Goal: Information Seeking & Learning: Learn about a topic

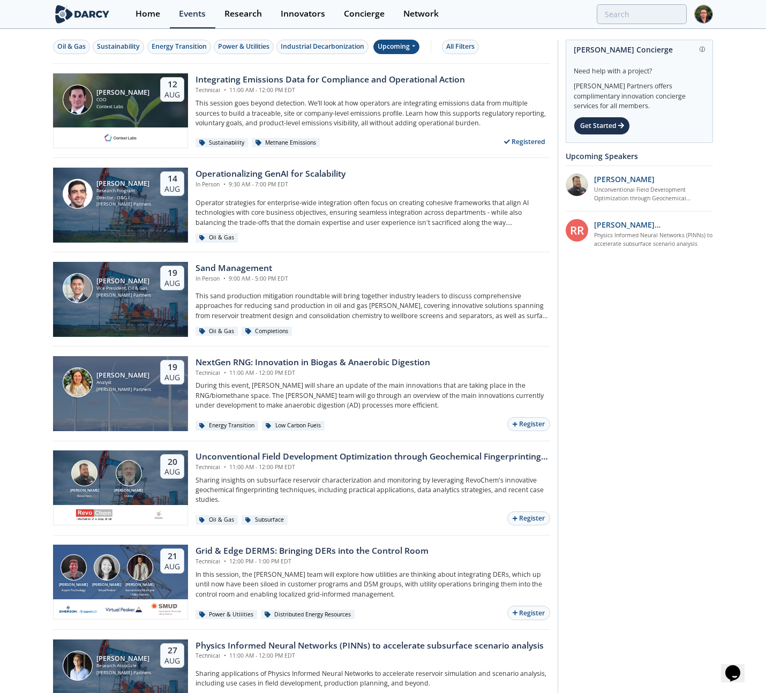
click at [410, 41] on div "Upcoming" at bounding box center [396, 47] width 47 height 14
click at [544, 43] on div "Oil & Gas Sustainability Energy Transition Power & Utilities Industrial Decarbo…" at bounding box center [299, 47] width 493 height 14
click at [256, 11] on div "Research" at bounding box center [244, 14] width 38 height 9
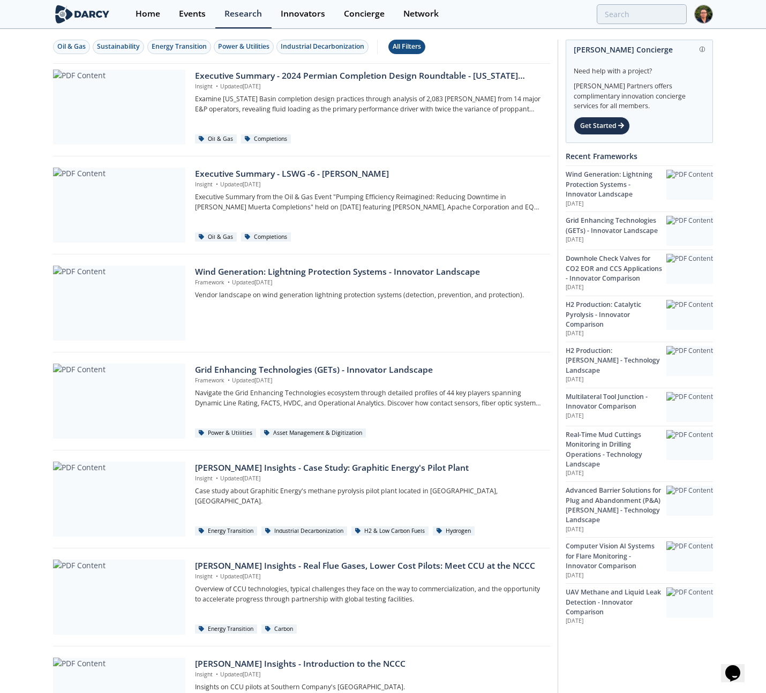
click at [420, 44] on div "All Filters" at bounding box center [407, 47] width 28 height 10
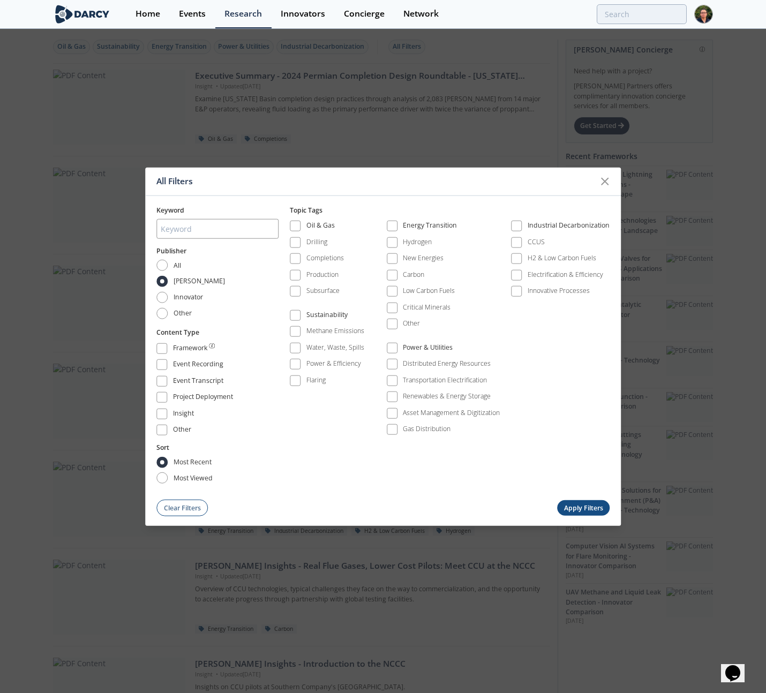
click at [499, 66] on div "All Filters Keyword Publisher All Darcy Innovator Other Content Type Framework …" at bounding box center [383, 346] width 766 height 693
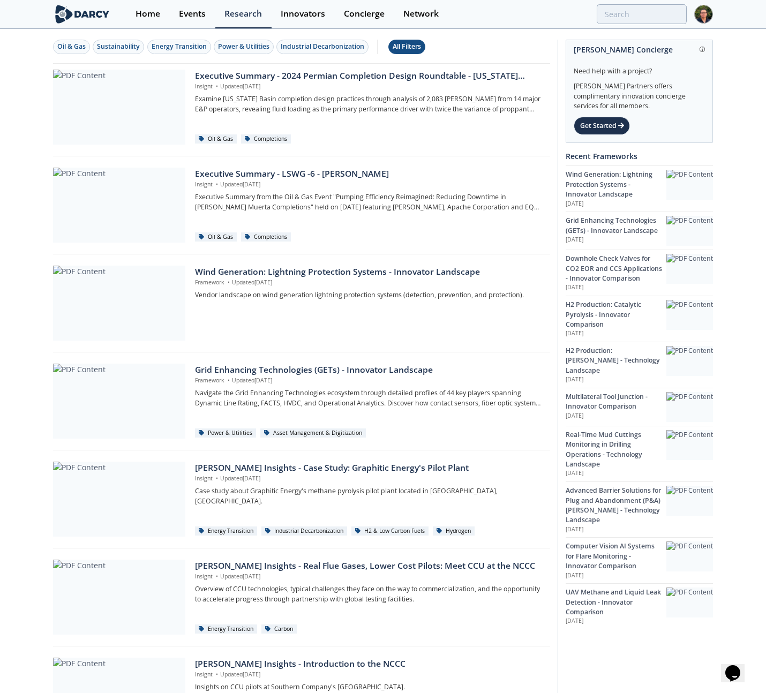
click at [409, 48] on div "All Filters" at bounding box center [407, 47] width 28 height 10
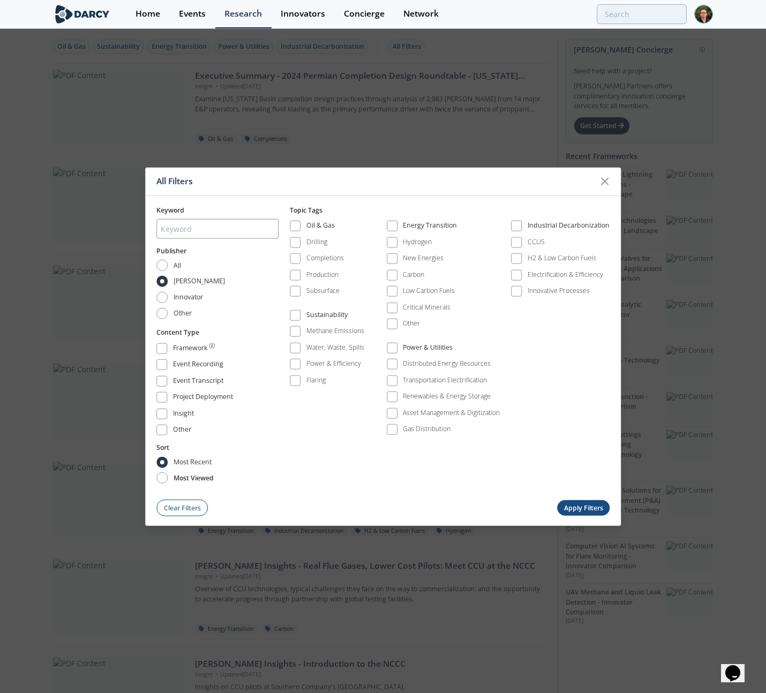
click at [193, 473] on span "most viewed" at bounding box center [194, 478] width 40 height 10
click at [168, 473] on input "most viewed" at bounding box center [161, 478] width 11 height 11
radio input "true"
click at [587, 506] on button "Apply Filters" at bounding box center [583, 508] width 53 height 16
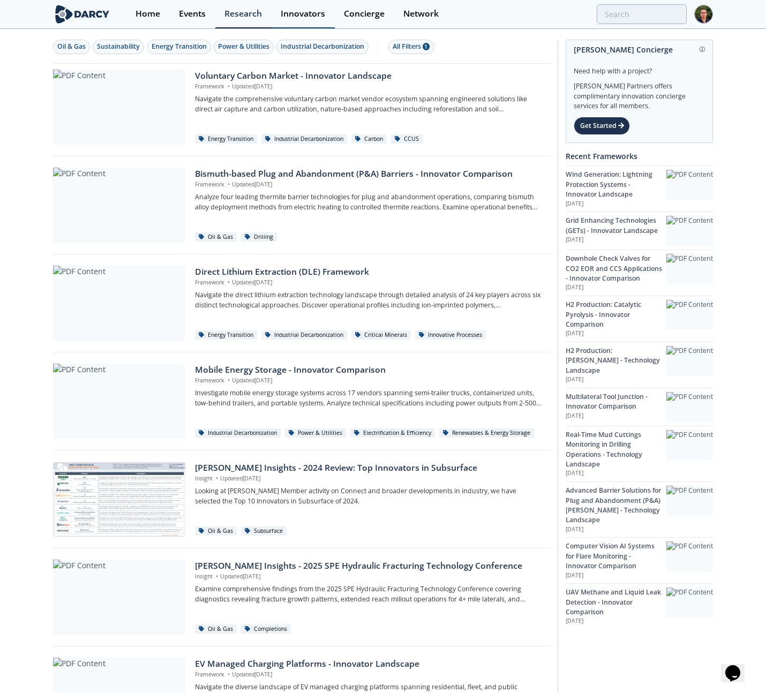
click at [303, 21] on link "Innovators" at bounding box center [303, 14] width 63 height 28
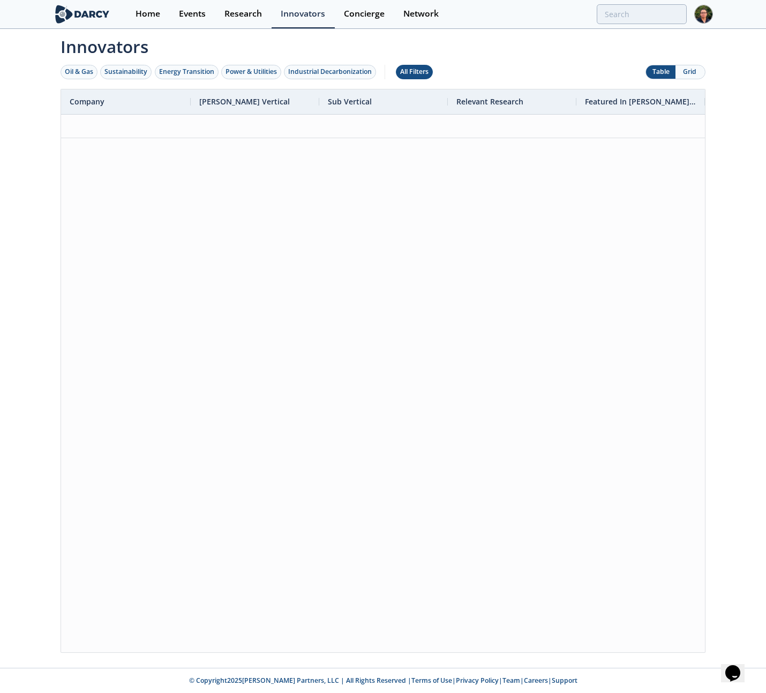
click at [415, 68] on div "All Filters" at bounding box center [414, 72] width 28 height 10
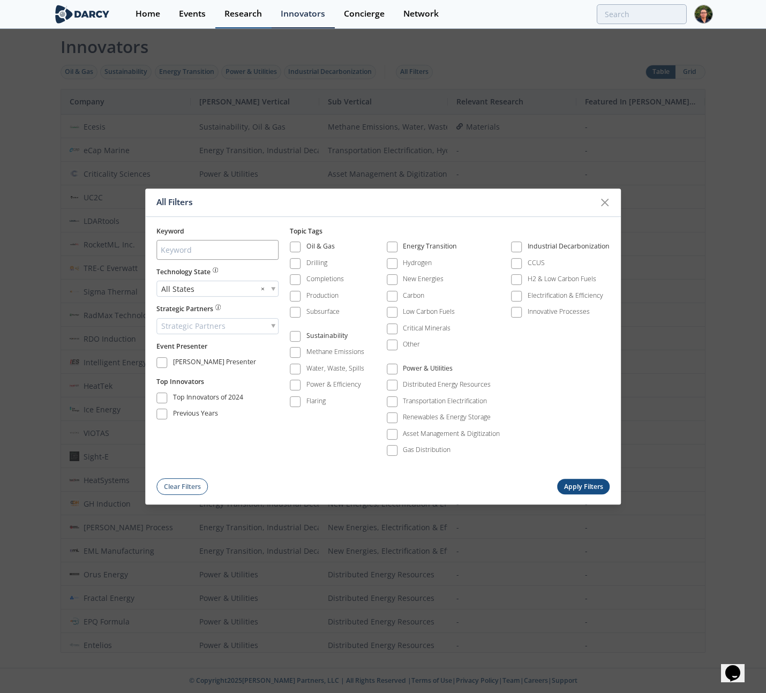
click at [238, 18] on div "Research" at bounding box center [244, 14] width 38 height 9
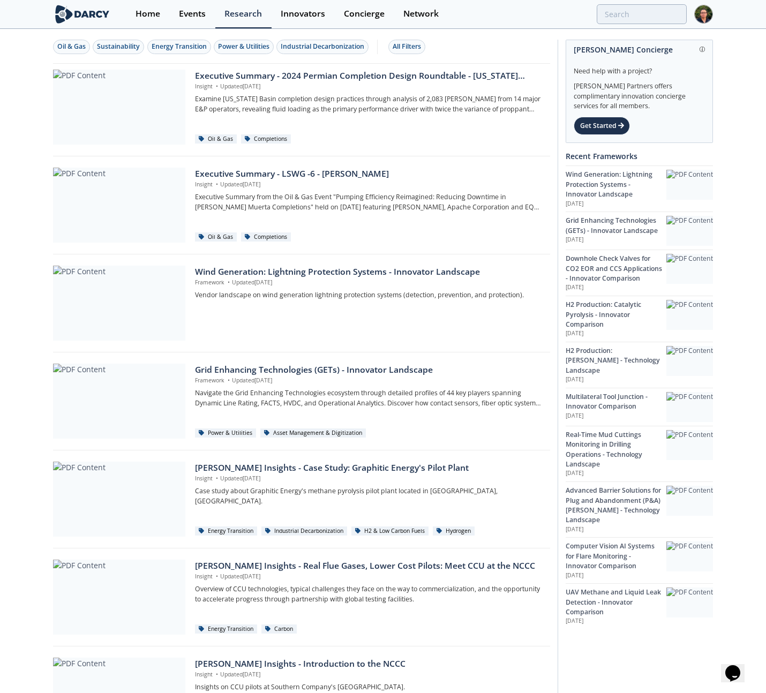
click at [491, 42] on div "Oil & Gas Sustainability Energy Transition Power & Utilities Industrial Decarbo…" at bounding box center [299, 47] width 493 height 14
click at [189, 11] on div "Events" at bounding box center [192, 14] width 27 height 9
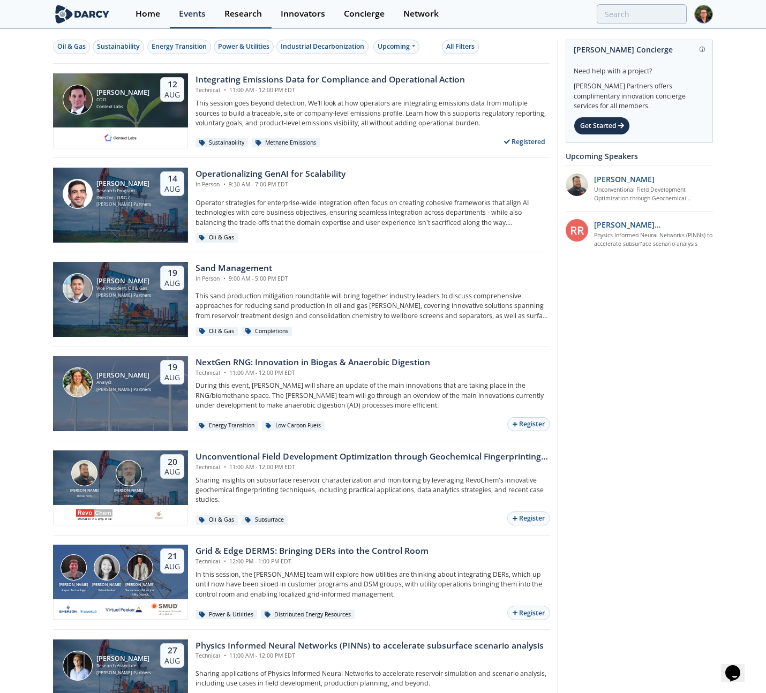
click at [219, 11] on link "Research" at bounding box center [243, 14] width 56 height 28
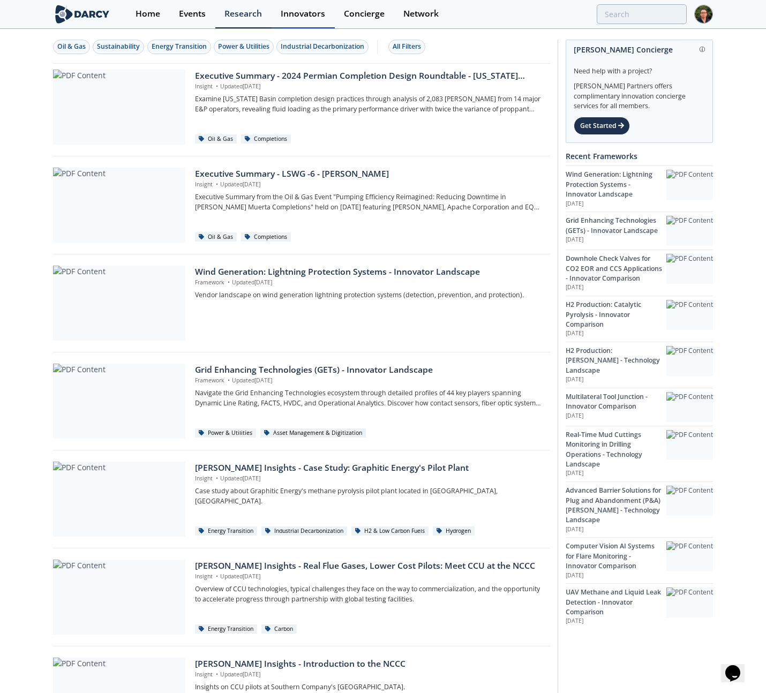
click at [292, 13] on div "Innovators" at bounding box center [303, 14] width 44 height 9
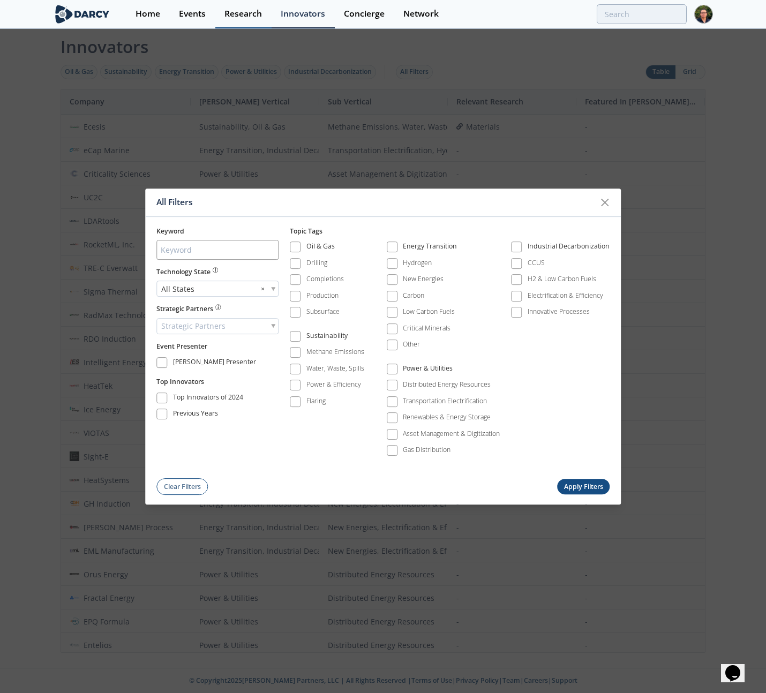
click at [235, 13] on div "Research" at bounding box center [244, 14] width 38 height 9
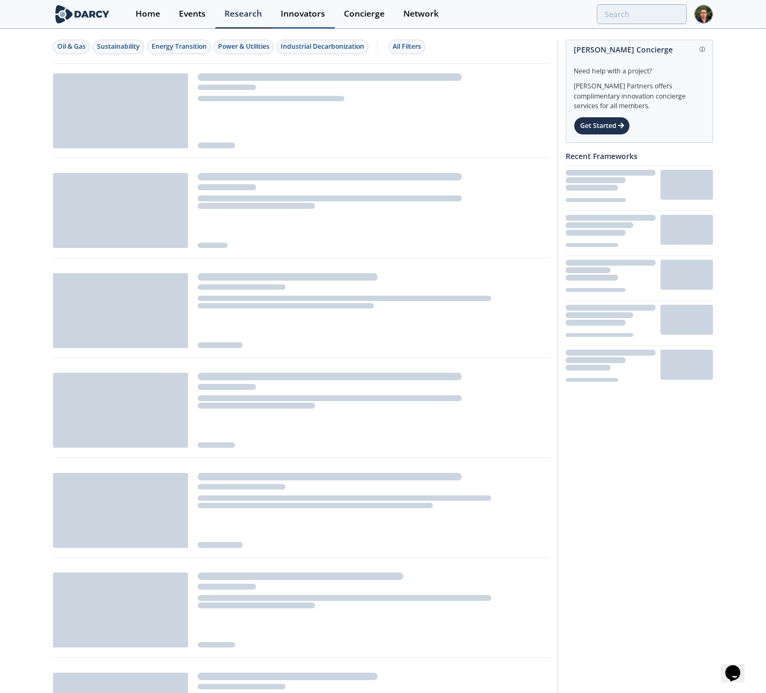
click at [305, 14] on div "Innovators" at bounding box center [303, 14] width 44 height 9
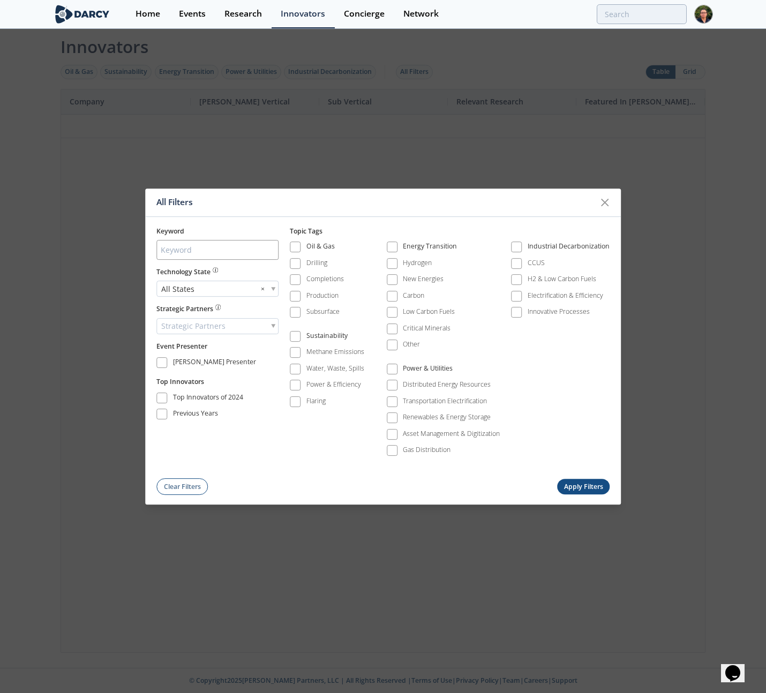
click at [310, 39] on div "All Filters Keyword Technology State All States × Strategic Partners Strategic …" at bounding box center [383, 346] width 766 height 693
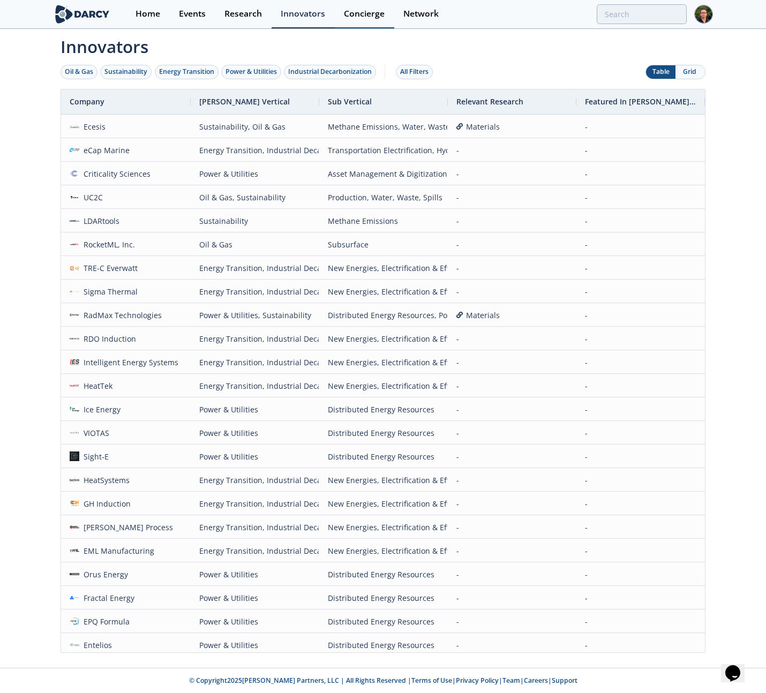
click at [349, 14] on div "Concierge" at bounding box center [364, 14] width 41 height 9
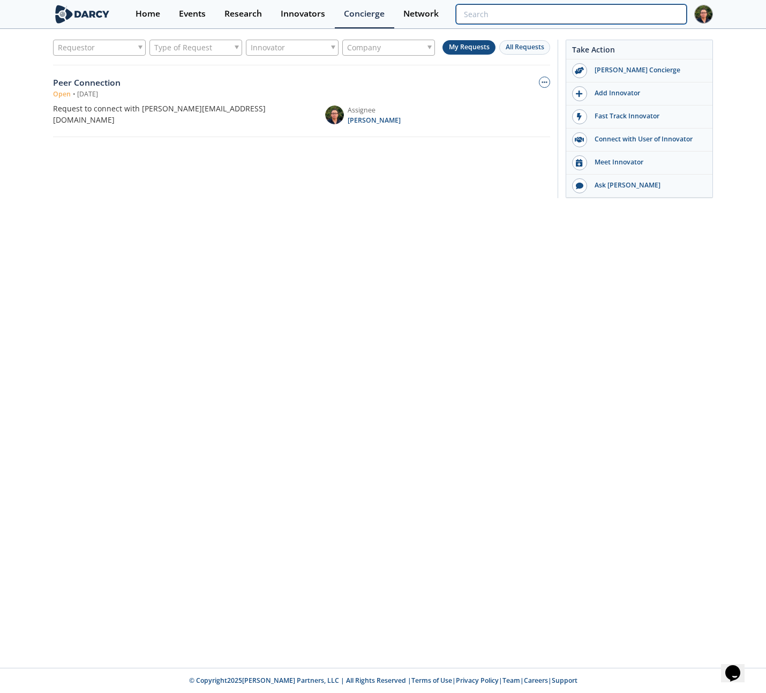
click at [642, 13] on input "search" at bounding box center [571, 14] width 231 height 20
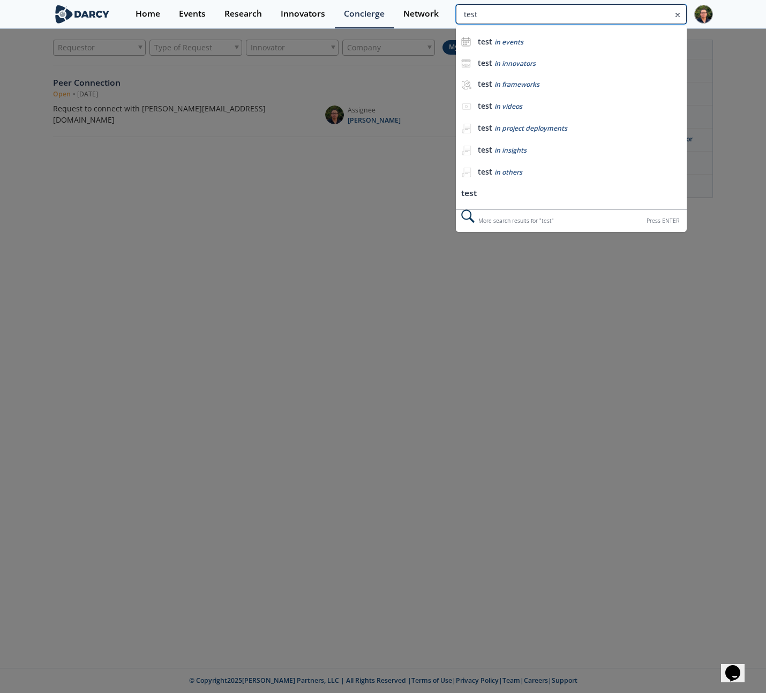
type input "test"
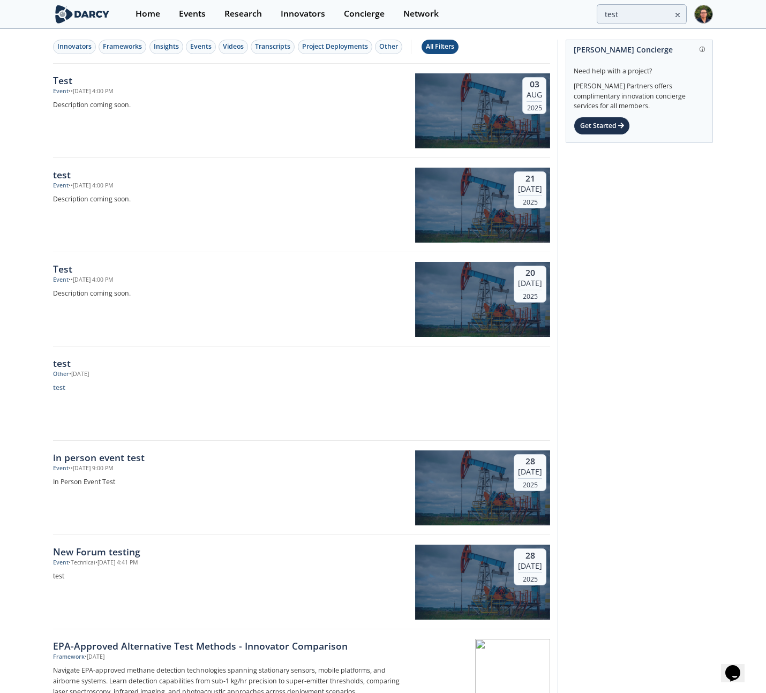
click at [438, 49] on div "All Filters" at bounding box center [440, 47] width 28 height 10
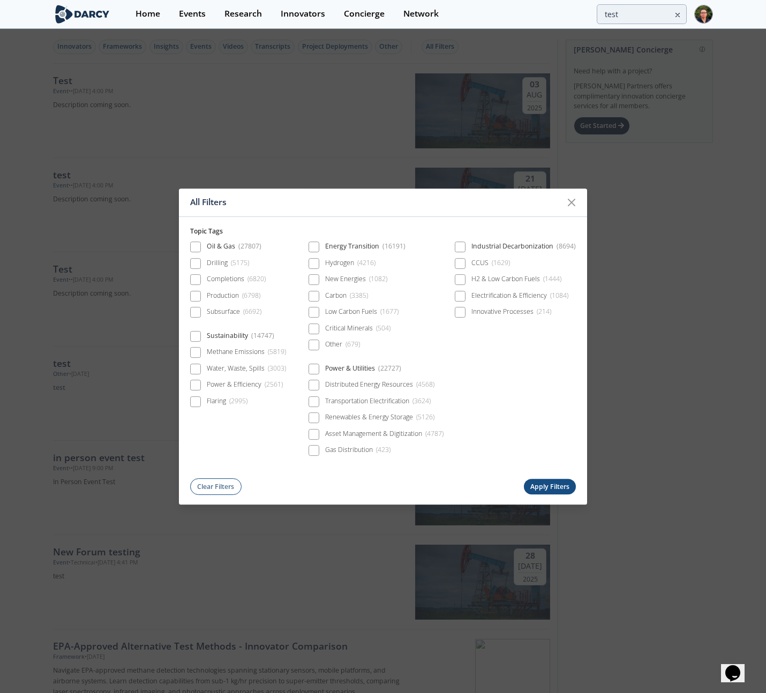
click at [478, 50] on div "All Filters Topic Tags Oil & Gas ( 27807 ) Drilling ( 5175 ) Completions ( 6820…" at bounding box center [383, 346] width 766 height 693
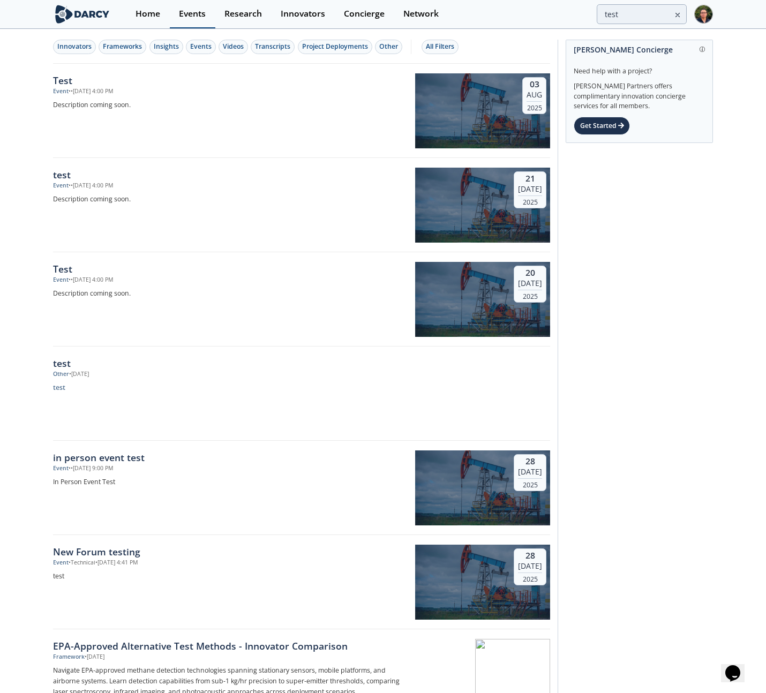
click at [185, 13] on div "Events" at bounding box center [192, 14] width 27 height 9
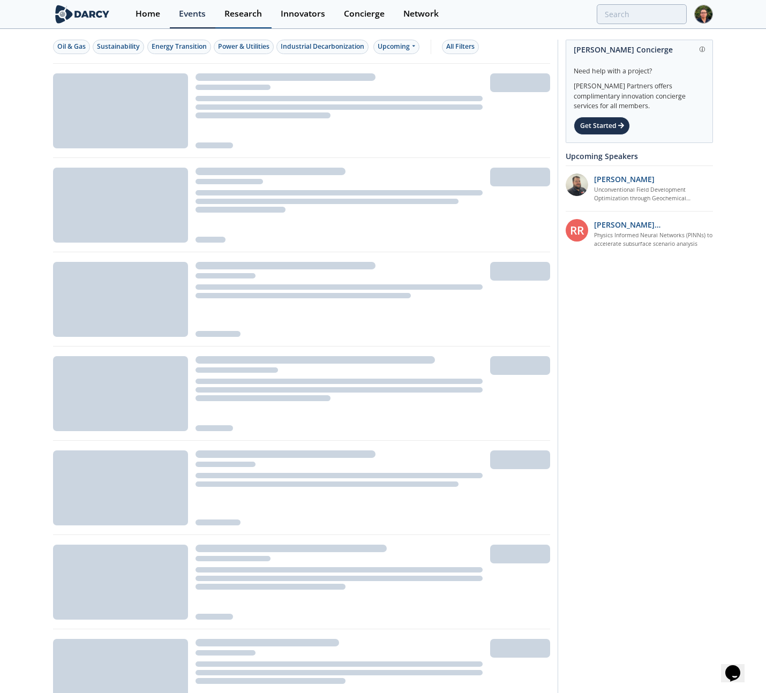
click at [232, 14] on div "Research" at bounding box center [244, 14] width 38 height 9
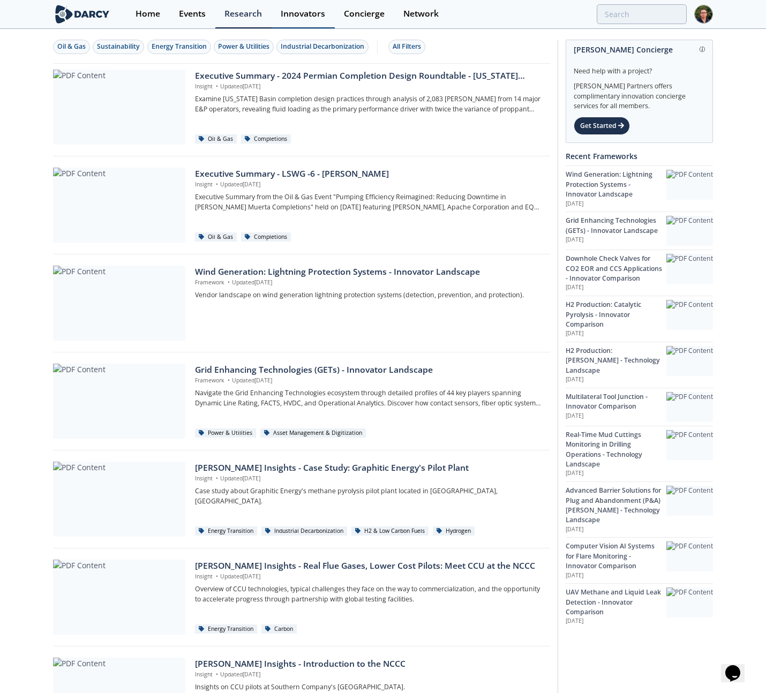
click at [293, 14] on div "Innovators" at bounding box center [303, 14] width 44 height 9
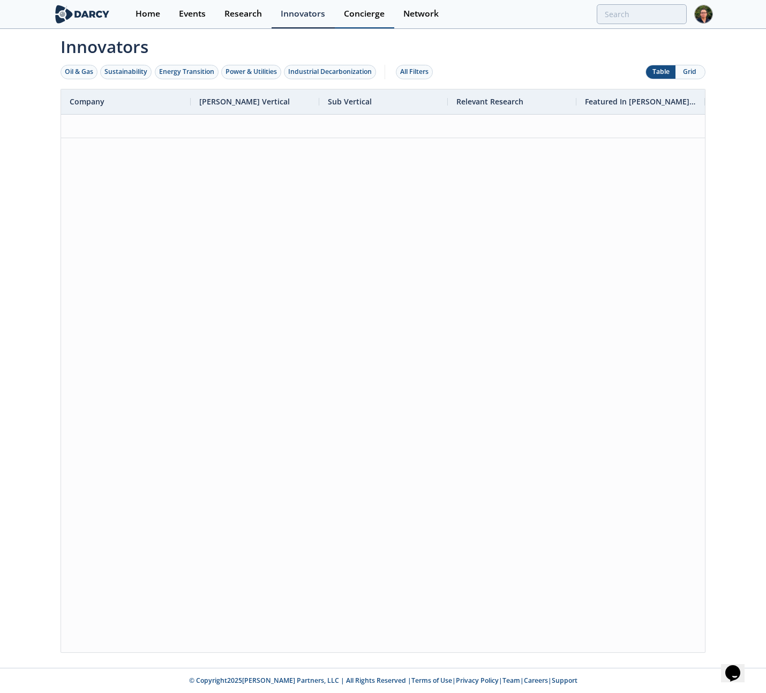
click at [354, 14] on div "Concierge" at bounding box center [364, 14] width 41 height 9
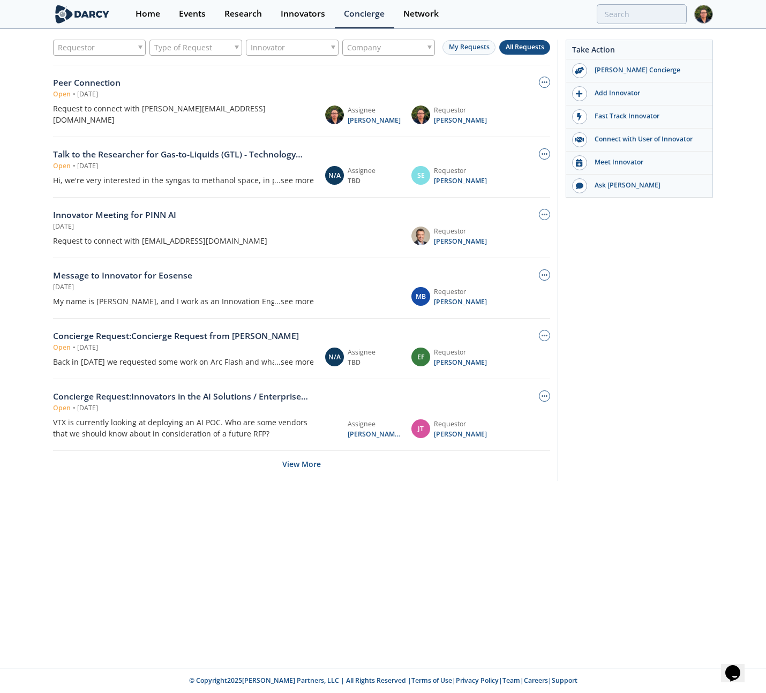
click at [706, 13] on img at bounding box center [703, 14] width 19 height 19
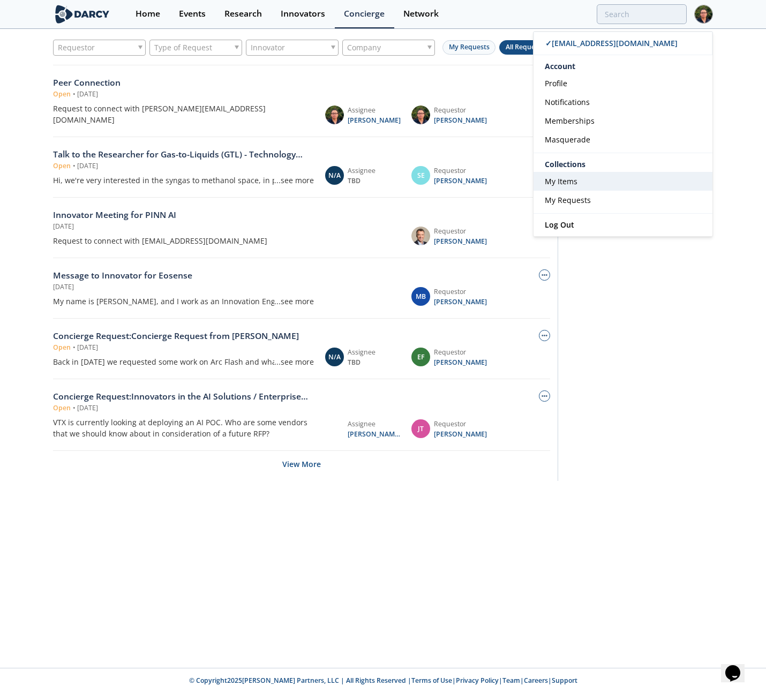
click at [555, 186] on span "My Items" at bounding box center [561, 181] width 33 height 10
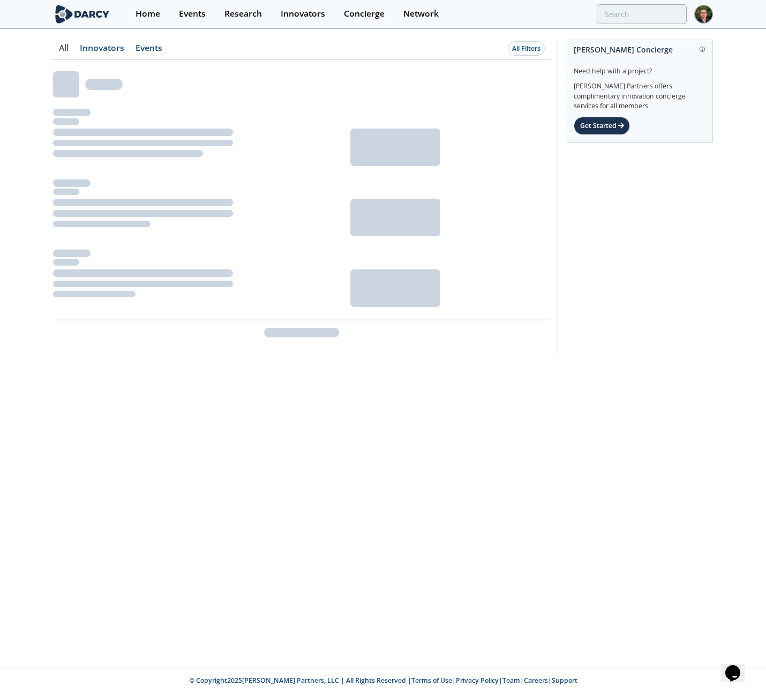
click at [611, 228] on div "Darcy Concierge Need help with a project? Darcy Partners offers complimentary i…" at bounding box center [635, 198] width 155 height 317
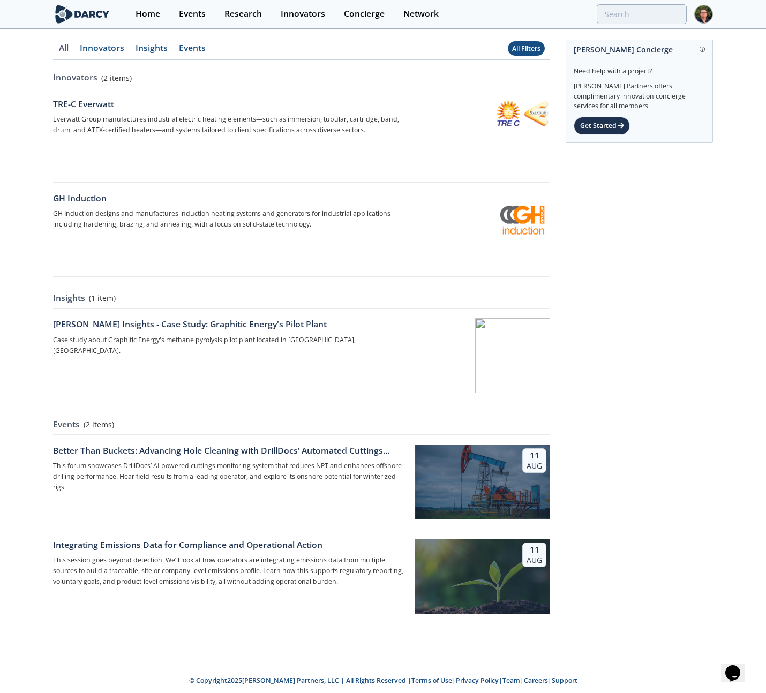
click at [525, 47] on div "All Filters" at bounding box center [526, 49] width 28 height 10
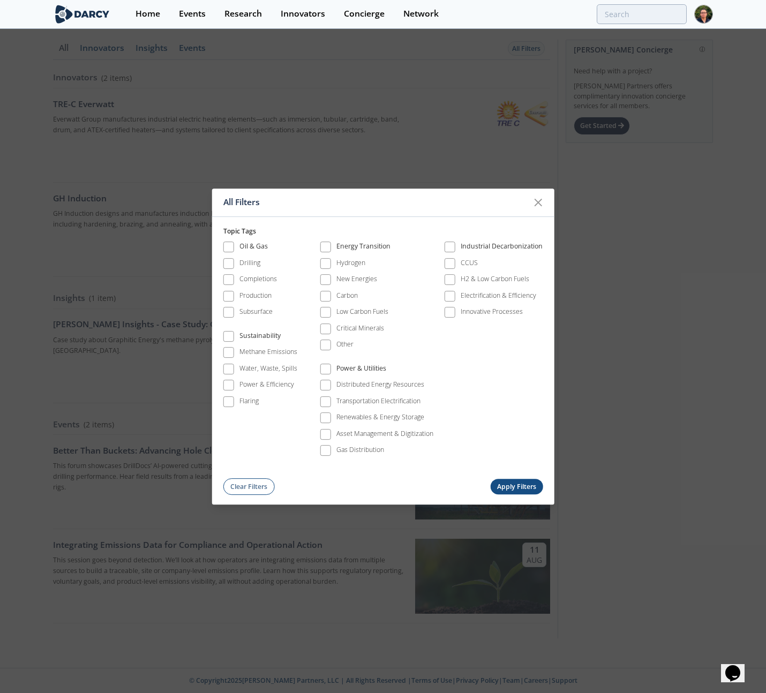
click at [439, 43] on div "All Filters Topic Tags Oil & Gas Drilling Completions Production Subsurface Sus…" at bounding box center [383, 346] width 766 height 693
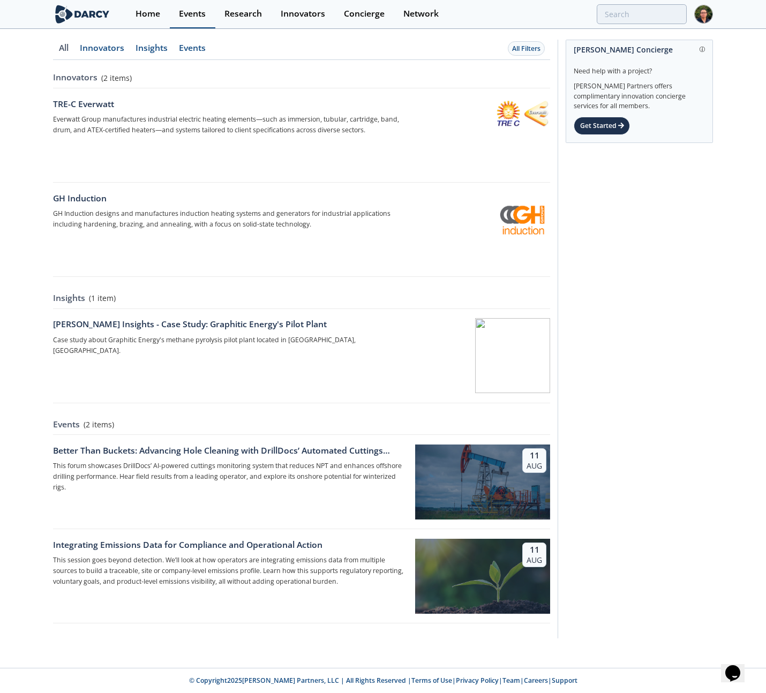
click at [181, 15] on div "Events" at bounding box center [192, 14] width 27 height 9
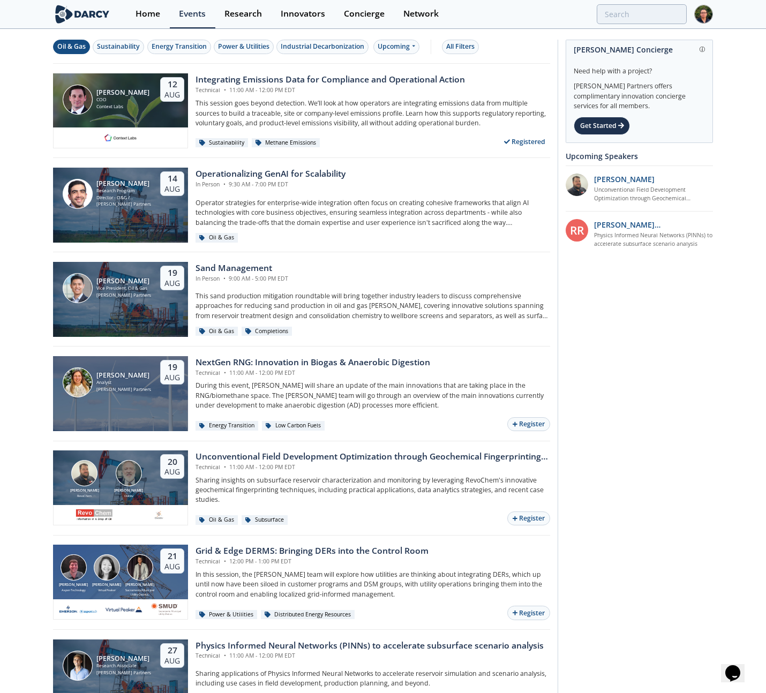
click at [79, 47] on div "Oil & Gas" at bounding box center [71, 47] width 28 height 10
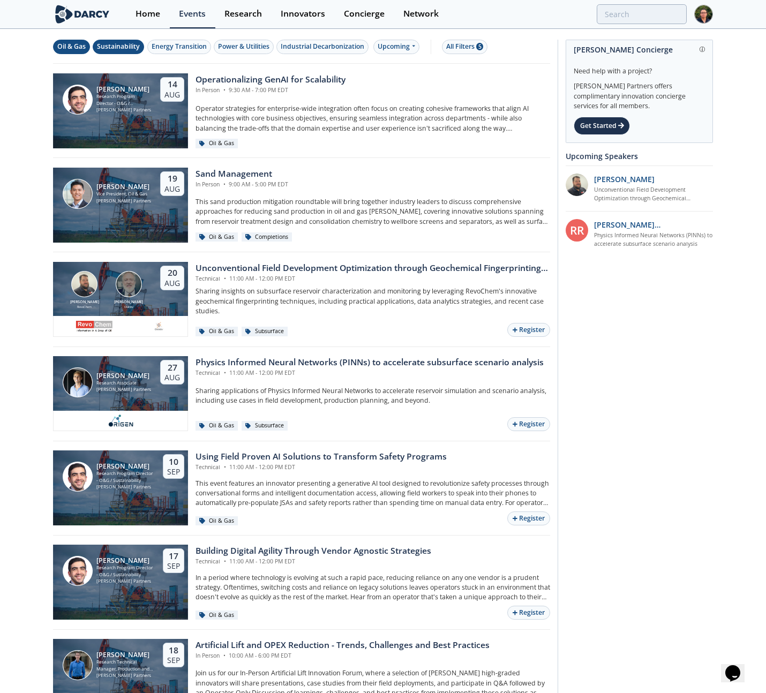
click at [134, 47] on div "Sustainability" at bounding box center [118, 47] width 43 height 10
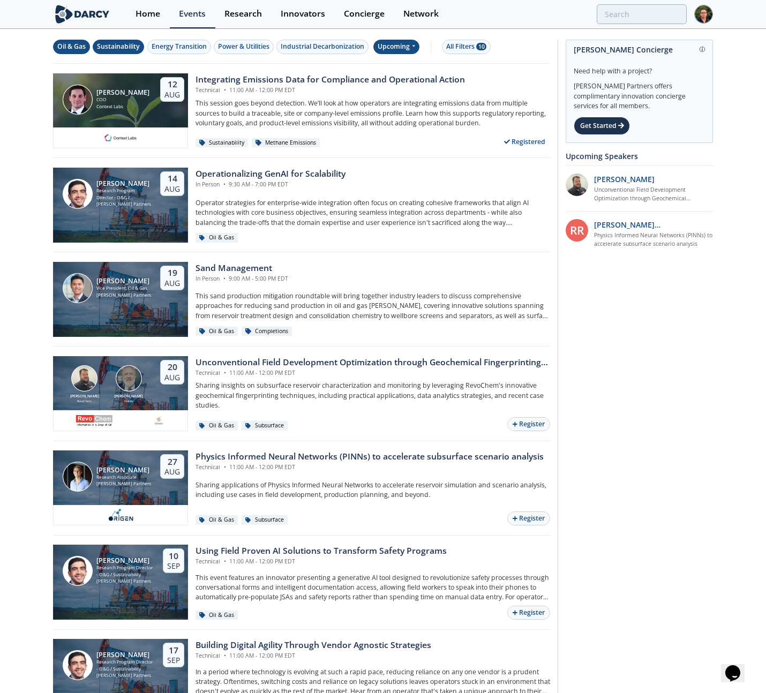
click at [414, 50] on span at bounding box center [414, 46] width 4 height 9
click at [399, 83] on div "Past" at bounding box center [410, 81] width 66 height 17
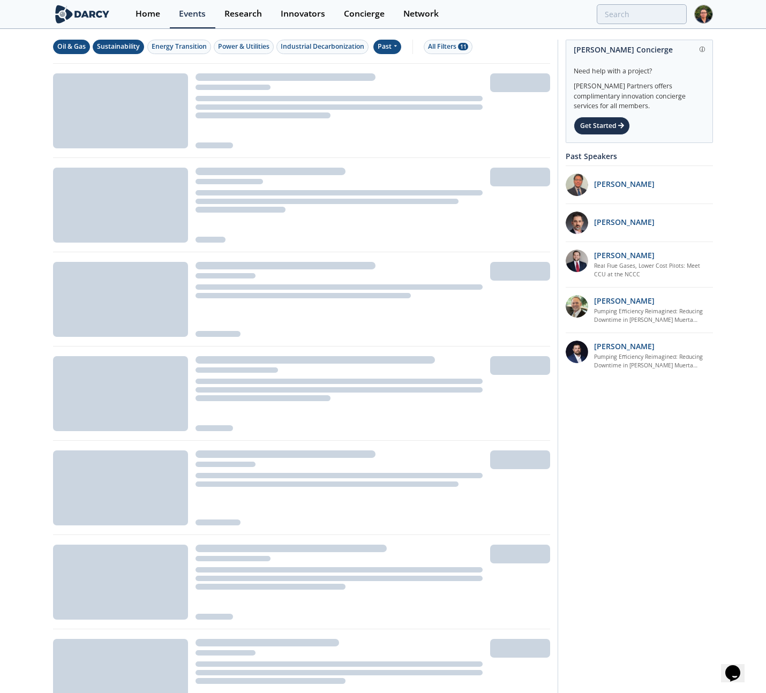
drag, startPoint x: 119, startPoint y: 47, endPoint x: 83, endPoint y: 47, distance: 36.4
click at [119, 47] on div "Sustainability" at bounding box center [118, 47] width 43 height 10
click at [57, 44] on div "Oil & Gas" at bounding box center [71, 47] width 28 height 10
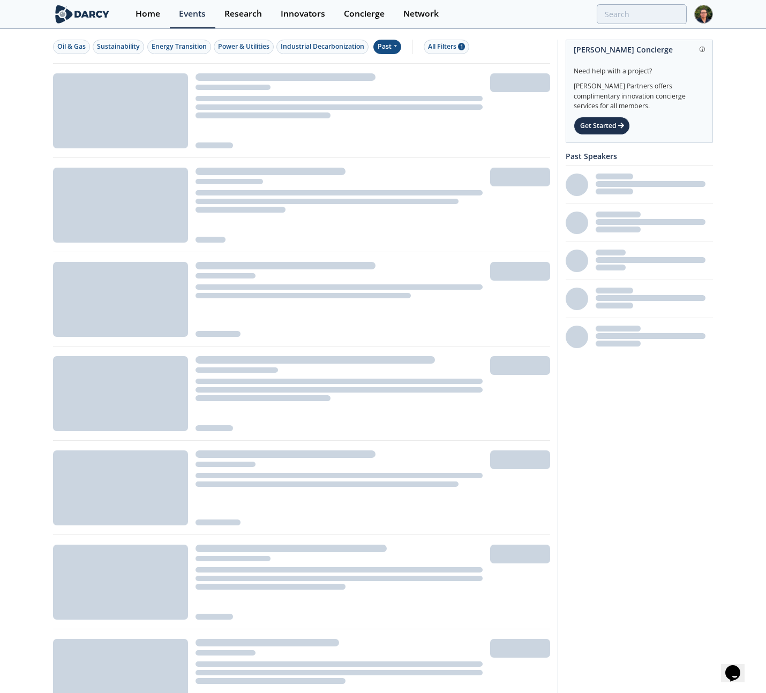
click at [390, 51] on div "Past" at bounding box center [387, 47] width 28 height 14
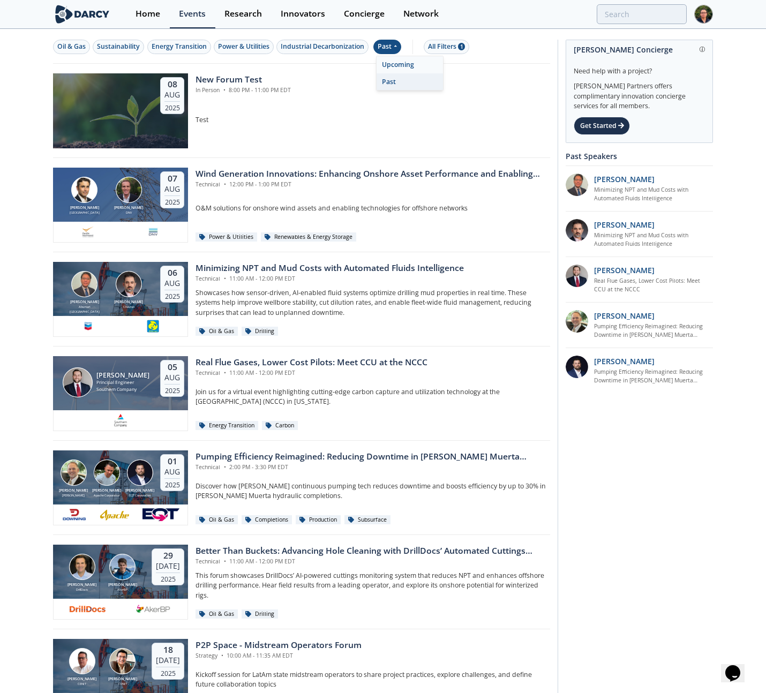
click at [392, 62] on div "Upcoming" at bounding box center [410, 64] width 66 height 17
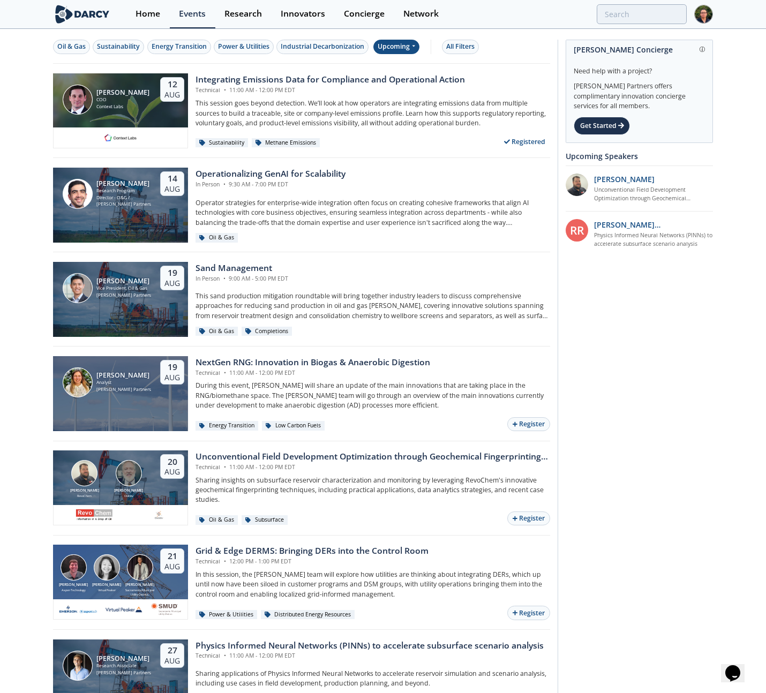
click at [393, 47] on div "Upcoming" at bounding box center [396, 47] width 47 height 14
click at [395, 77] on div "Past" at bounding box center [410, 81] width 66 height 17
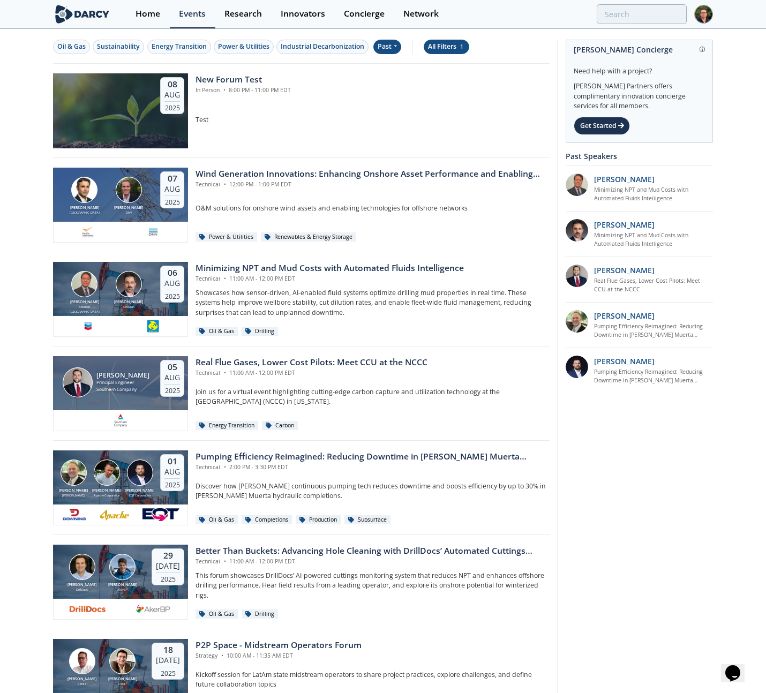
click at [448, 47] on div "All Filters 1" at bounding box center [446, 47] width 37 height 10
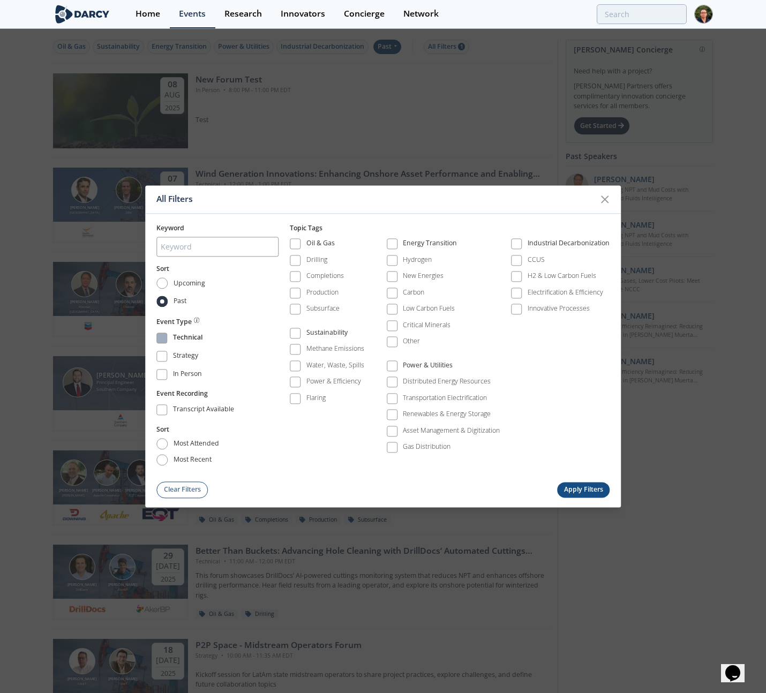
click at [161, 333] on span at bounding box center [161, 338] width 11 height 11
click at [587, 490] on button "Apply Filters" at bounding box center [583, 490] width 53 height 16
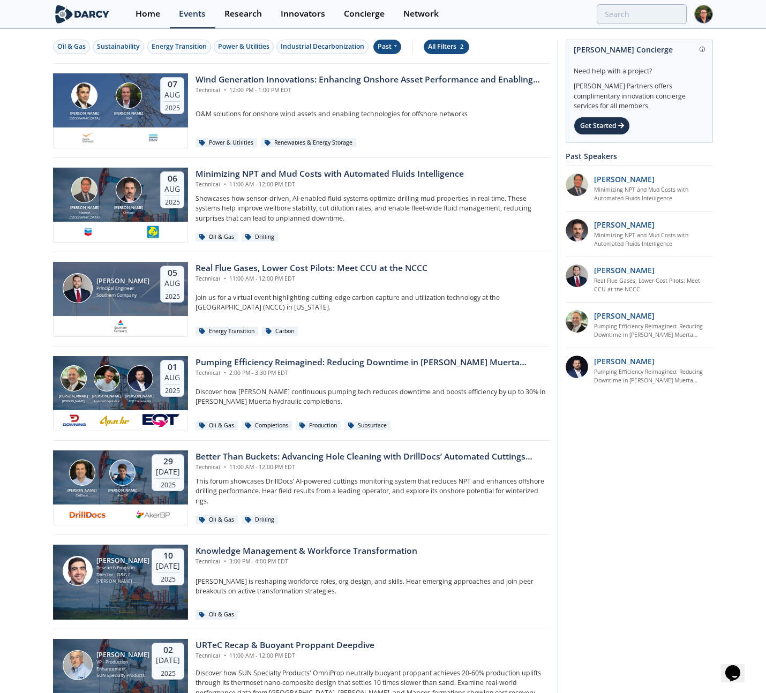
click at [445, 49] on div "All Filters 2" at bounding box center [446, 47] width 37 height 10
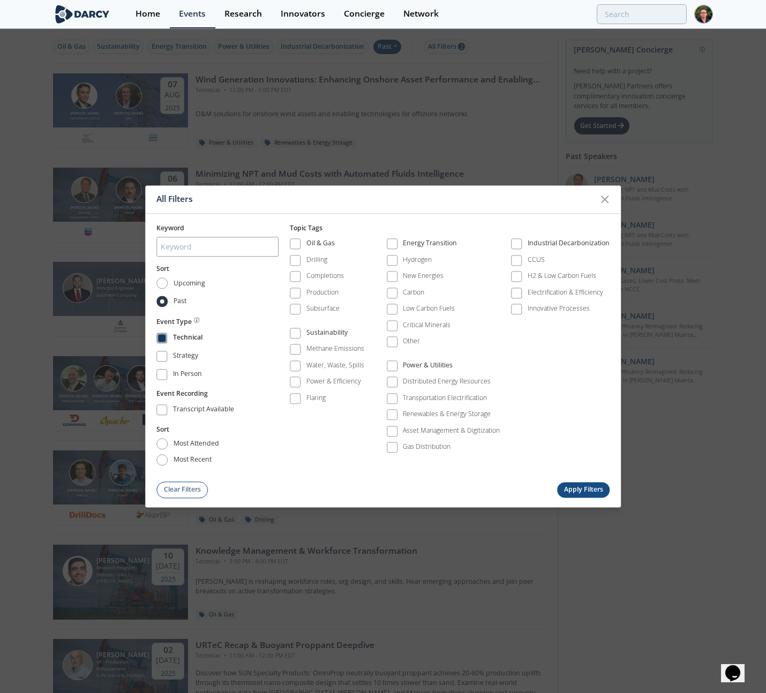
click at [166, 339] on span at bounding box center [162, 338] width 8 height 8
click at [163, 358] on span at bounding box center [162, 357] width 8 height 8
click at [563, 488] on button "Apply Filters" at bounding box center [583, 490] width 53 height 16
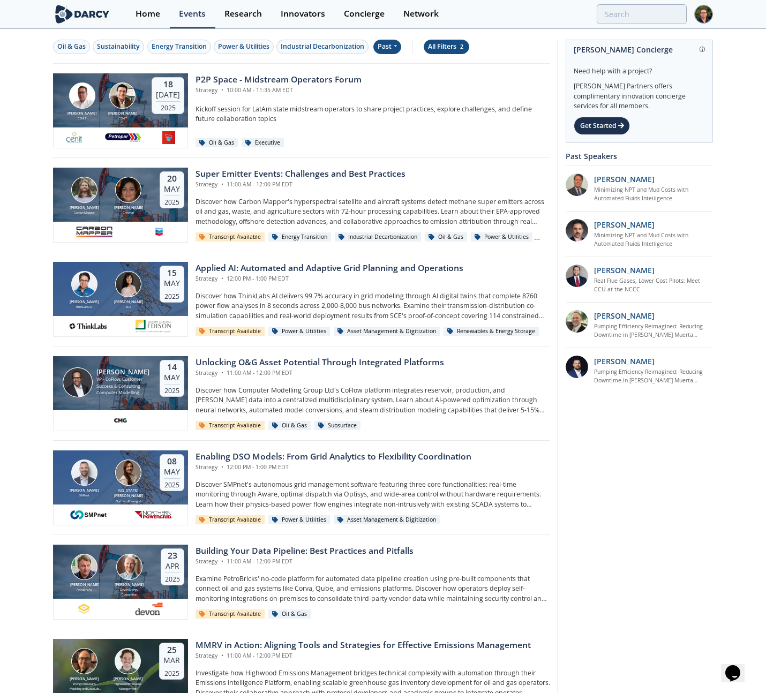
click at [438, 47] on div "All Filters 2" at bounding box center [446, 47] width 37 height 10
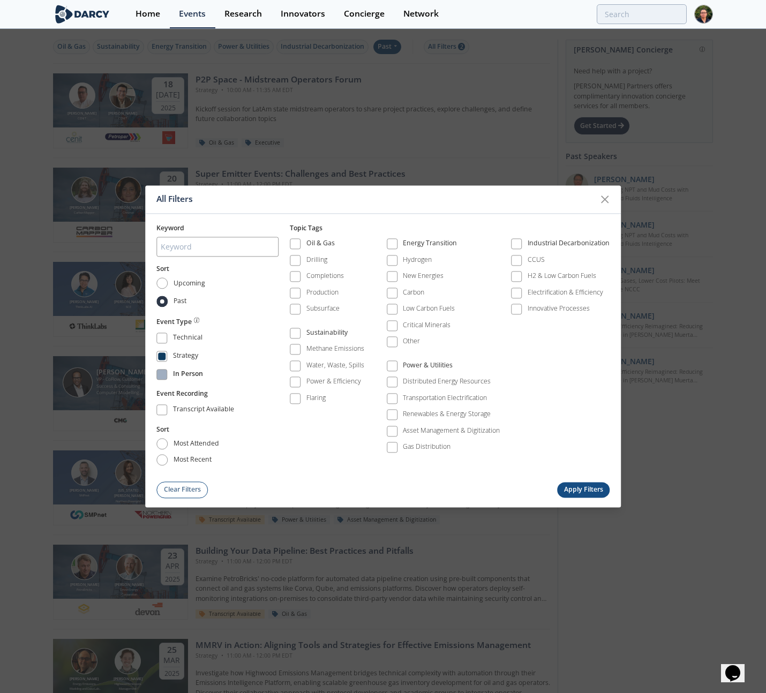
click at [162, 376] on span at bounding box center [162, 375] width 8 height 8
click at [576, 483] on button "Apply Filters" at bounding box center [583, 490] width 53 height 16
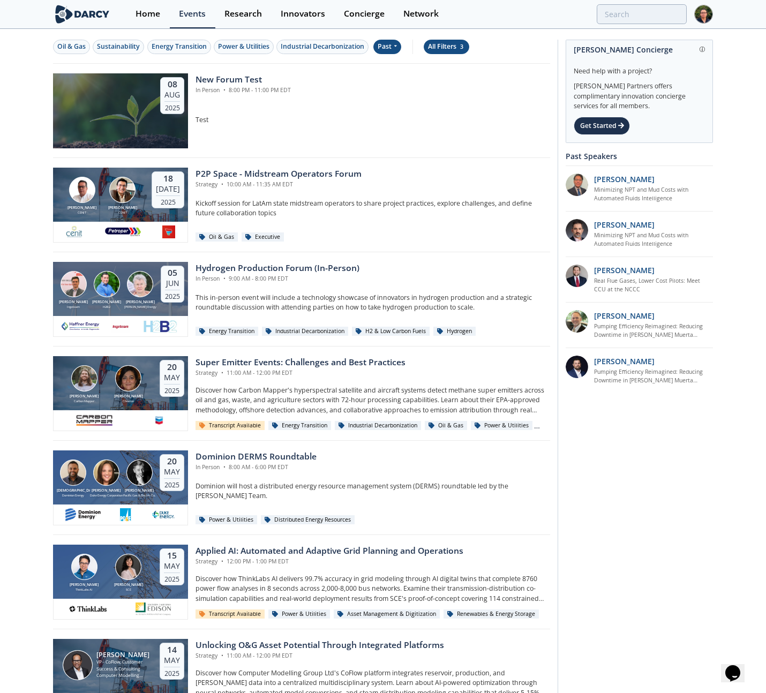
click at [430, 46] on button "All Filters 3" at bounding box center [447, 47] width 46 height 14
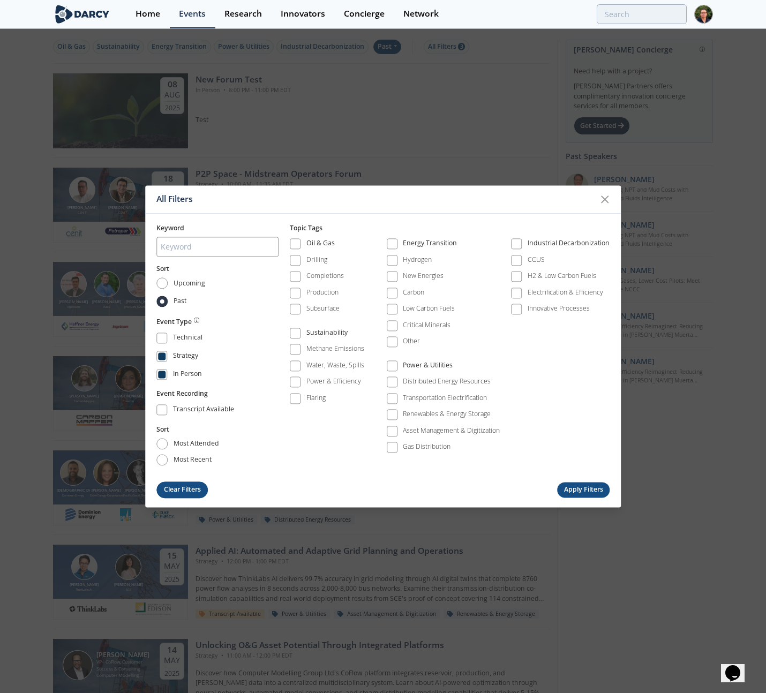
click at [178, 482] on button "Clear Filters" at bounding box center [181, 490] width 51 height 17
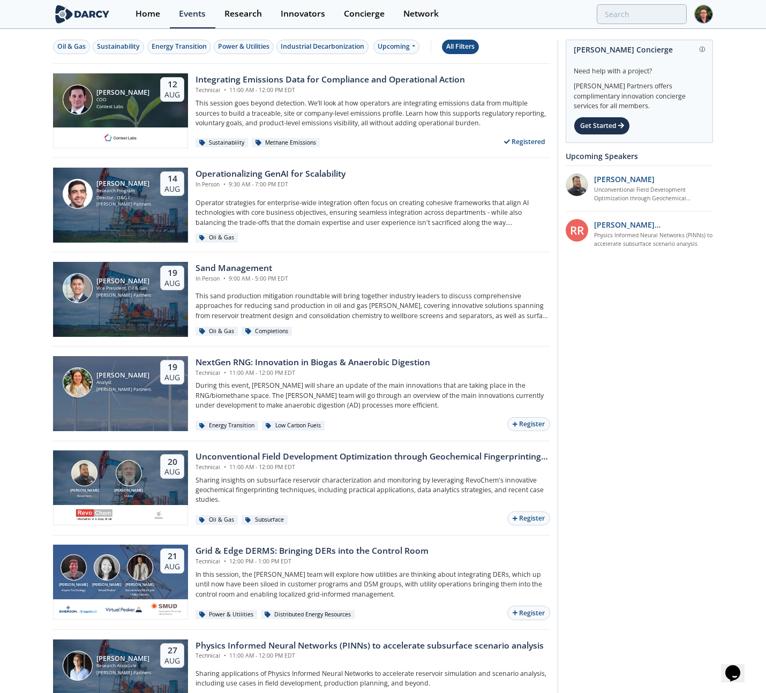
click at [460, 49] on div "All Filters" at bounding box center [460, 47] width 28 height 10
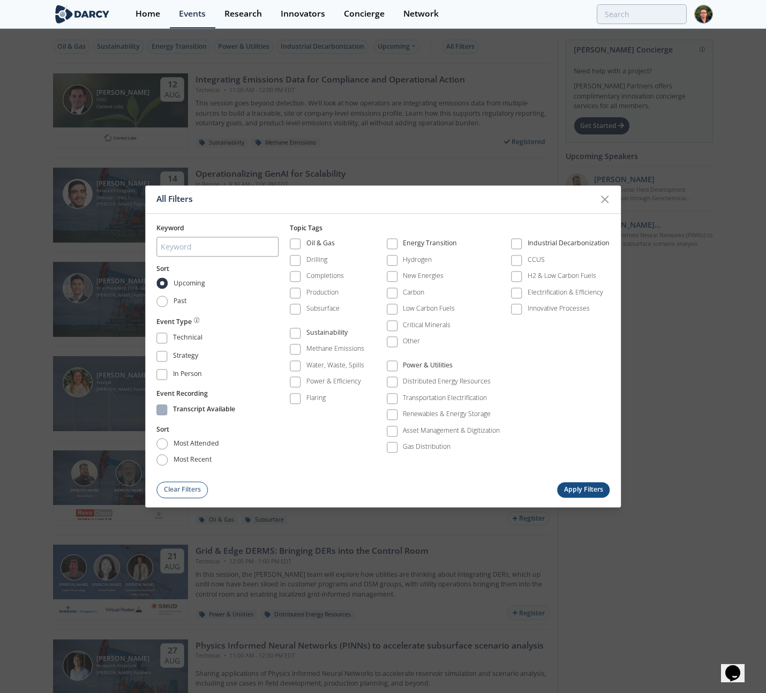
click at [189, 410] on div "Transcript Available" at bounding box center [204, 411] width 62 height 13
click at [583, 488] on button "Apply Filters" at bounding box center [583, 490] width 53 height 16
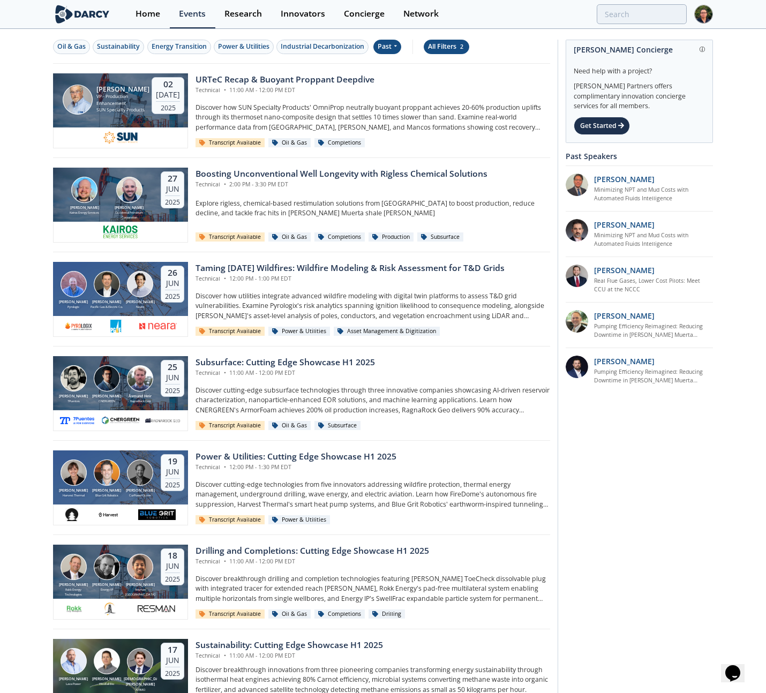
click at [448, 44] on div "All Filters 2" at bounding box center [446, 47] width 37 height 10
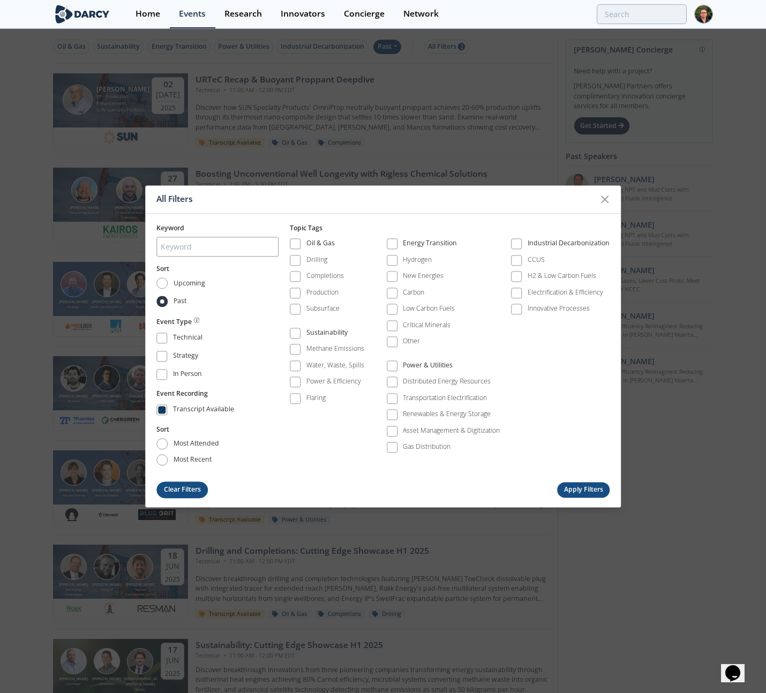
click at [170, 489] on button "Clear Filters" at bounding box center [181, 490] width 51 height 17
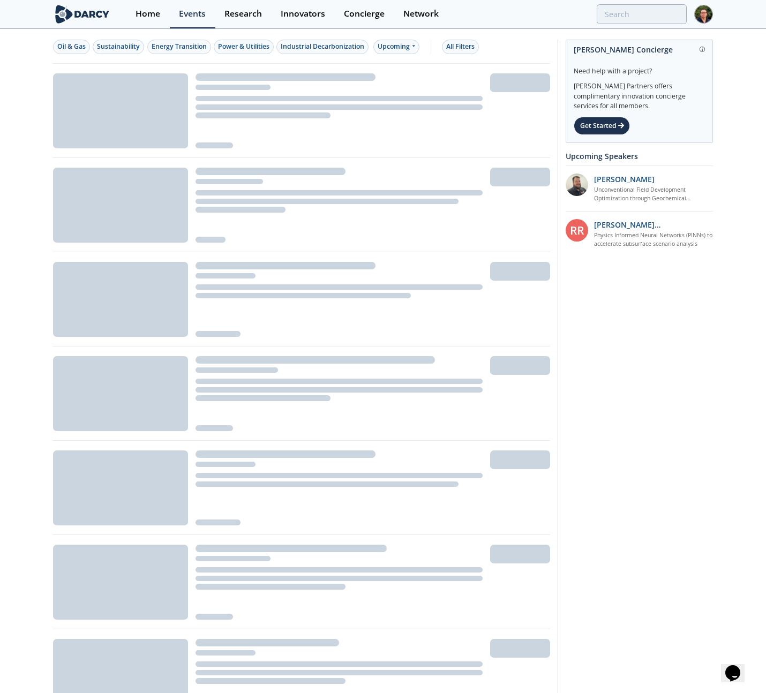
click at [463, 31] on div "Oil & Gas Sustainability Energy Transition Power & Utilities Industrial Decarbo…" at bounding box center [301, 47] width 497 height 34
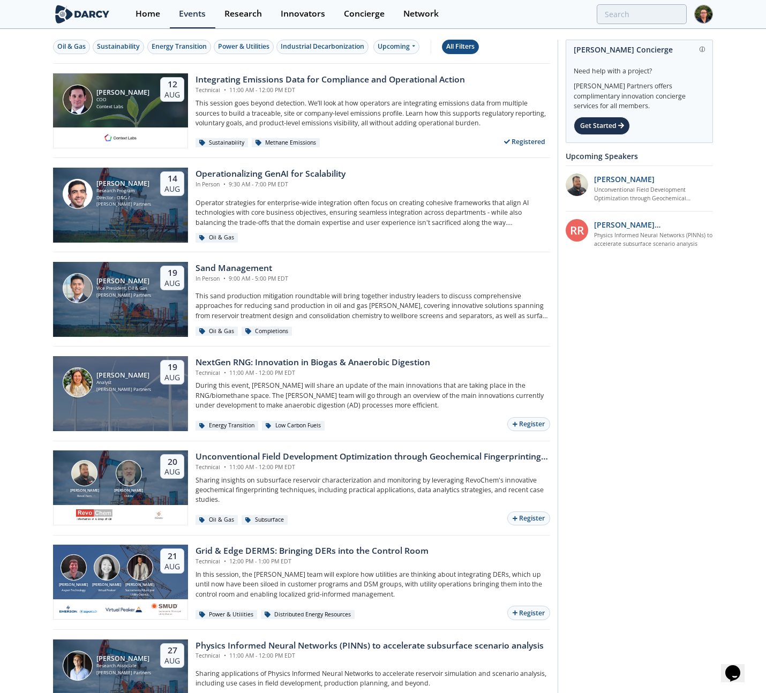
click at [461, 42] on div "All Filters" at bounding box center [460, 47] width 28 height 10
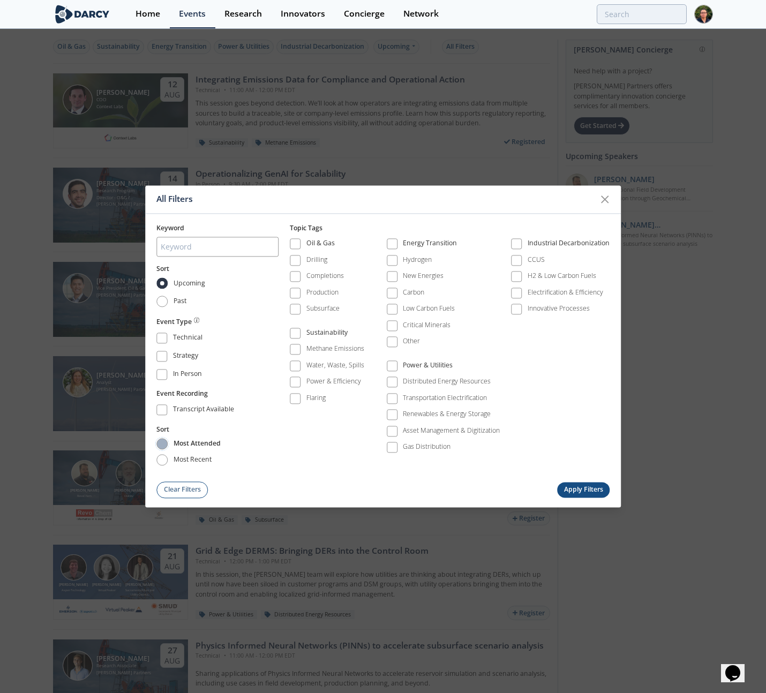
click at [164, 442] on input "most attended" at bounding box center [161, 444] width 11 height 11
radio input "true"
click at [577, 489] on button "Apply Filters" at bounding box center [583, 490] width 53 height 16
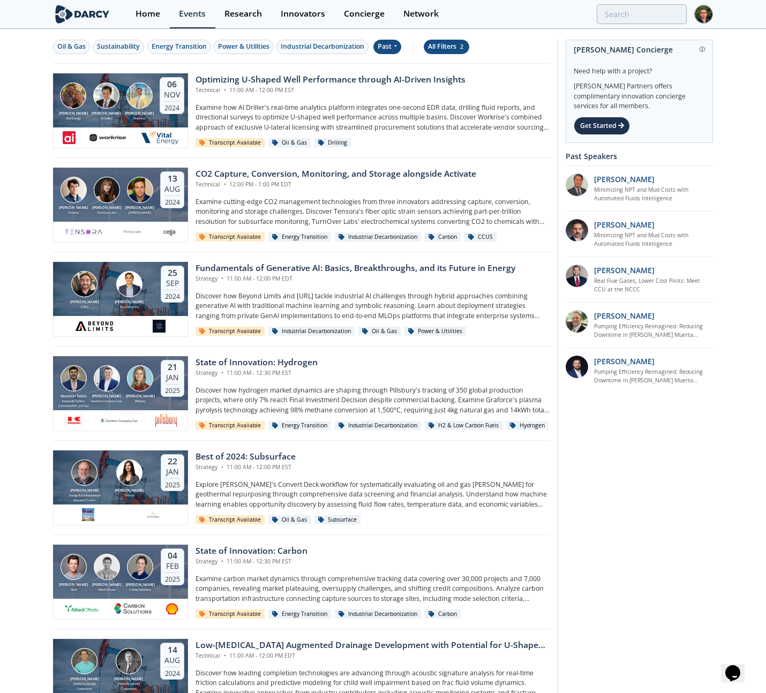
click at [458, 49] on div "All Filters 2" at bounding box center [446, 47] width 37 height 10
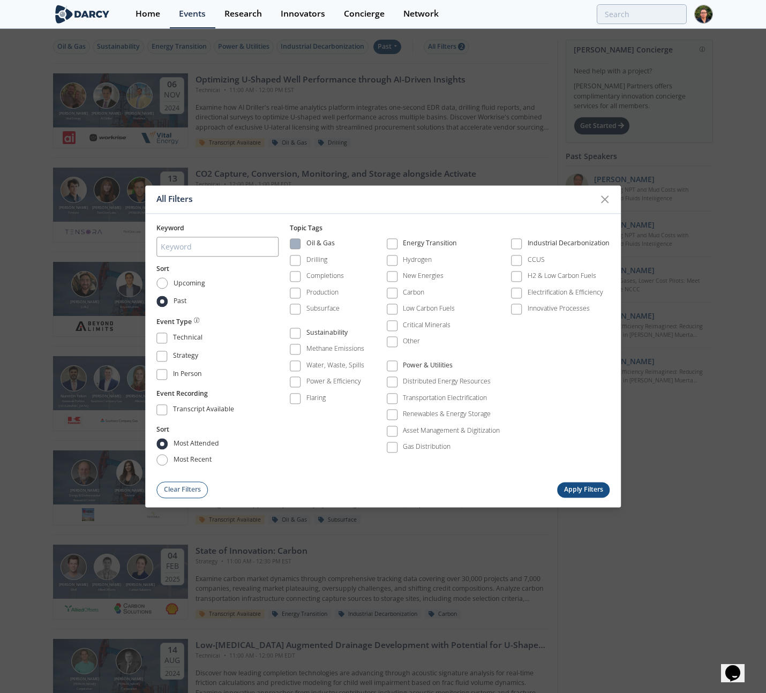
click at [300, 247] on span at bounding box center [295, 244] width 11 height 11
click at [582, 489] on button "Apply Filters" at bounding box center [583, 490] width 53 height 16
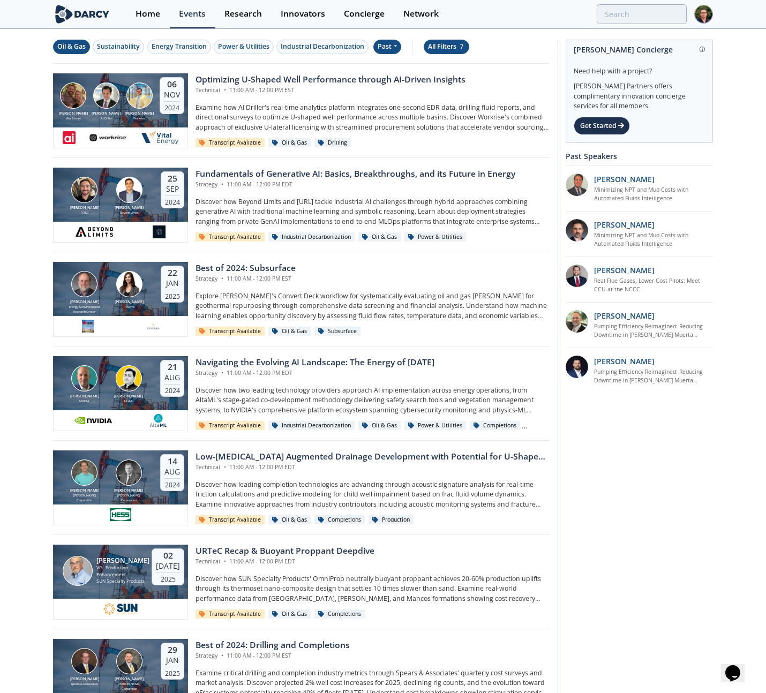
click at [440, 48] on div "All Filters 7" at bounding box center [446, 47] width 37 height 10
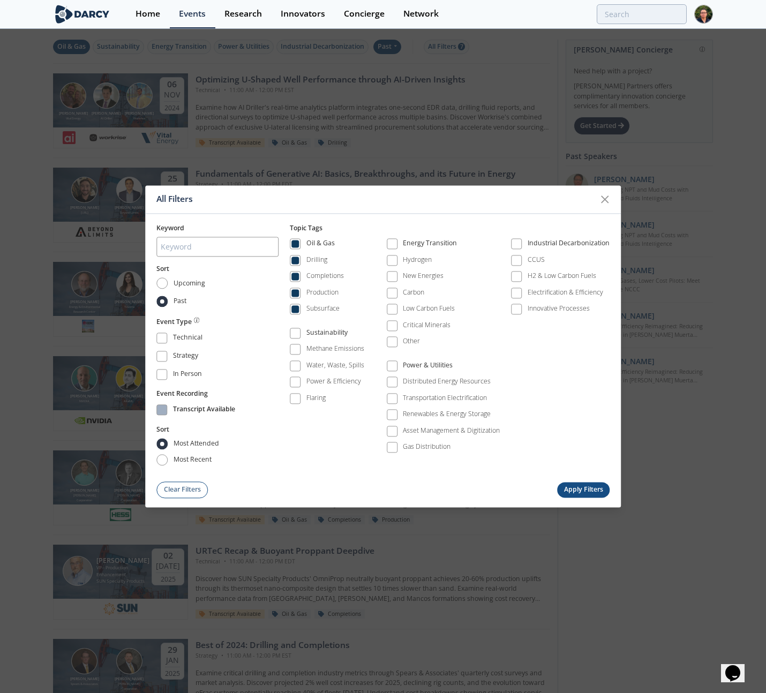
click at [197, 412] on div "Transcript Available" at bounding box center [204, 411] width 62 height 13
click at [567, 486] on button "Apply Filters" at bounding box center [583, 490] width 53 height 16
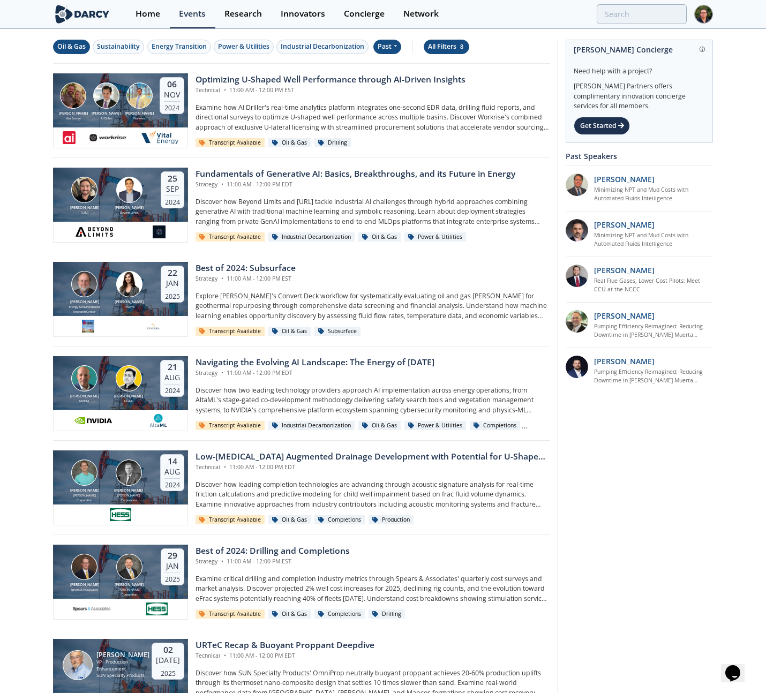
click at [439, 51] on div "All Filters 8" at bounding box center [446, 47] width 37 height 10
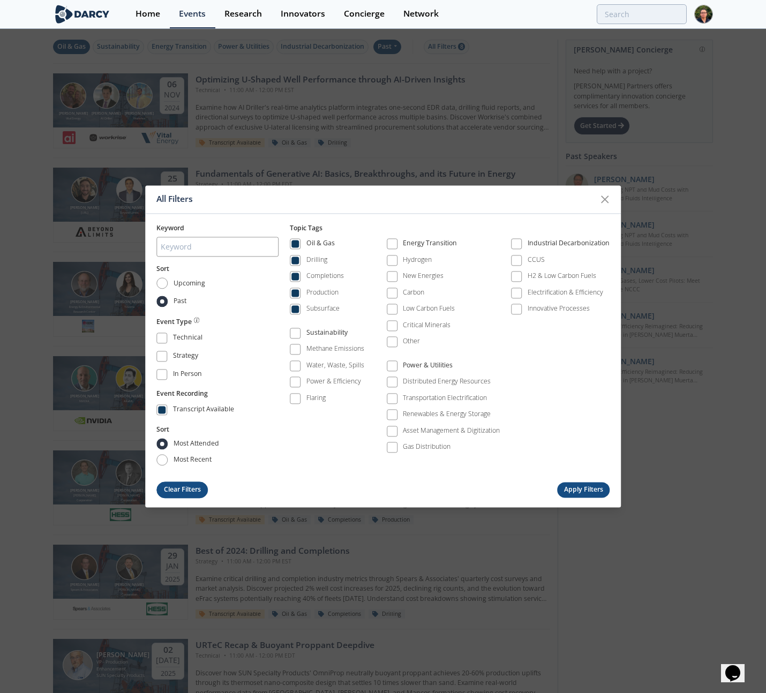
click at [190, 488] on button "Clear Filters" at bounding box center [181, 490] width 51 height 17
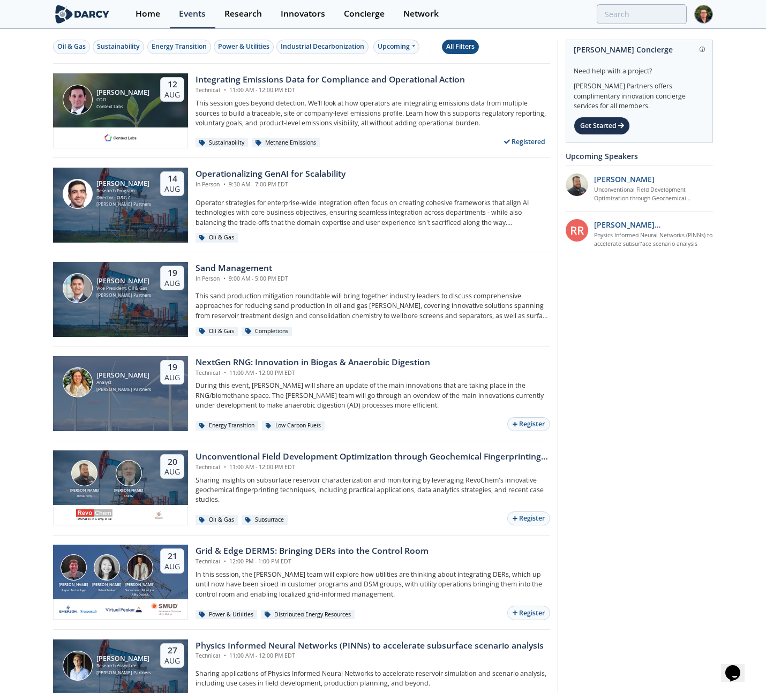
click at [466, 44] on div "All Filters" at bounding box center [460, 47] width 28 height 10
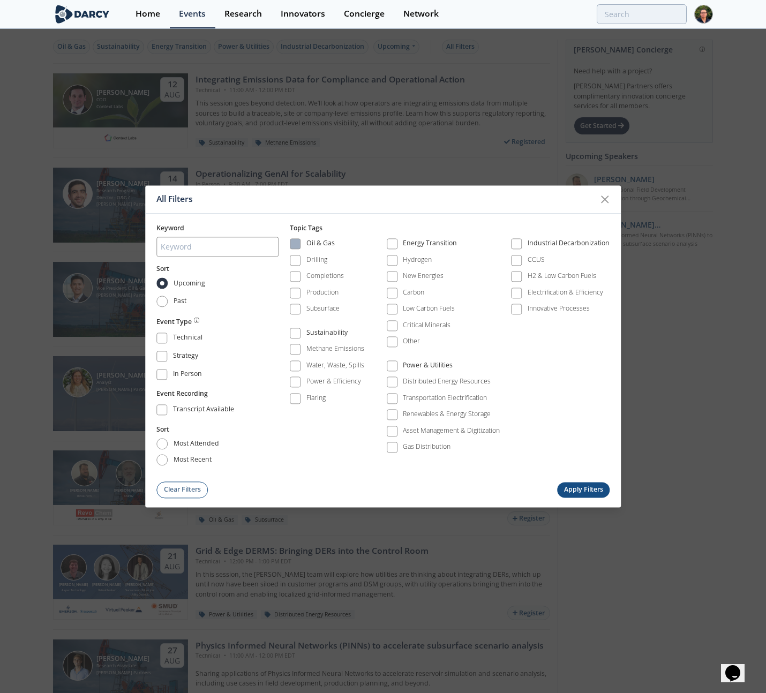
click at [322, 249] on div "Oil & Gas" at bounding box center [320, 245] width 28 height 13
click at [582, 488] on button "Apply Filters" at bounding box center [583, 490] width 53 height 16
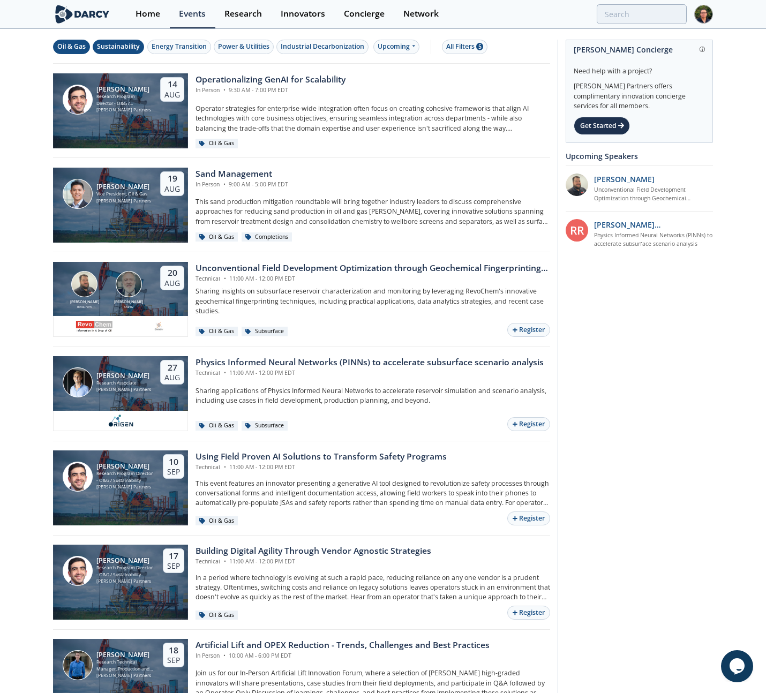
click at [118, 43] on div "Sustainability" at bounding box center [118, 47] width 43 height 10
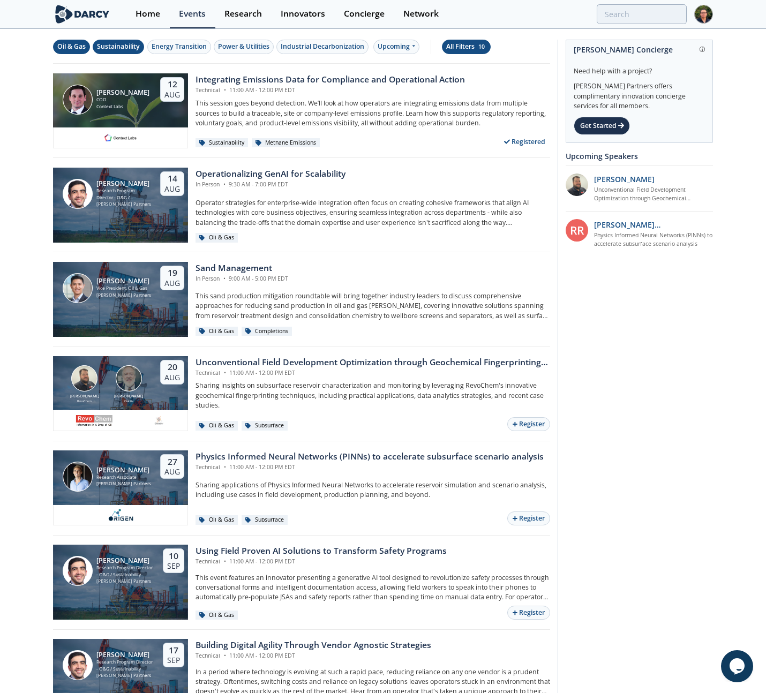
click at [466, 47] on div "All Filters 10" at bounding box center [466, 47] width 40 height 10
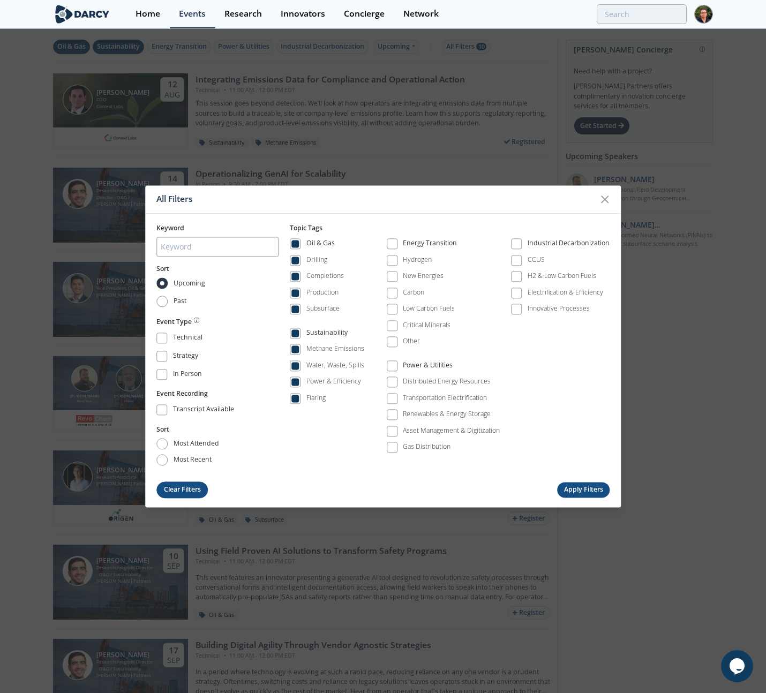
click at [182, 489] on button "Clear Filters" at bounding box center [181, 490] width 51 height 17
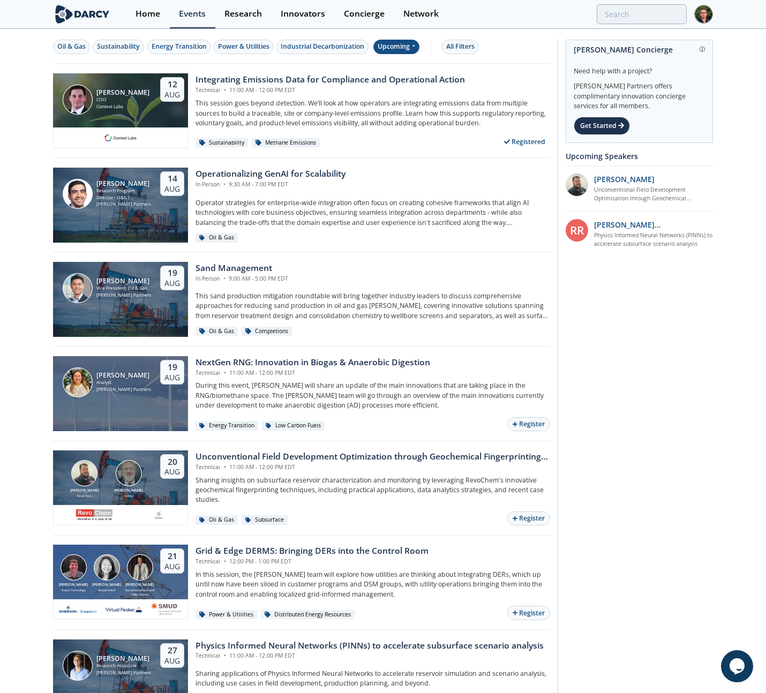
click at [394, 41] on div "Upcoming" at bounding box center [396, 47] width 47 height 14
click at [397, 81] on div "Past" at bounding box center [410, 81] width 66 height 17
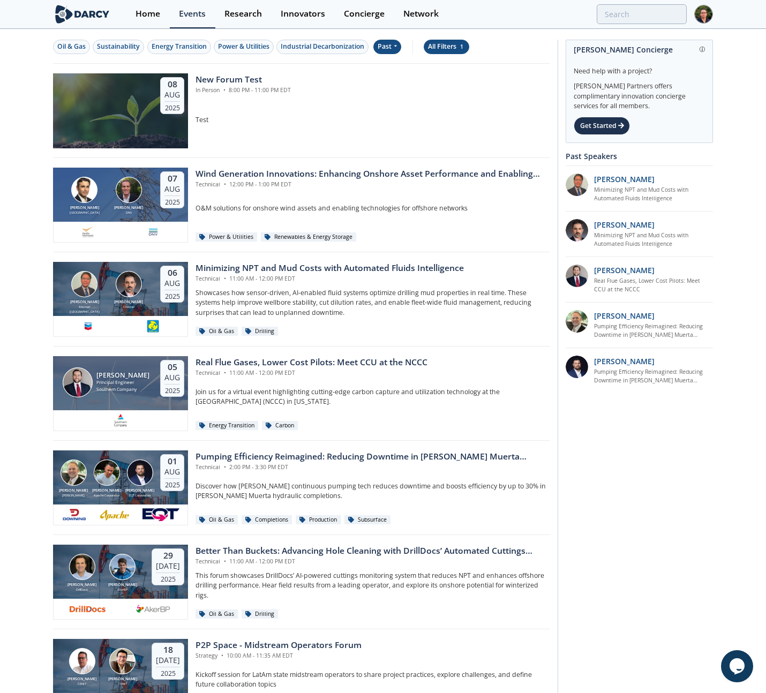
click at [439, 49] on div "All Filters 1" at bounding box center [446, 47] width 37 height 10
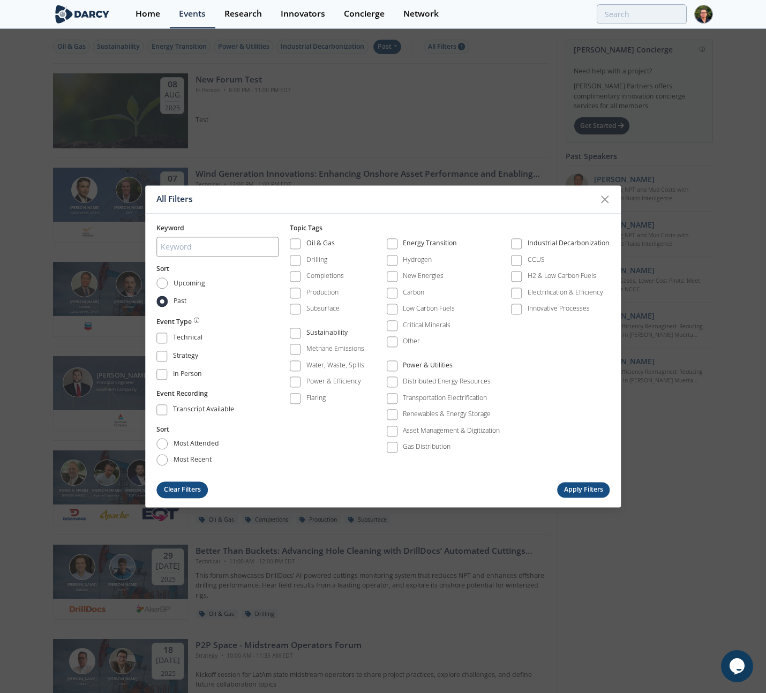
click at [196, 482] on button "Clear Filters" at bounding box center [181, 490] width 51 height 17
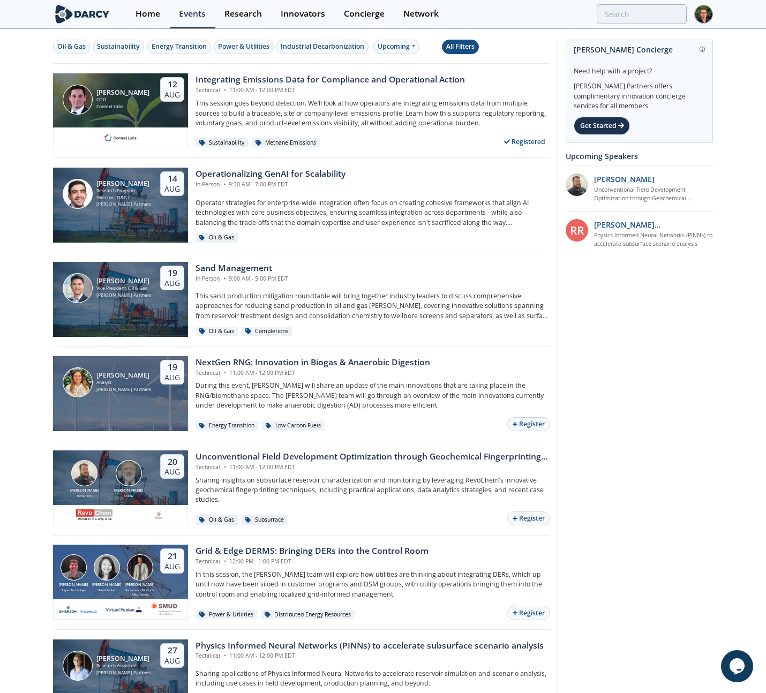
click at [457, 43] on div "All Filters" at bounding box center [460, 47] width 28 height 10
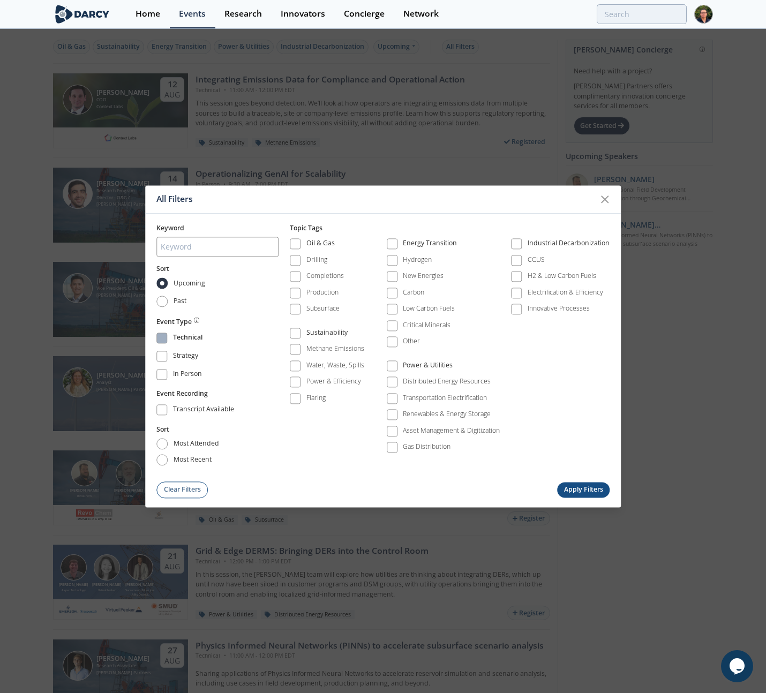
click at [218, 343] on label "Technical" at bounding box center [217, 338] width 122 height 14
click at [185, 339] on div "Technical" at bounding box center [187, 339] width 29 height 13
click at [580, 484] on button "Apply Filters" at bounding box center [583, 490] width 53 height 16
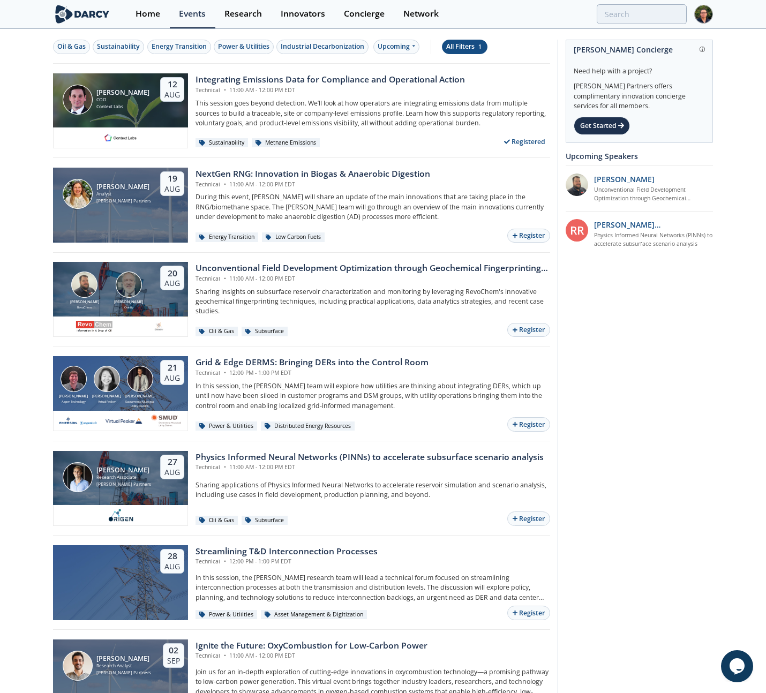
click at [455, 46] on div "All Filters 1" at bounding box center [464, 47] width 37 height 10
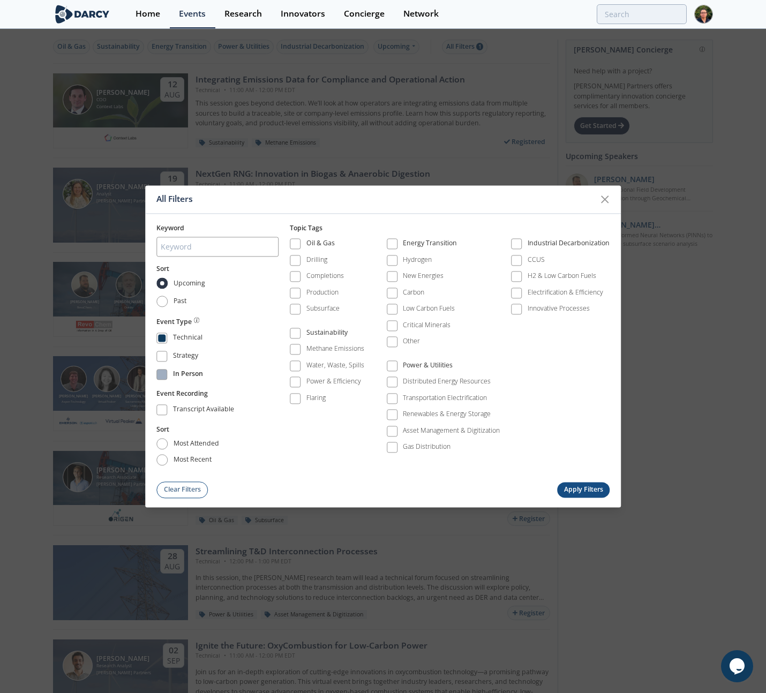
click at [162, 374] on span at bounding box center [162, 375] width 8 height 8
click at [189, 340] on div "Technical" at bounding box center [187, 339] width 29 height 13
click at [188, 342] on div "Technical" at bounding box center [187, 339] width 29 height 13
click at [567, 490] on button "Apply Filters" at bounding box center [583, 490] width 53 height 16
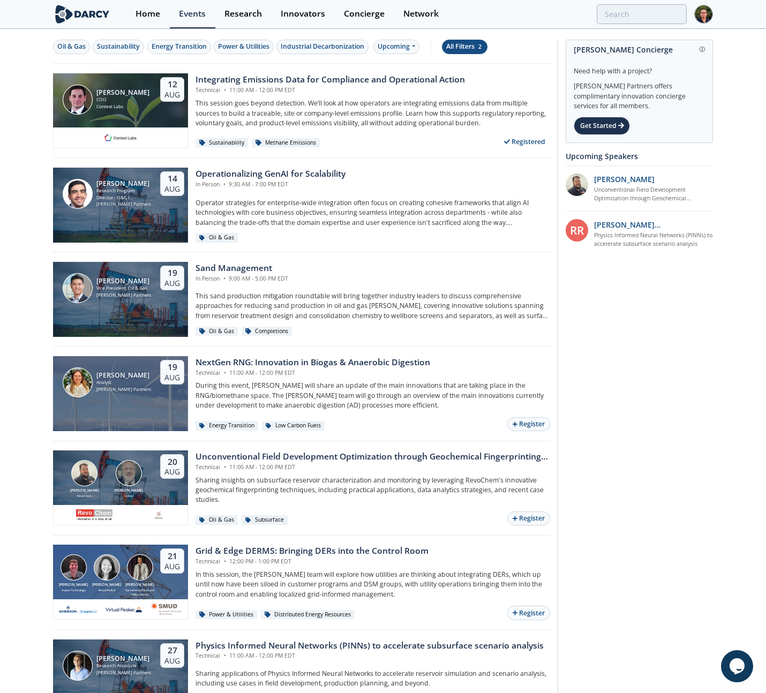
click at [474, 42] on div "All Filters 2" at bounding box center [464, 47] width 37 height 10
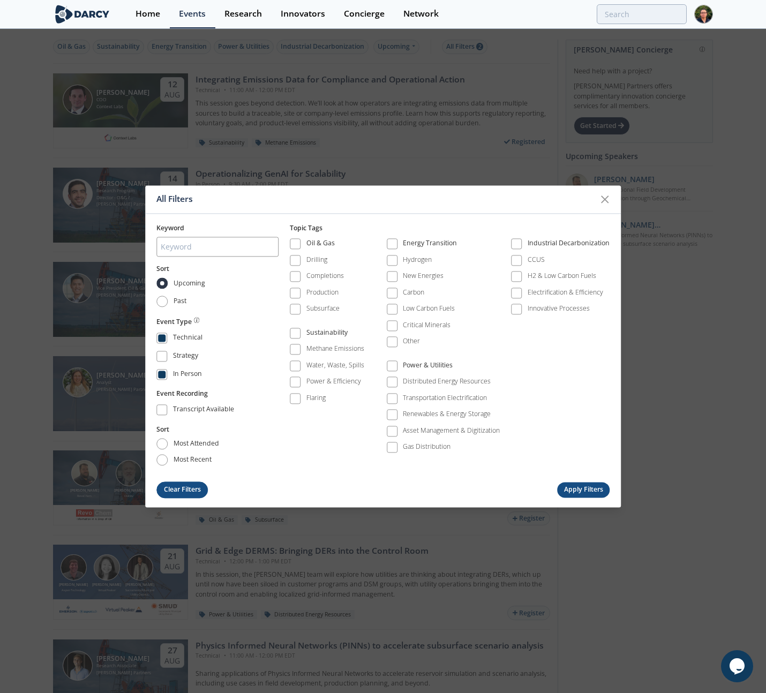
click at [193, 489] on button "Clear Filters" at bounding box center [181, 490] width 51 height 17
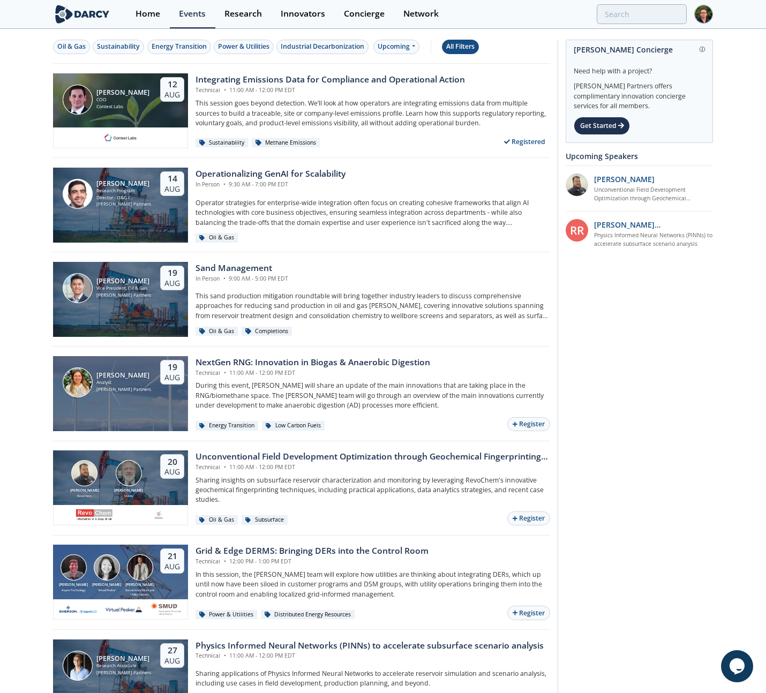
click at [453, 48] on div "All Filters" at bounding box center [460, 47] width 28 height 10
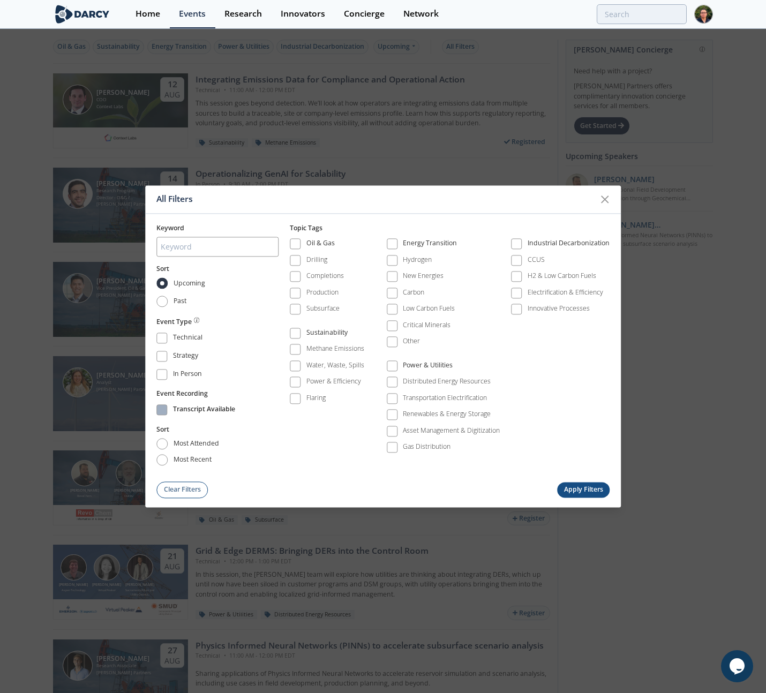
click at [215, 412] on div "Transcript Available" at bounding box center [204, 411] width 62 height 13
click at [576, 496] on button "Apply Filters" at bounding box center [583, 490] width 53 height 16
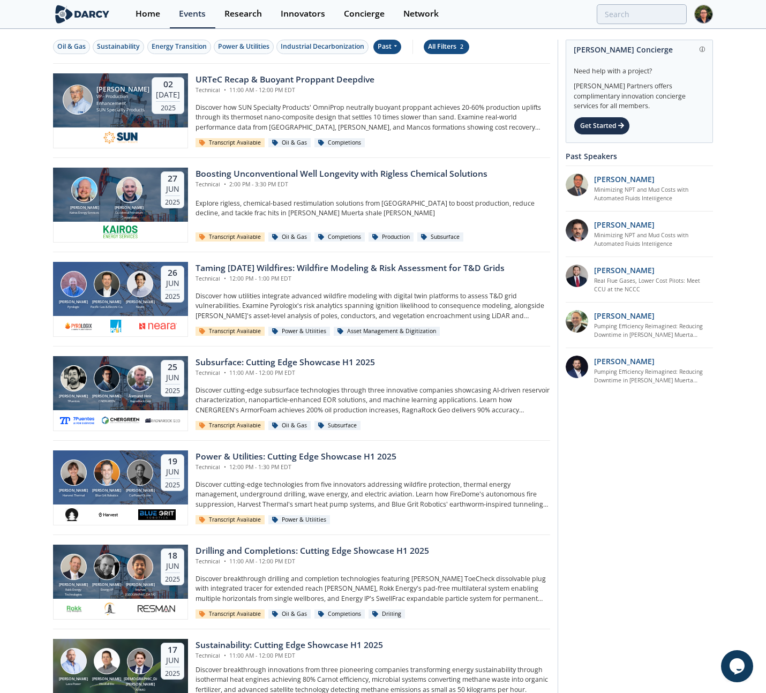
click at [460, 49] on div "All Filters 2" at bounding box center [446, 47] width 37 height 10
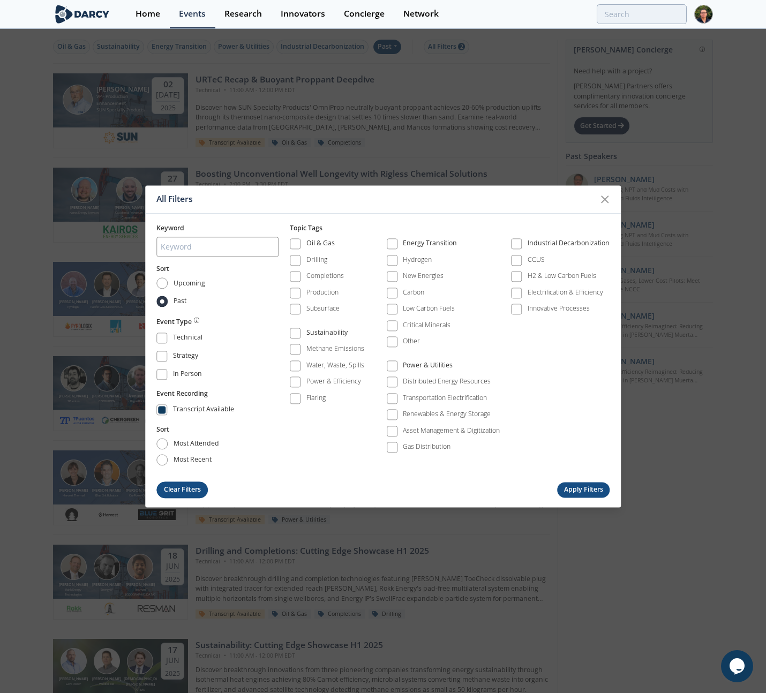
click at [181, 497] on button "Clear Filters" at bounding box center [181, 490] width 51 height 17
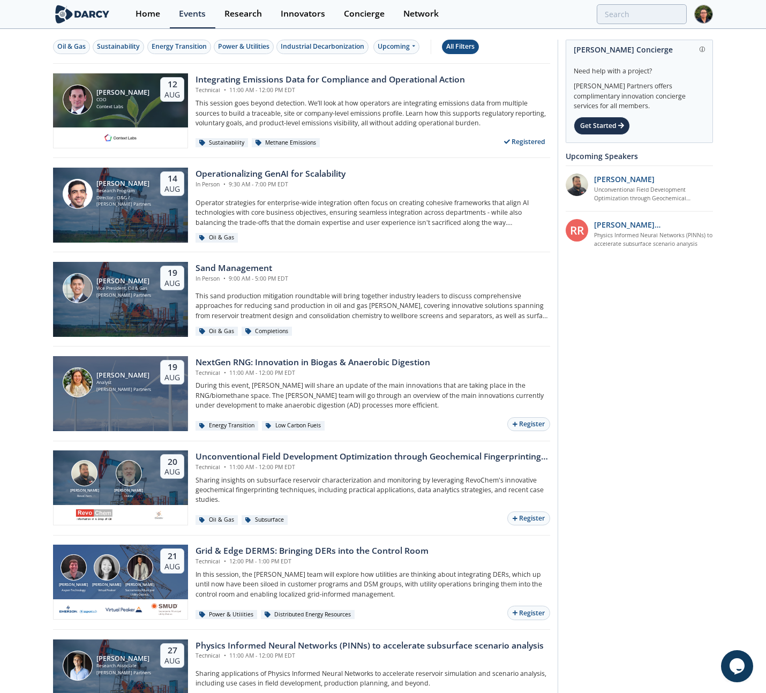
click at [461, 49] on div "All Filters" at bounding box center [460, 47] width 28 height 10
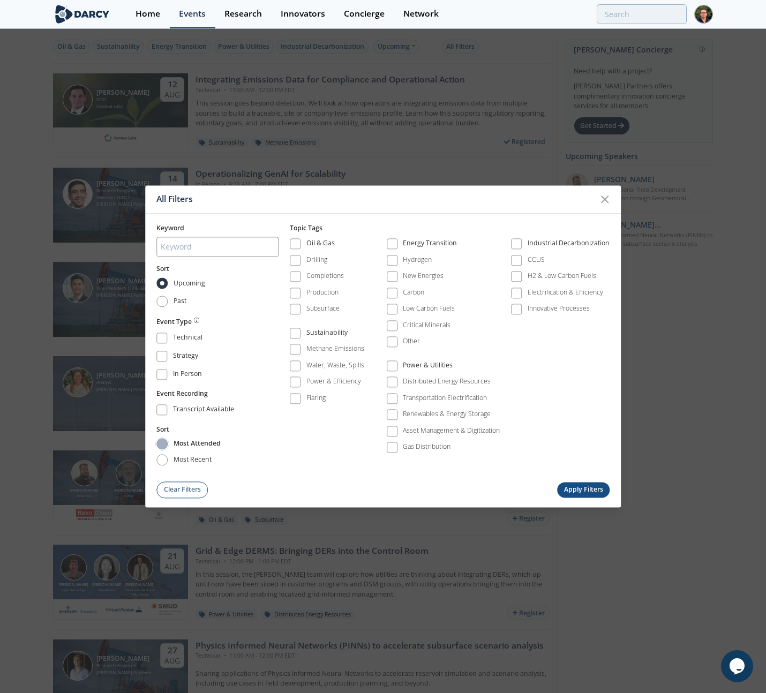
click at [162, 446] on input "most attended" at bounding box center [161, 444] width 11 height 11
radio input "true"
click at [166, 301] on input "Past" at bounding box center [161, 301] width 11 height 11
radio input "true"
click at [579, 490] on button "Apply Filters" at bounding box center [583, 490] width 53 height 16
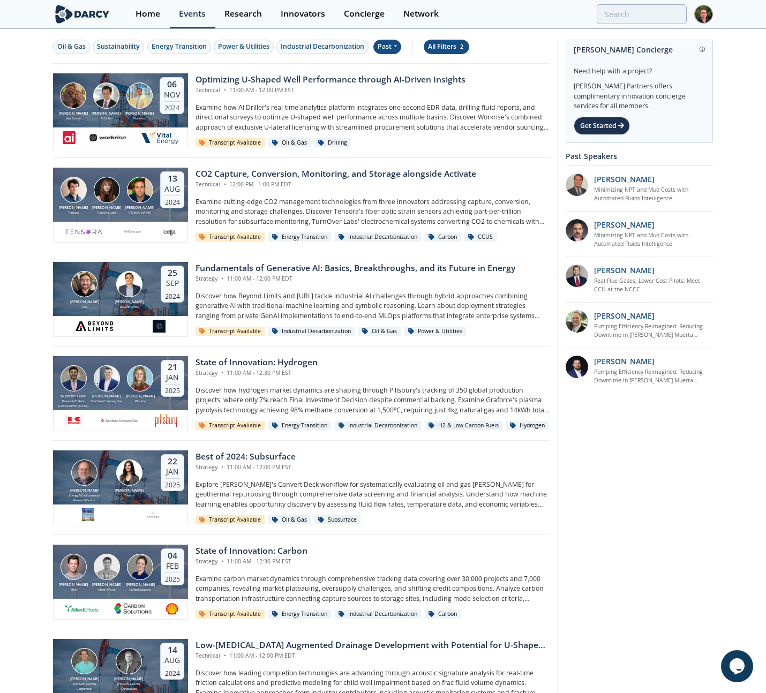
click at [435, 50] on div "All Filters 2" at bounding box center [446, 47] width 37 height 10
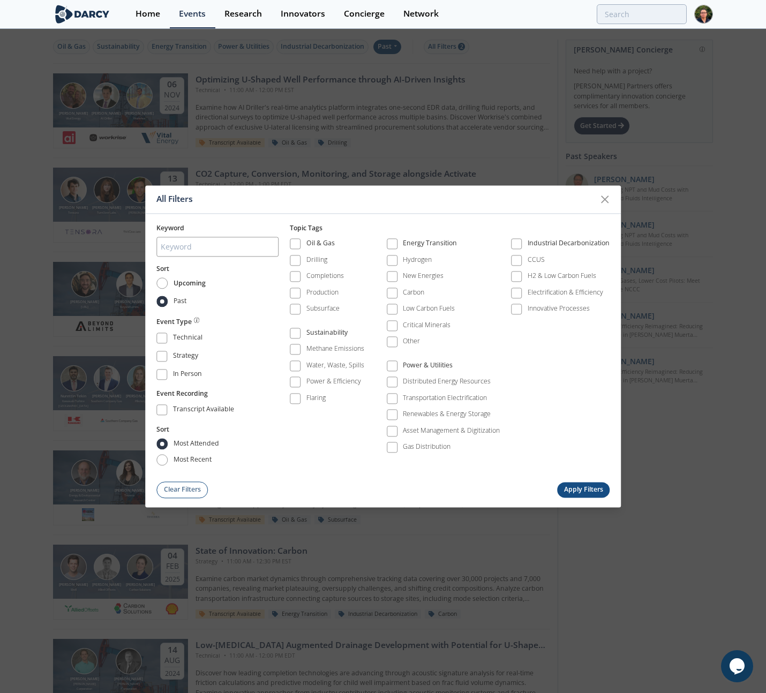
click at [180, 284] on span "Upcoming" at bounding box center [190, 284] width 32 height 10
click at [168, 284] on input "Upcoming" at bounding box center [161, 283] width 11 height 11
radio input "true"
click at [579, 486] on button "Apply Filters" at bounding box center [583, 490] width 53 height 16
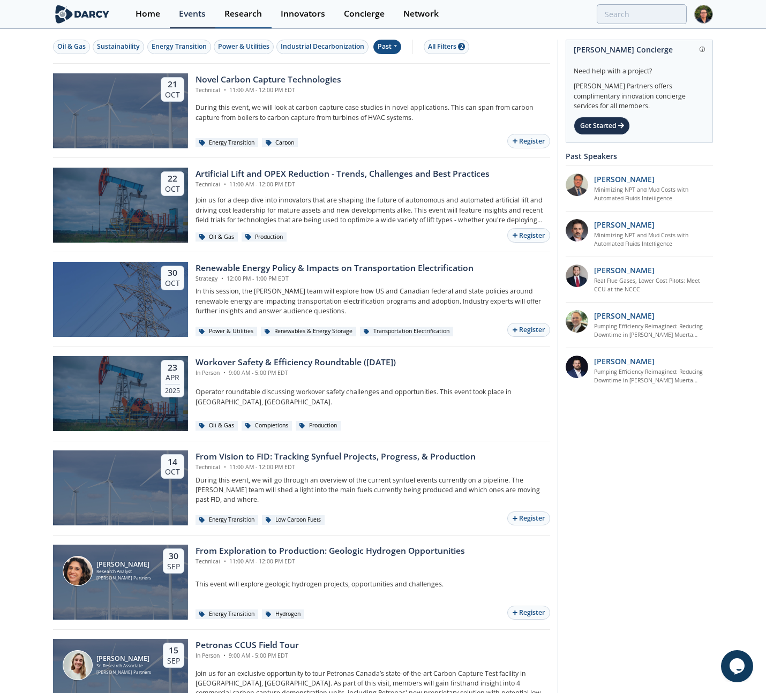
click at [240, 10] on div "Research" at bounding box center [244, 14] width 38 height 9
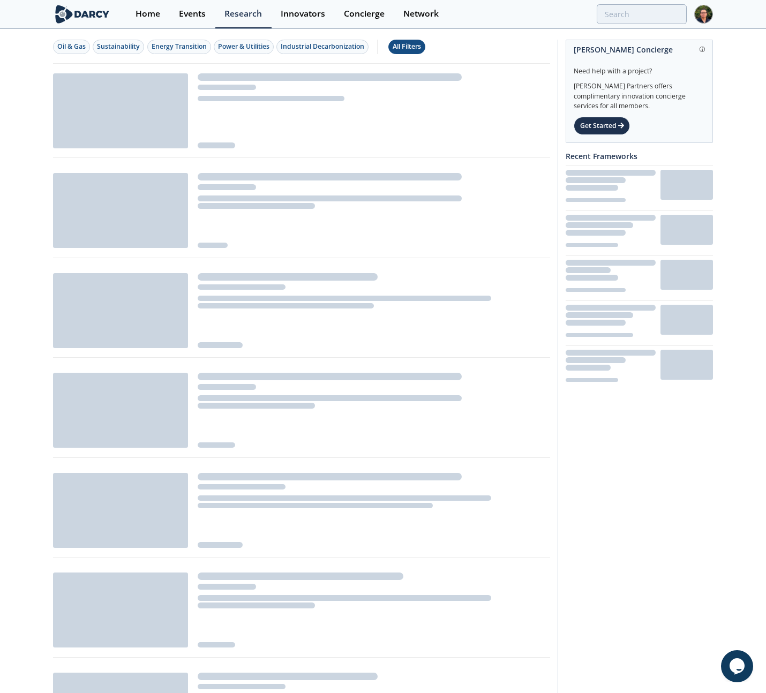
click at [400, 44] on div "All Filters" at bounding box center [407, 47] width 28 height 10
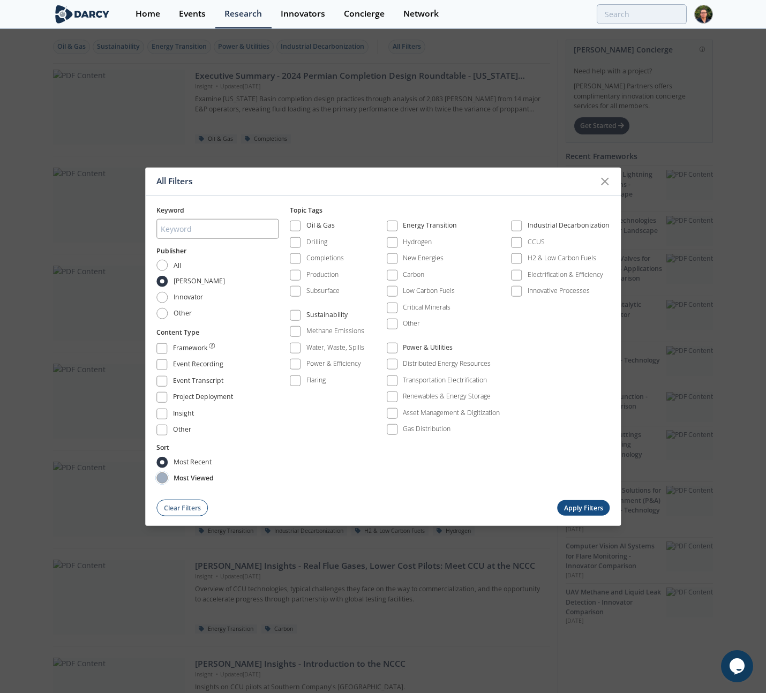
click at [162, 476] on input "most viewed" at bounding box center [161, 478] width 11 height 11
radio input "true"
click at [570, 510] on button "Apply Filters" at bounding box center [583, 508] width 53 height 16
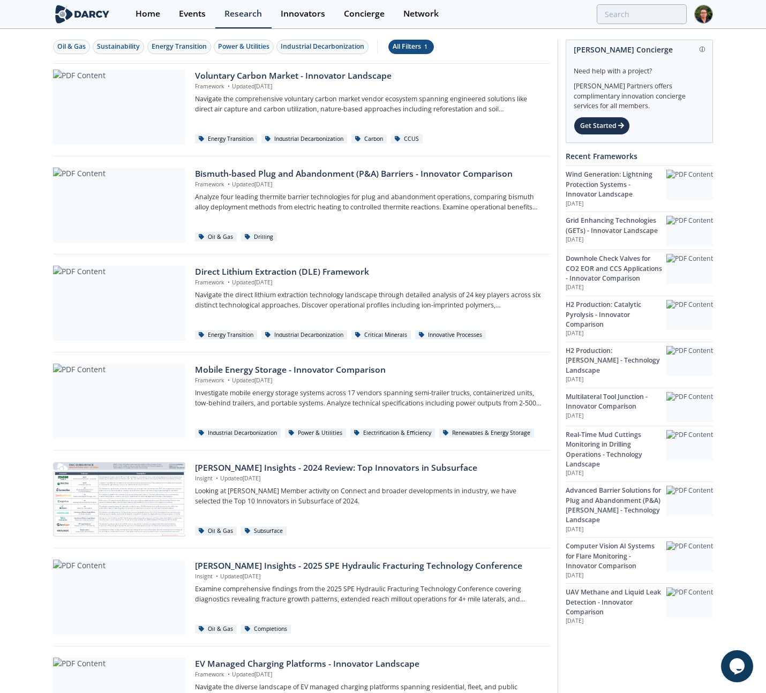
click at [401, 51] on div "All Filters 1" at bounding box center [411, 47] width 37 height 10
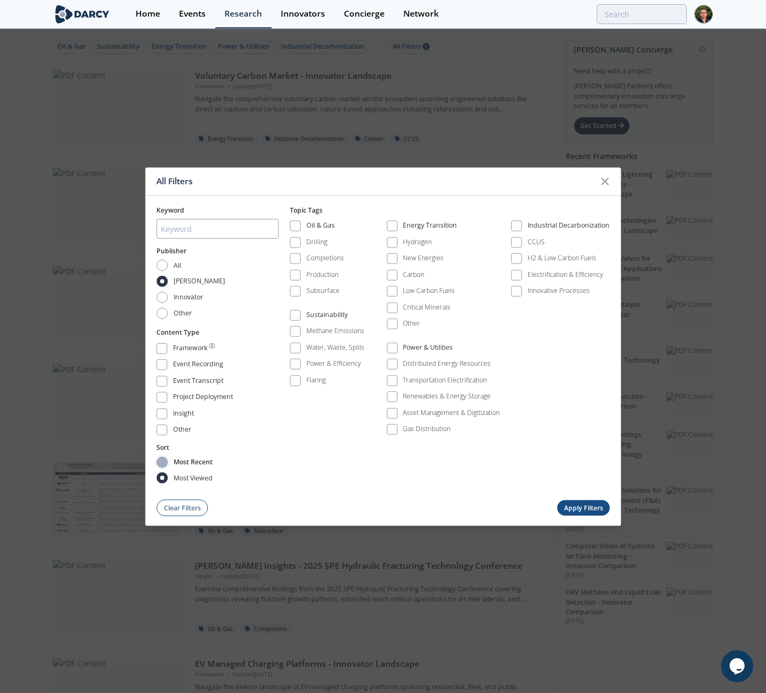
click at [163, 462] on input "most recent" at bounding box center [161, 462] width 11 height 11
radio input "true"
click at [162, 267] on input "All" at bounding box center [161, 265] width 11 height 11
radio input "true"
click at [576, 507] on button "Apply Filters" at bounding box center [583, 508] width 53 height 16
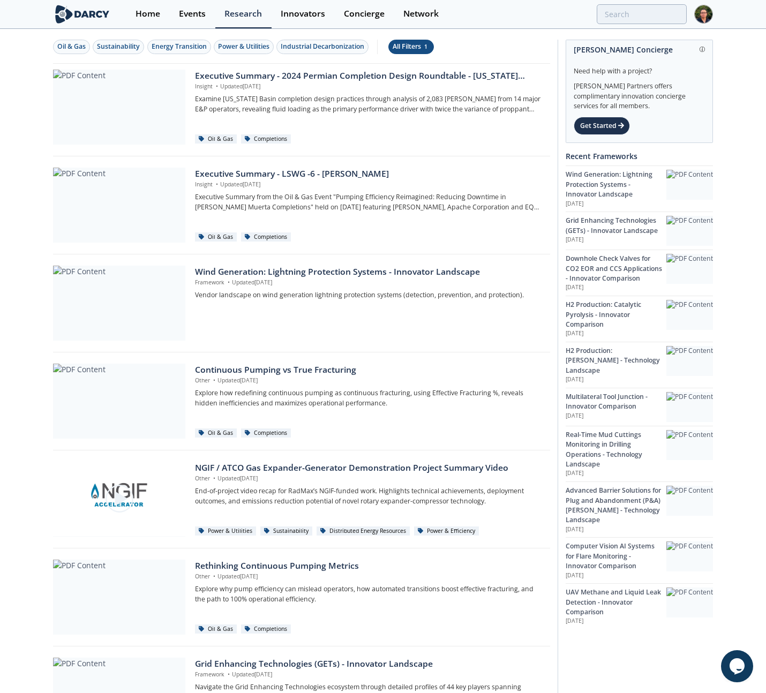
click at [409, 47] on div "All Filters 1" at bounding box center [411, 47] width 37 height 10
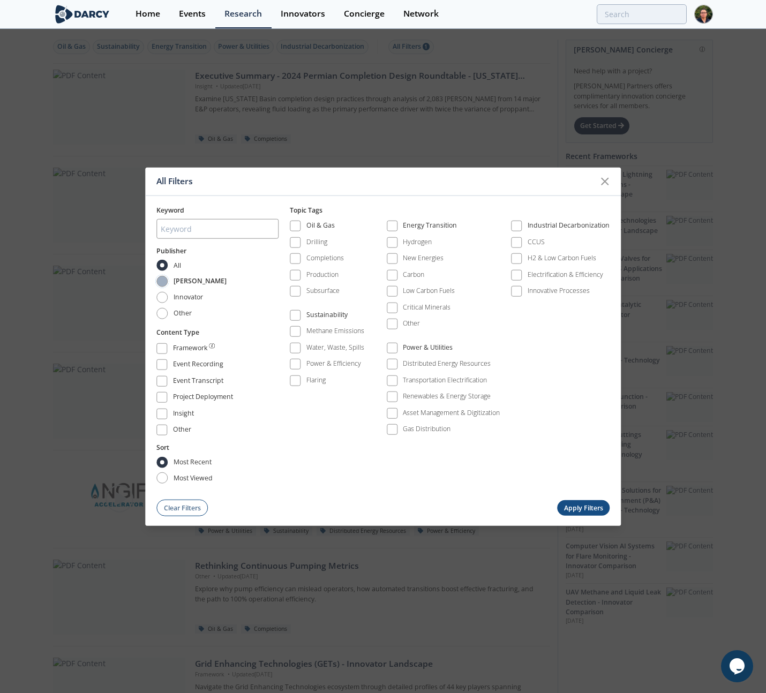
click at [163, 283] on input "[PERSON_NAME]" at bounding box center [161, 281] width 11 height 11
radio input "true"
click at [586, 505] on button "Apply Filters" at bounding box center [583, 508] width 53 height 16
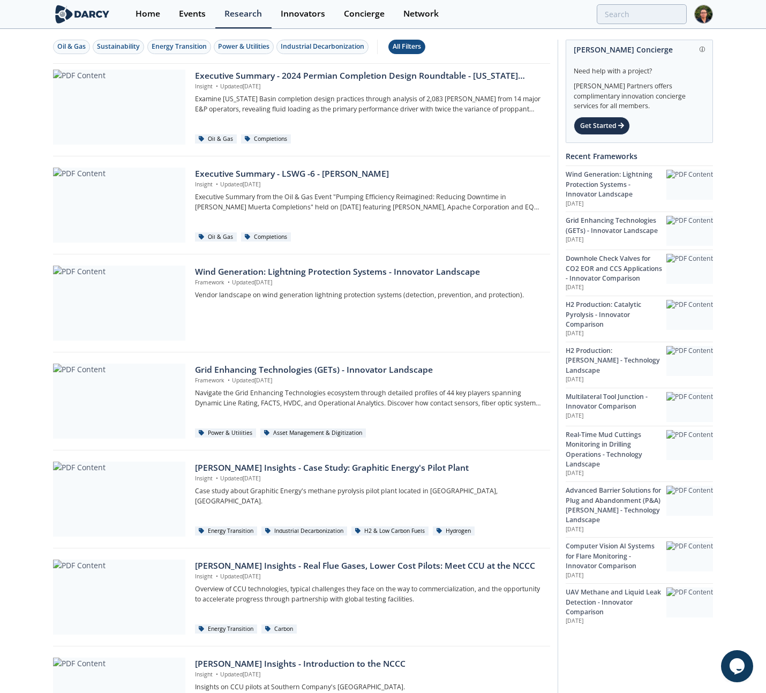
click at [412, 50] on div "All Filters" at bounding box center [407, 47] width 28 height 10
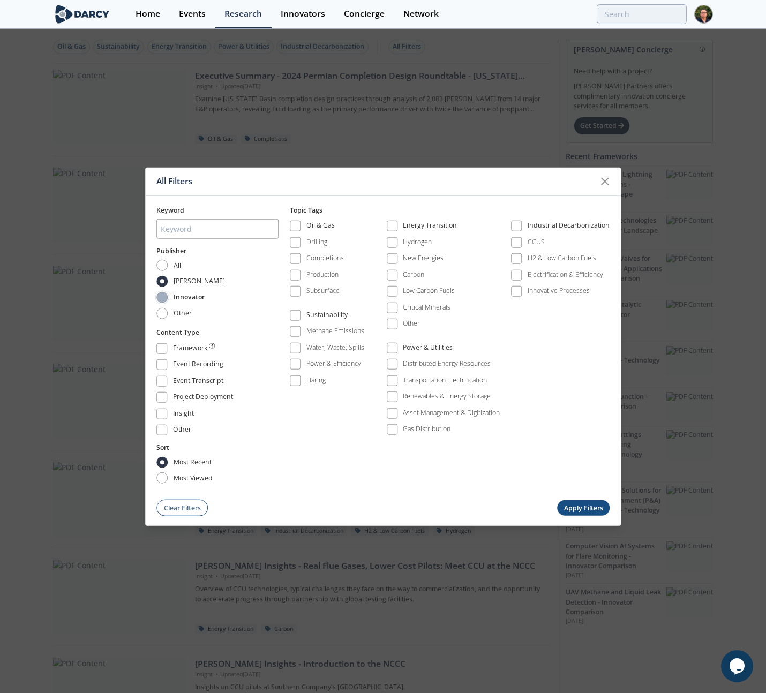
click at [164, 295] on input "Innovator" at bounding box center [161, 297] width 11 height 11
radio input "true"
click at [594, 507] on button "Apply Filters" at bounding box center [583, 508] width 53 height 16
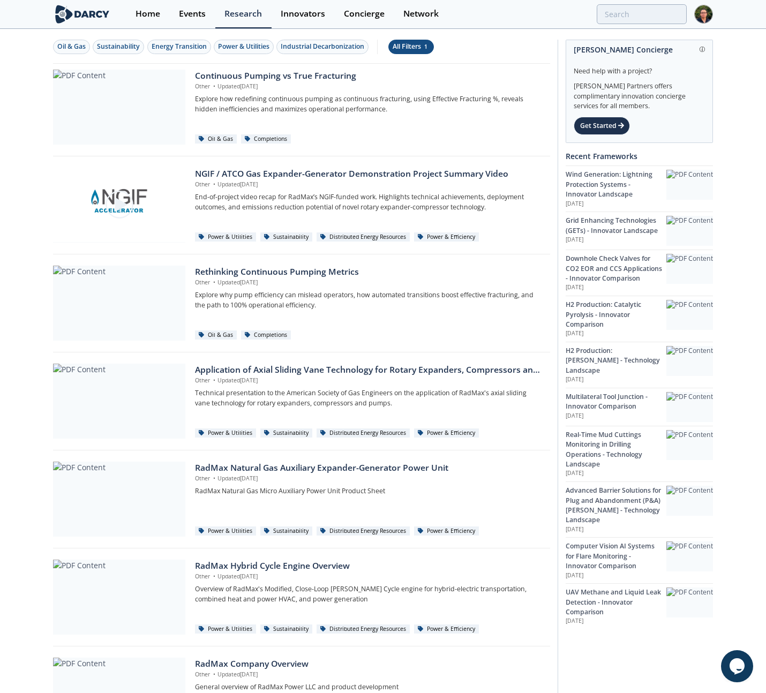
click at [406, 47] on div "All Filters 1" at bounding box center [411, 47] width 37 height 10
click at [407, 47] on div "All Filters 1" at bounding box center [411, 47] width 37 height 10
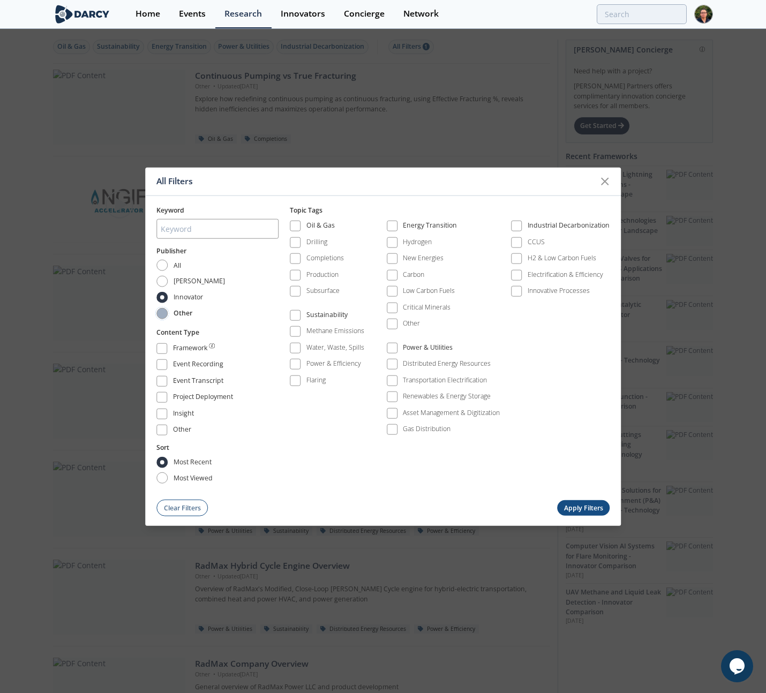
click at [164, 312] on input "Other" at bounding box center [161, 313] width 11 height 11
radio input "true"
click at [578, 505] on button "Apply Filters" at bounding box center [583, 508] width 53 height 16
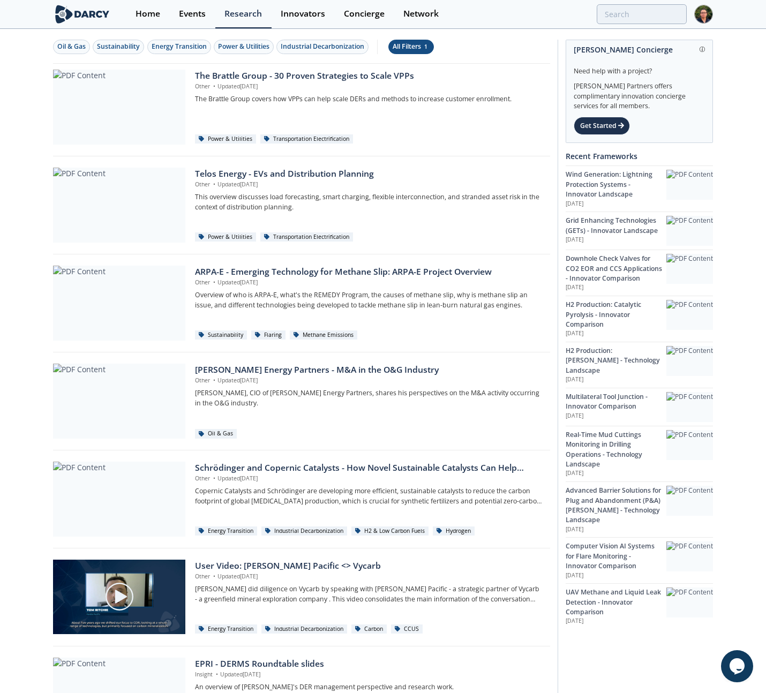
click at [399, 43] on div "All Filters 1" at bounding box center [411, 47] width 37 height 10
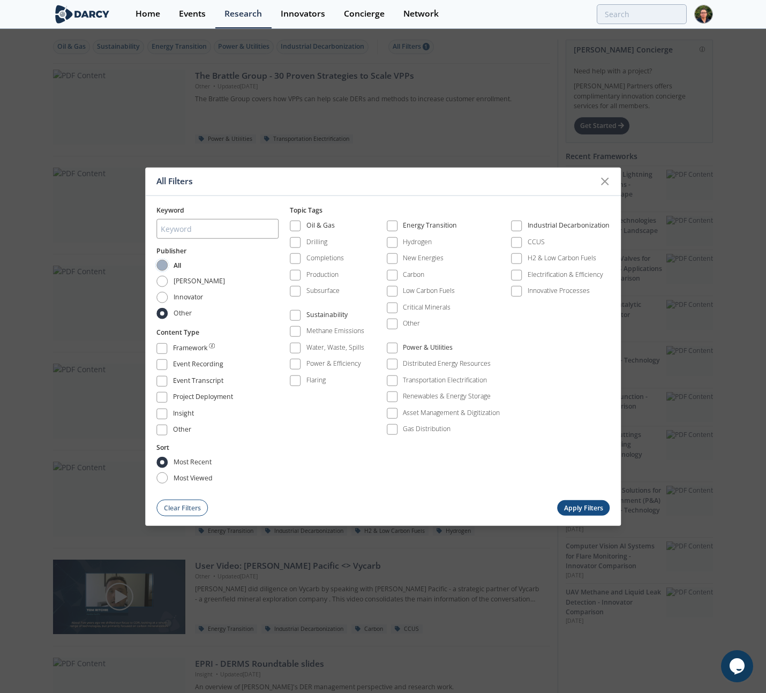
click at [162, 267] on input "All" at bounding box center [161, 265] width 11 height 11
radio input "true"
click at [577, 505] on button "Apply Filters" at bounding box center [583, 508] width 53 height 16
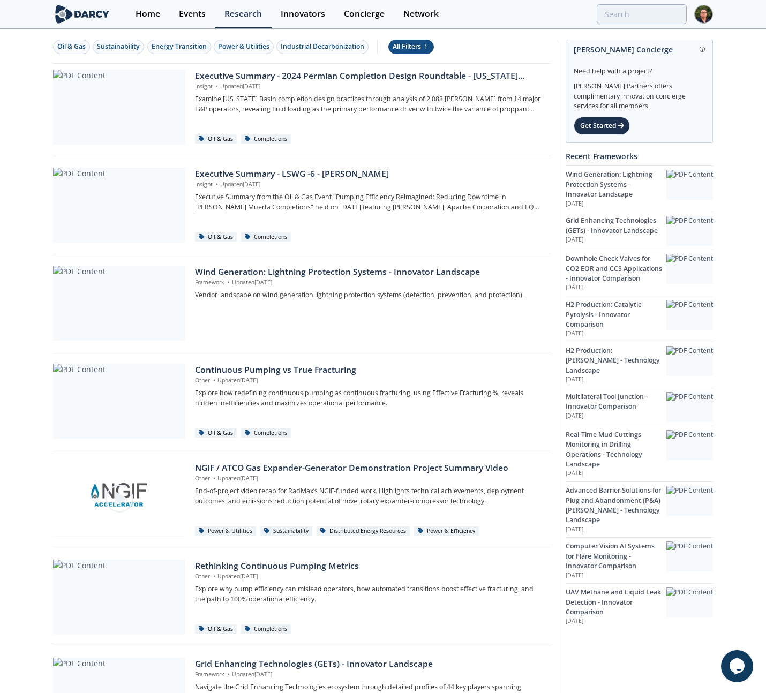
click at [415, 51] on button "All Filters 1" at bounding box center [411, 47] width 46 height 14
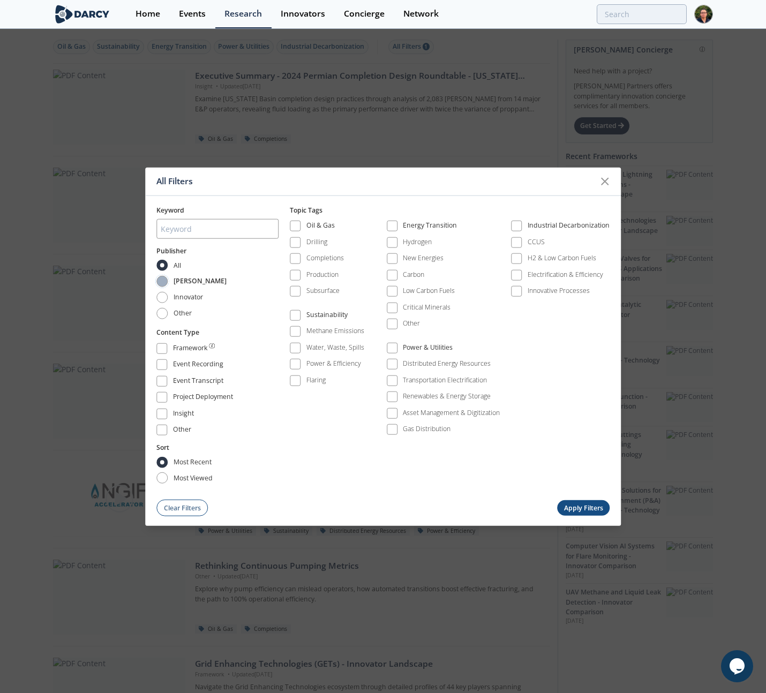
click at [164, 285] on input "[PERSON_NAME]" at bounding box center [161, 281] width 11 height 11
radio input "true"
click at [585, 506] on button "Apply Filters" at bounding box center [583, 508] width 53 height 16
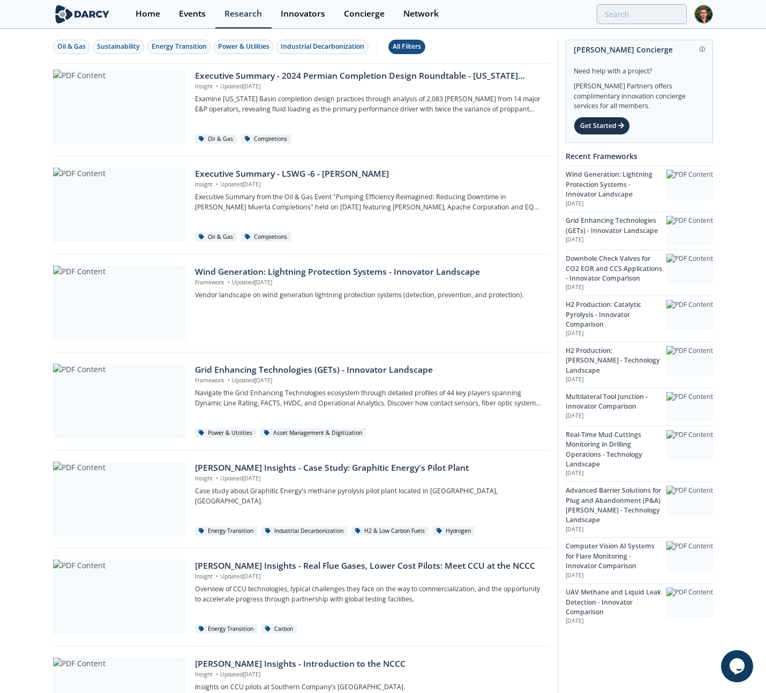
click at [397, 42] on div "All Filters" at bounding box center [407, 47] width 28 height 10
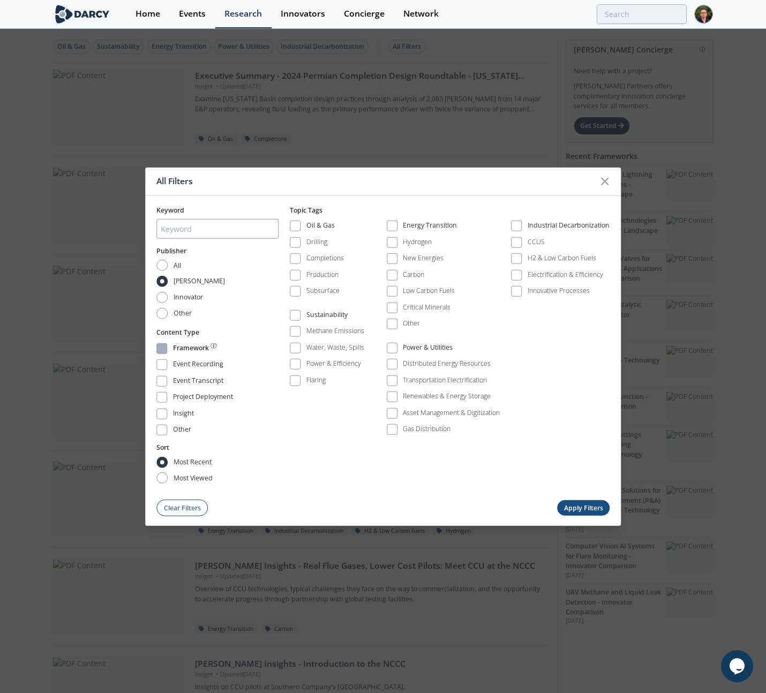
click at [157, 350] on span at bounding box center [161, 348] width 11 height 11
click at [178, 510] on button "Clear Filters" at bounding box center [181, 508] width 51 height 17
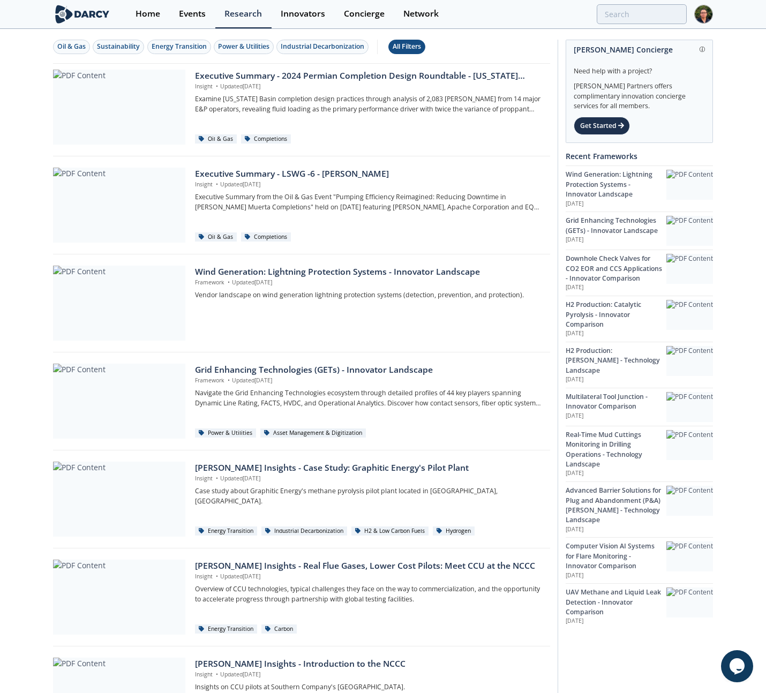
click at [410, 46] on div "All Filters" at bounding box center [407, 47] width 28 height 10
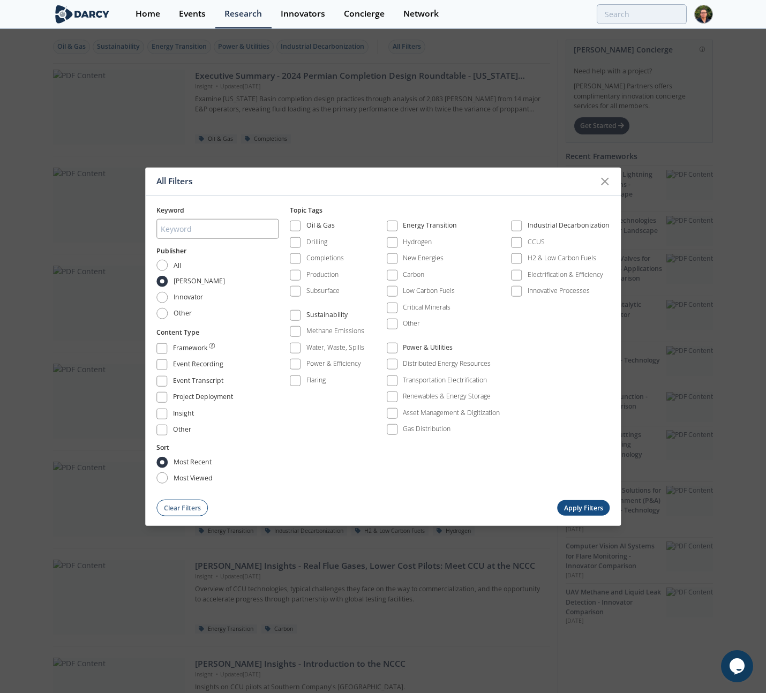
click at [149, 348] on div "Keyword Publisher All [PERSON_NAME] Innovator Other Content Type Framework Even…" at bounding box center [383, 356] width 476 height 320
click at [163, 347] on span at bounding box center [162, 349] width 8 height 8
click at [585, 506] on button "Apply Filters" at bounding box center [583, 508] width 53 height 16
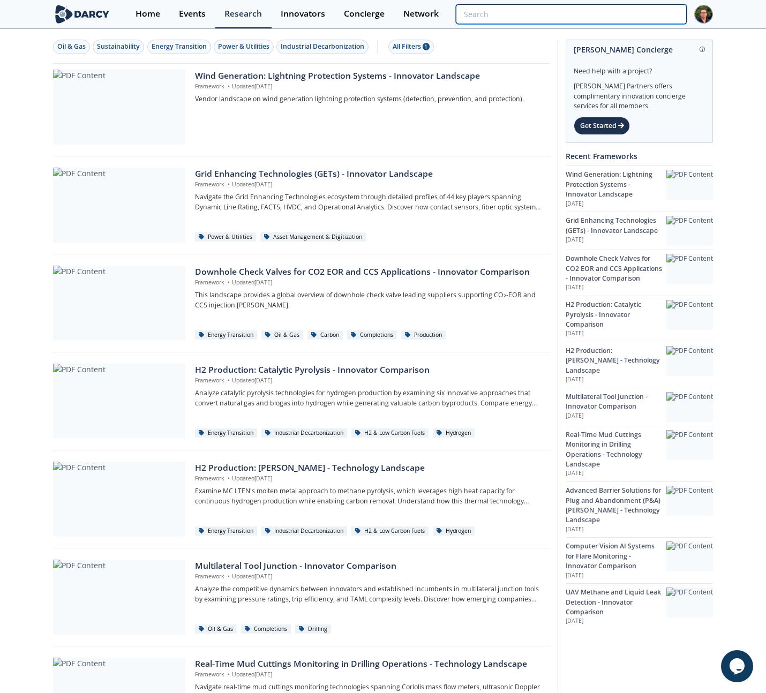
click at [635, 18] on input "search" at bounding box center [571, 14] width 231 height 20
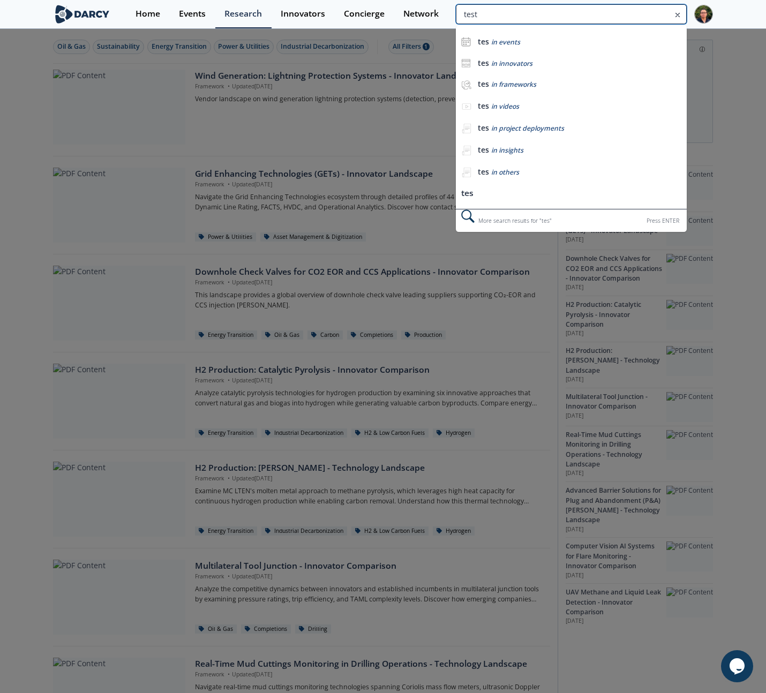
type input "test"
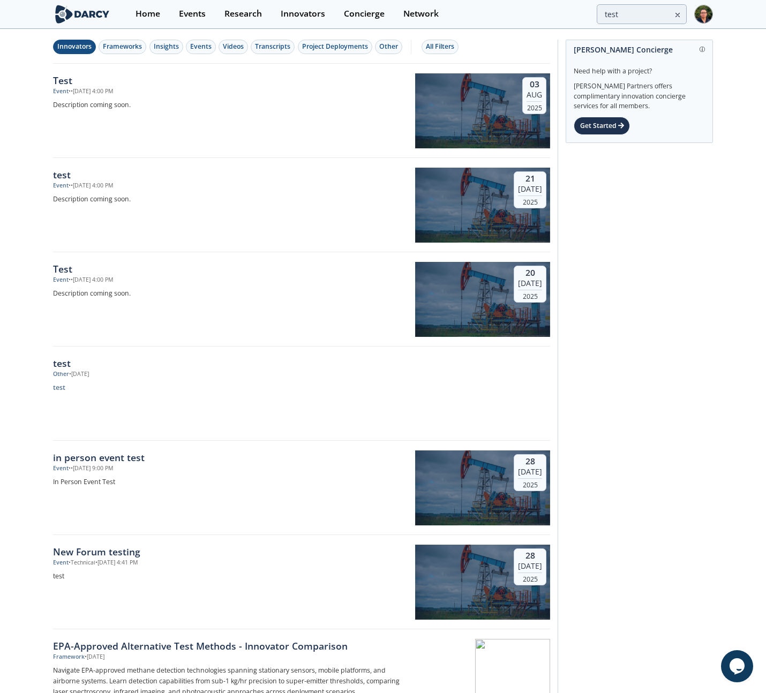
click at [78, 43] on div "Innovators" at bounding box center [74, 47] width 34 height 10
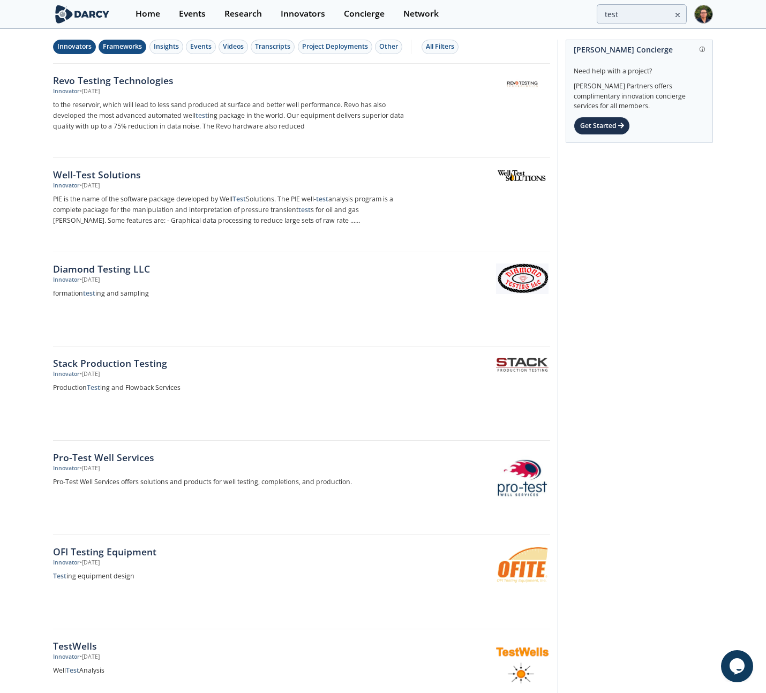
click at [126, 49] on div "Frameworks" at bounding box center [122, 47] width 39 height 10
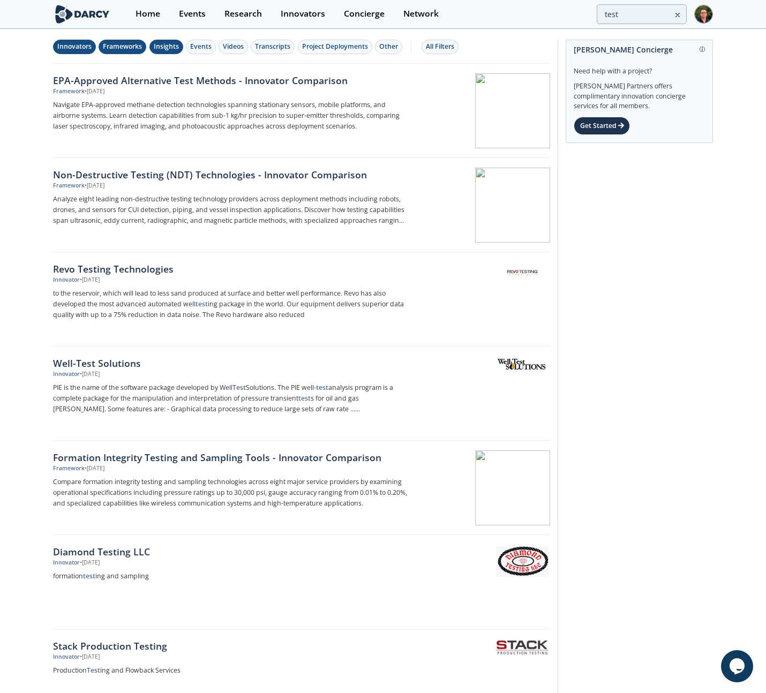
click at [180, 46] on button "Insights" at bounding box center [166, 47] width 34 height 14
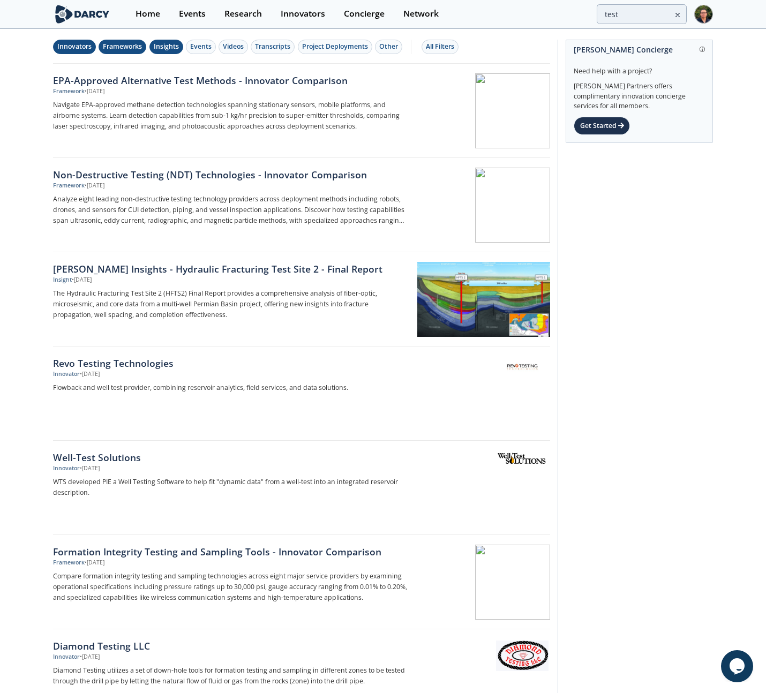
click at [708, 17] on img at bounding box center [703, 14] width 19 height 19
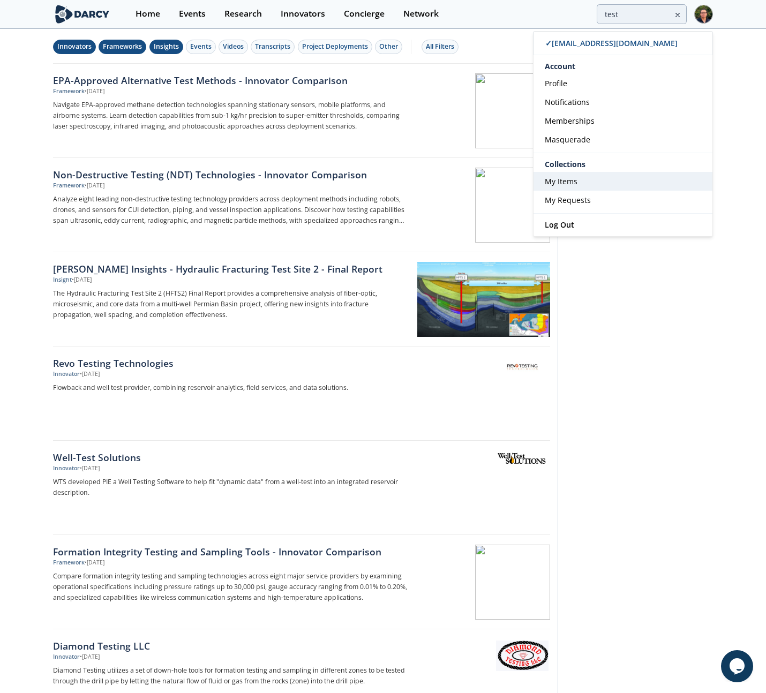
click at [560, 180] on span "My Items" at bounding box center [561, 181] width 33 height 10
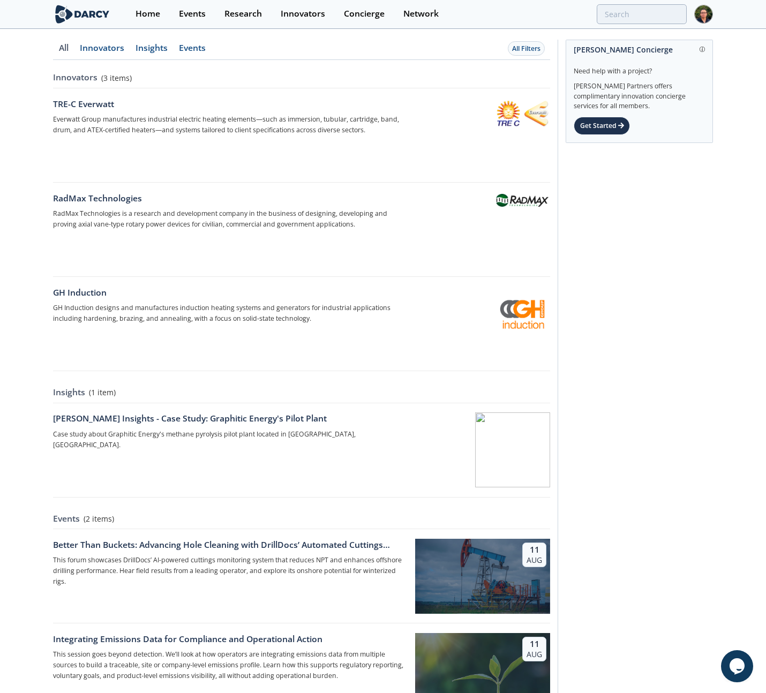
click at [74, 51] on link "Innovators" at bounding box center [63, 52] width 21 height 16
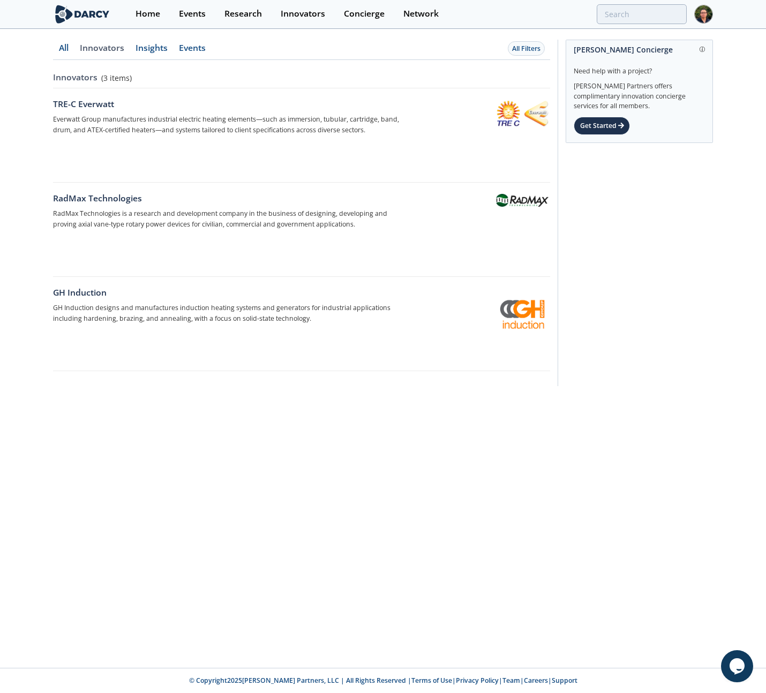
click at [74, 54] on link "Insights" at bounding box center [63, 52] width 21 height 16
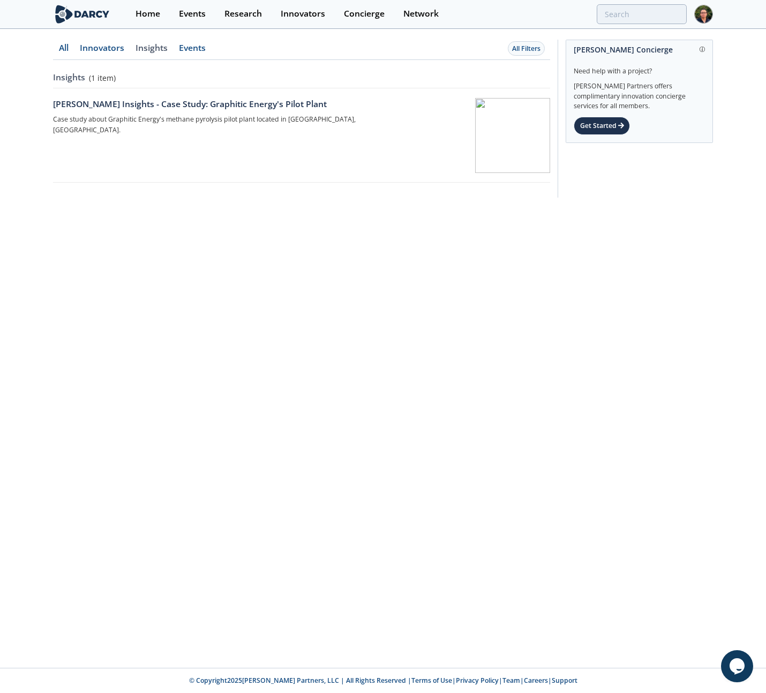
click at [74, 51] on link "Events" at bounding box center [63, 52] width 21 height 16
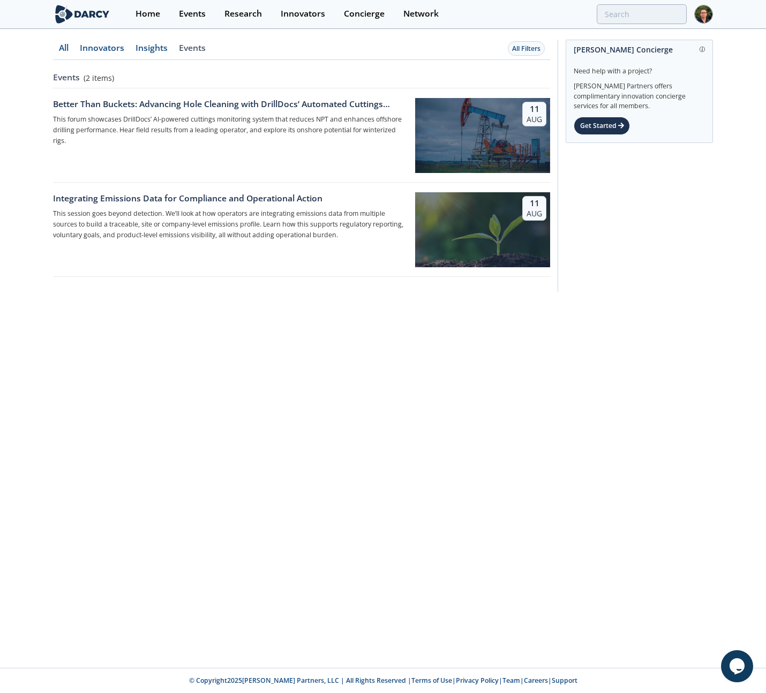
click at [74, 53] on link "Insights" at bounding box center [63, 52] width 21 height 16
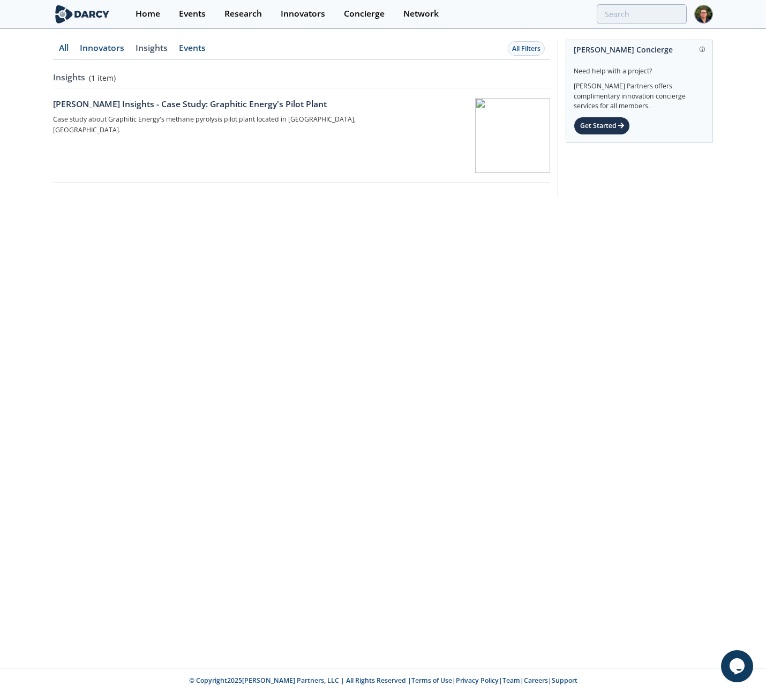
click at [74, 46] on link "Innovators" at bounding box center [63, 52] width 21 height 16
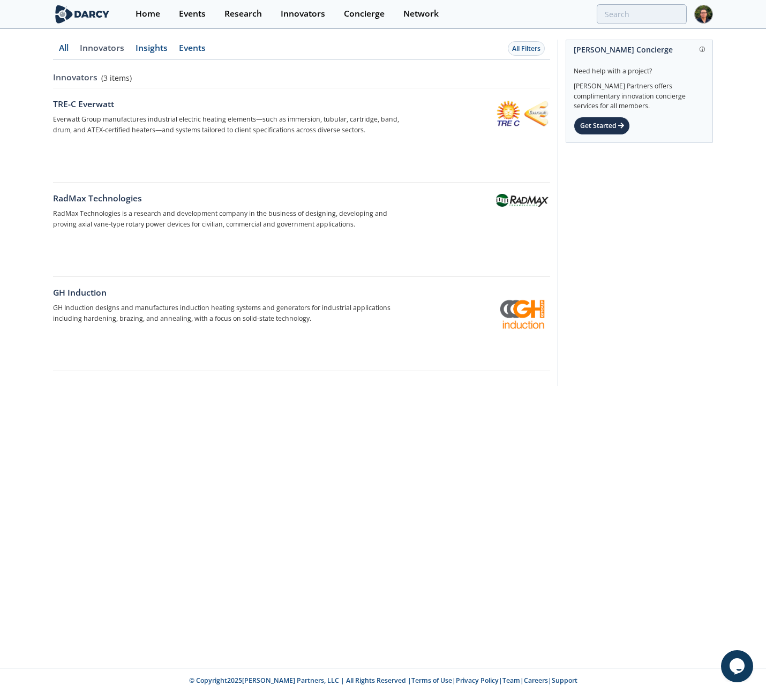
click at [74, 51] on link "Insights" at bounding box center [63, 52] width 21 height 16
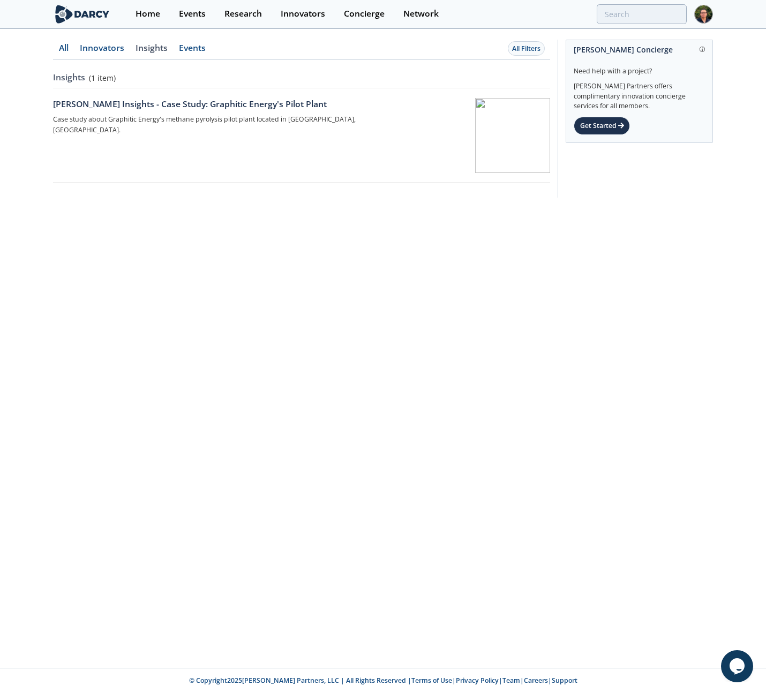
click at [74, 48] on link "Events" at bounding box center [63, 52] width 21 height 16
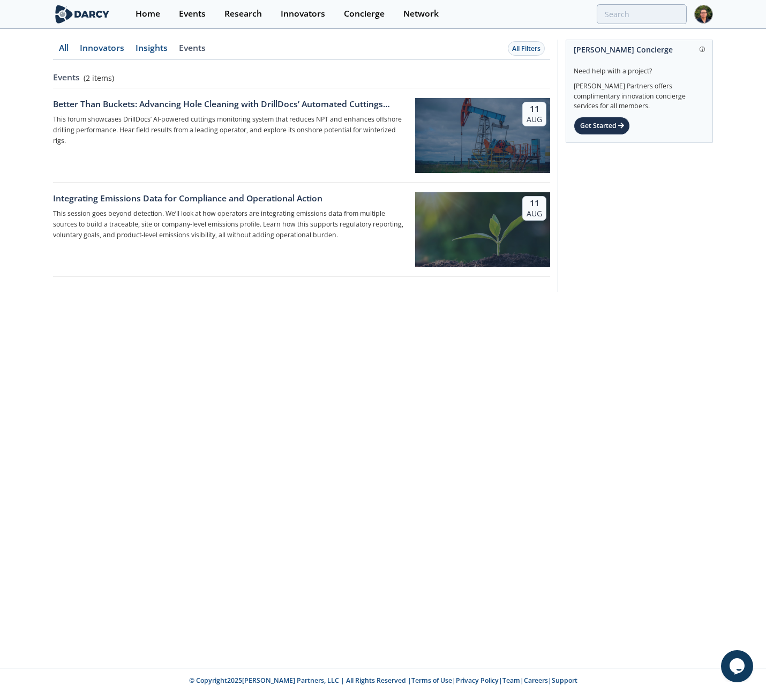
click at [74, 46] on link "Insights" at bounding box center [63, 52] width 21 height 16
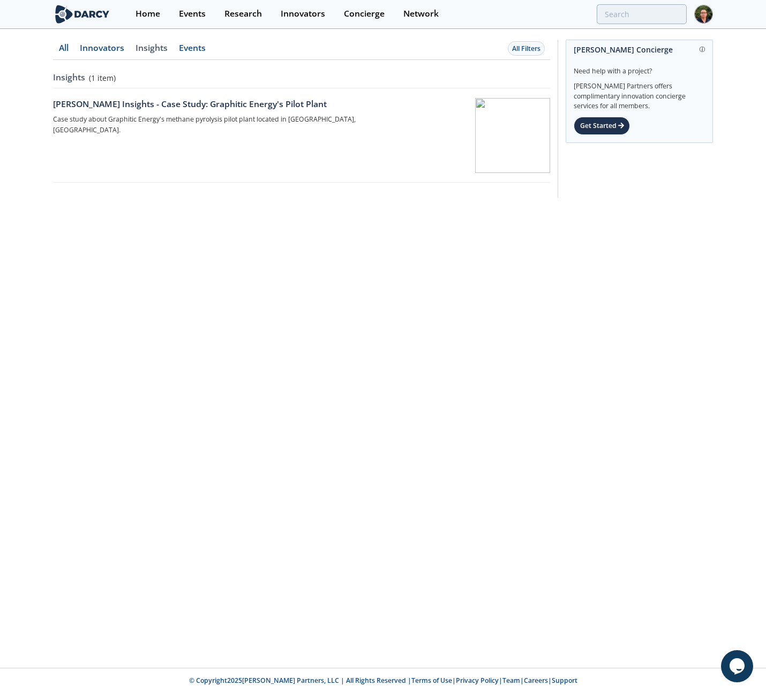
click at [74, 50] on link "Innovators" at bounding box center [63, 52] width 21 height 16
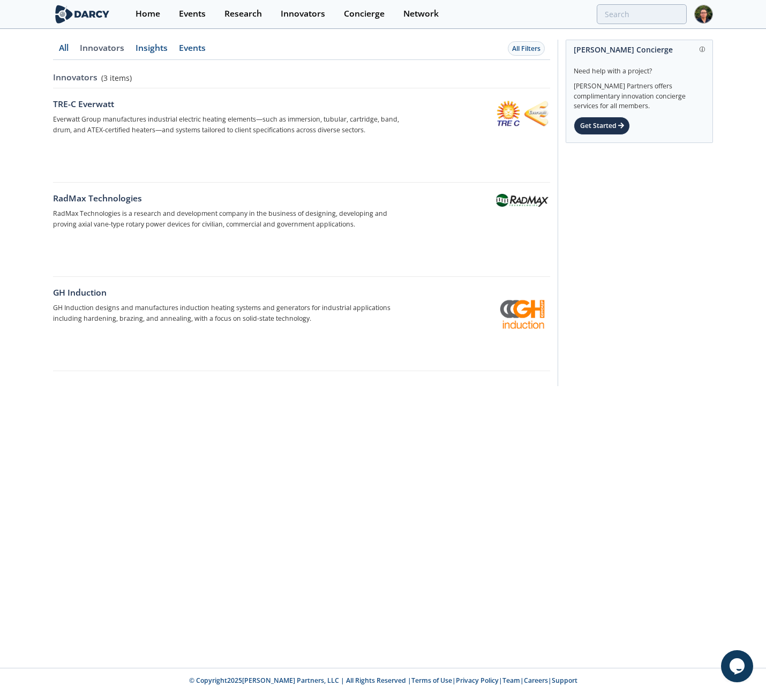
click at [74, 51] on link "Insights" at bounding box center [63, 52] width 21 height 16
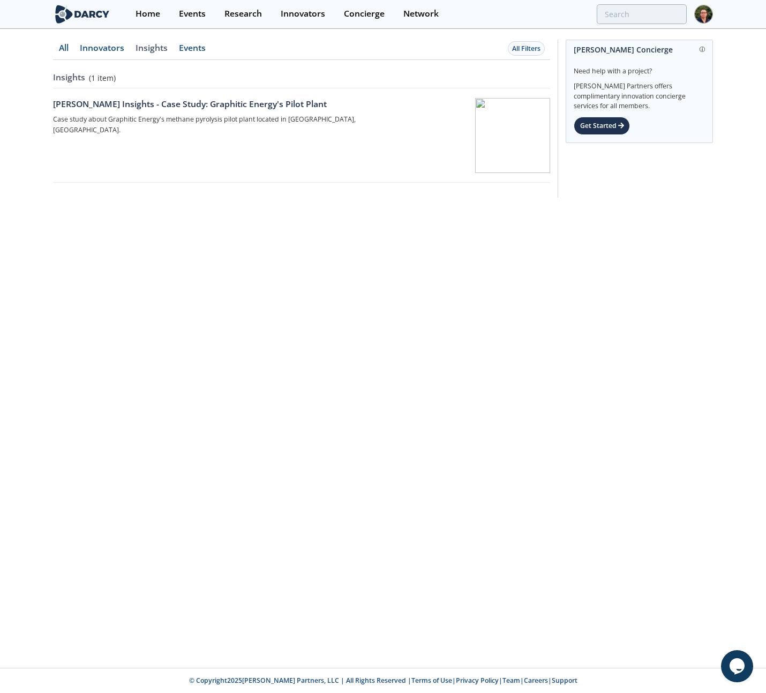
click at [74, 49] on link "Events" at bounding box center [63, 52] width 21 height 16
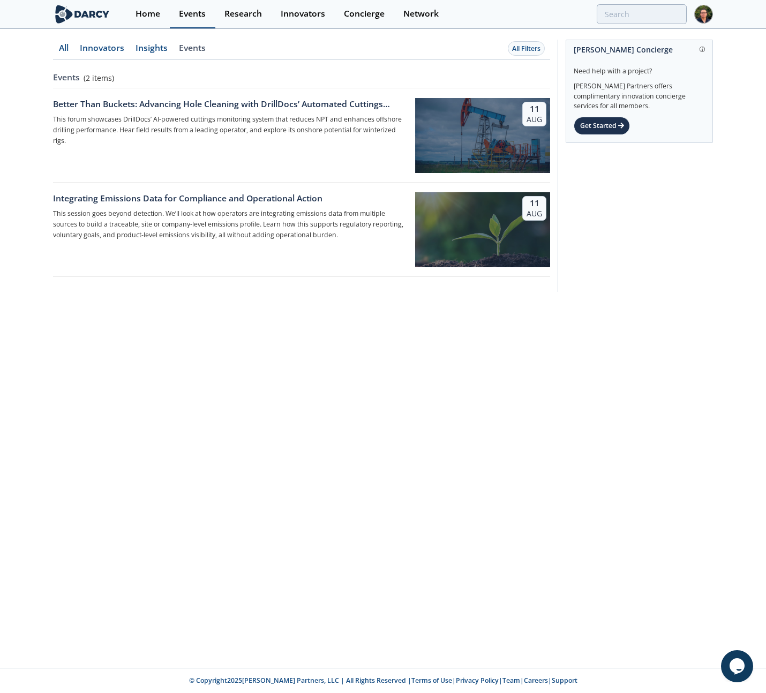
click at [184, 14] on div "Events" at bounding box center [192, 14] width 27 height 9
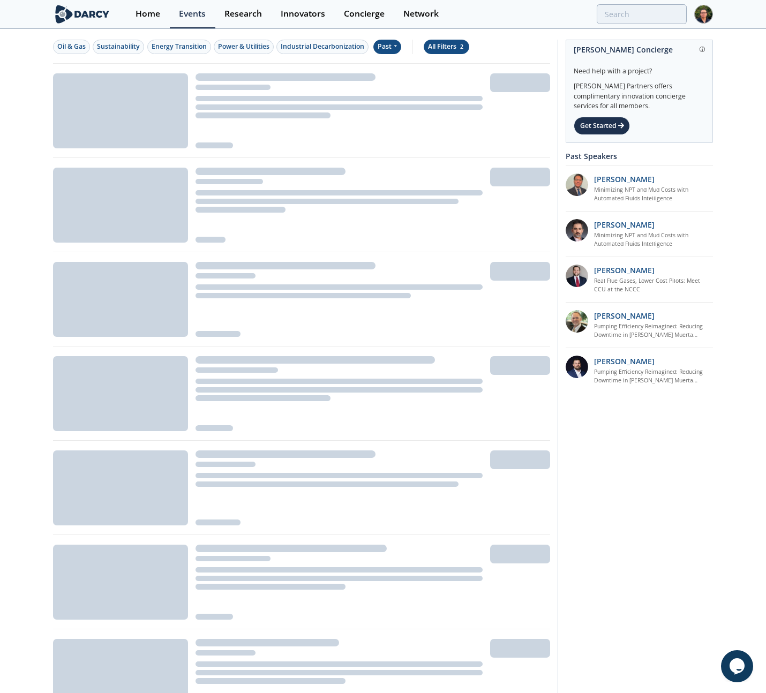
click at [451, 48] on div "All Filters 2" at bounding box center [446, 47] width 37 height 10
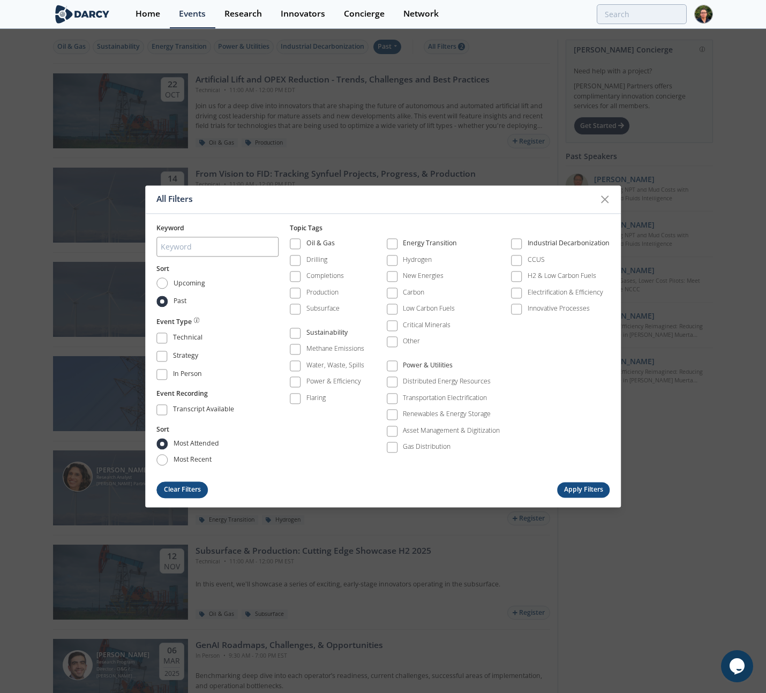
click at [191, 488] on button "Clear Filters" at bounding box center [181, 490] width 51 height 17
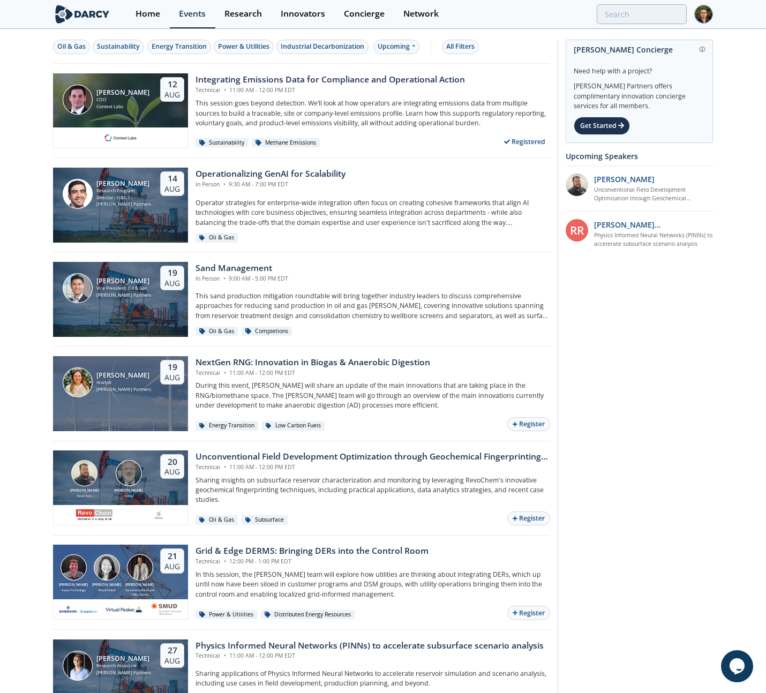
click at [506, 50] on div "Oil & Gas Sustainability Energy Transition Power & Utilities Industrial Decarbo…" at bounding box center [299, 47] width 493 height 14
click at [470, 46] on div "All Filters" at bounding box center [460, 47] width 28 height 10
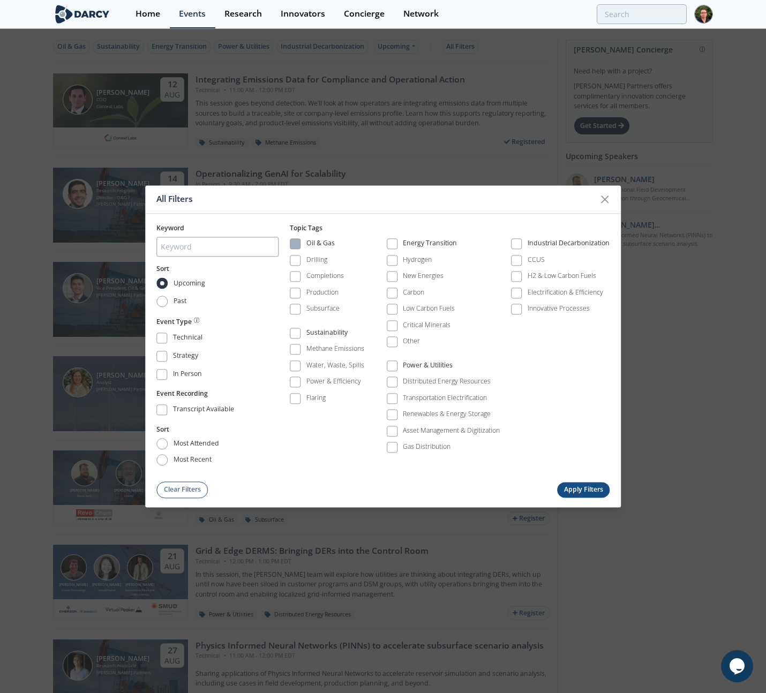
click at [323, 248] on div "Oil & Gas" at bounding box center [320, 245] width 28 height 13
click at [580, 487] on button "Apply Filters" at bounding box center [583, 490] width 53 height 16
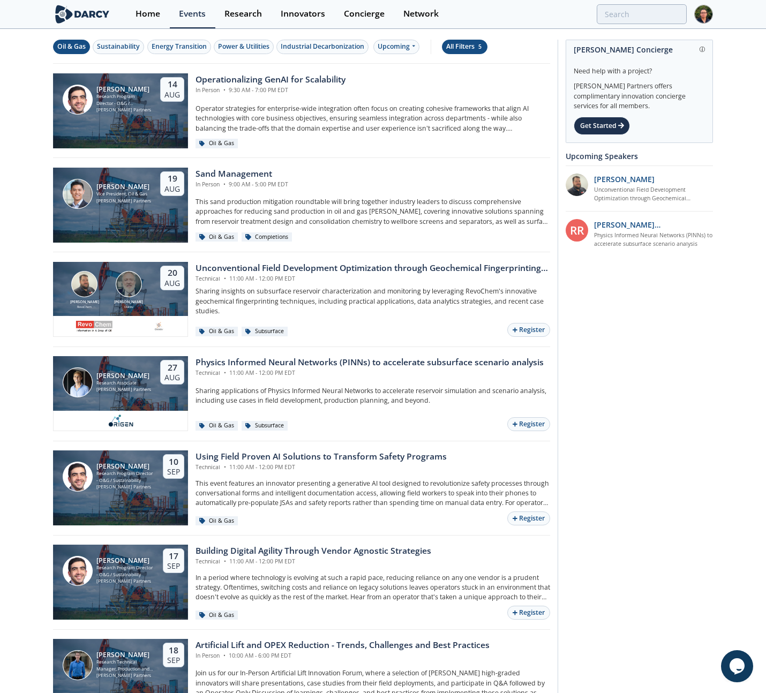
click at [461, 41] on button "All Filters 5" at bounding box center [465, 47] width 46 height 14
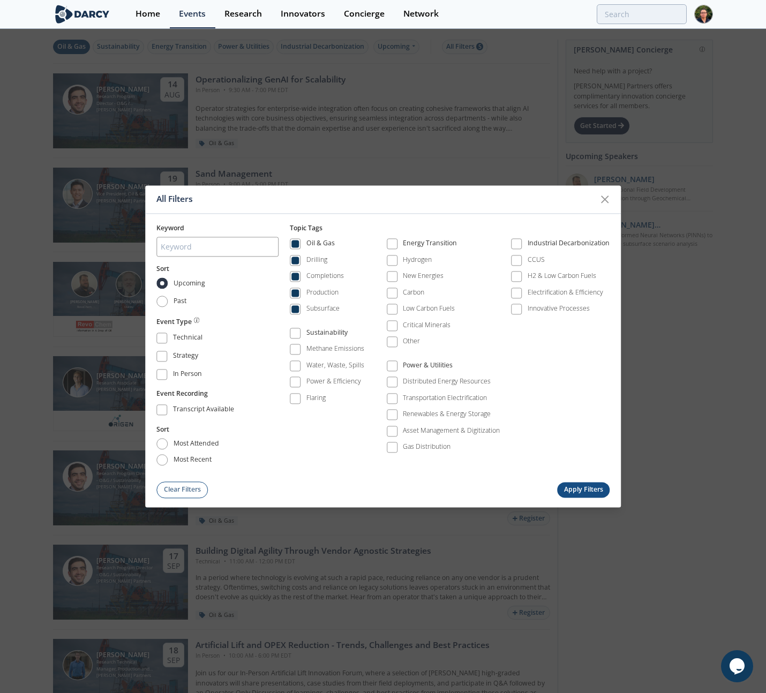
click at [506, 58] on div "All Filters Keyword Sort Upcoming Past Event Type Technical Strategy In Person …" at bounding box center [383, 346] width 766 height 693
